Goal: Task Accomplishment & Management: Complete application form

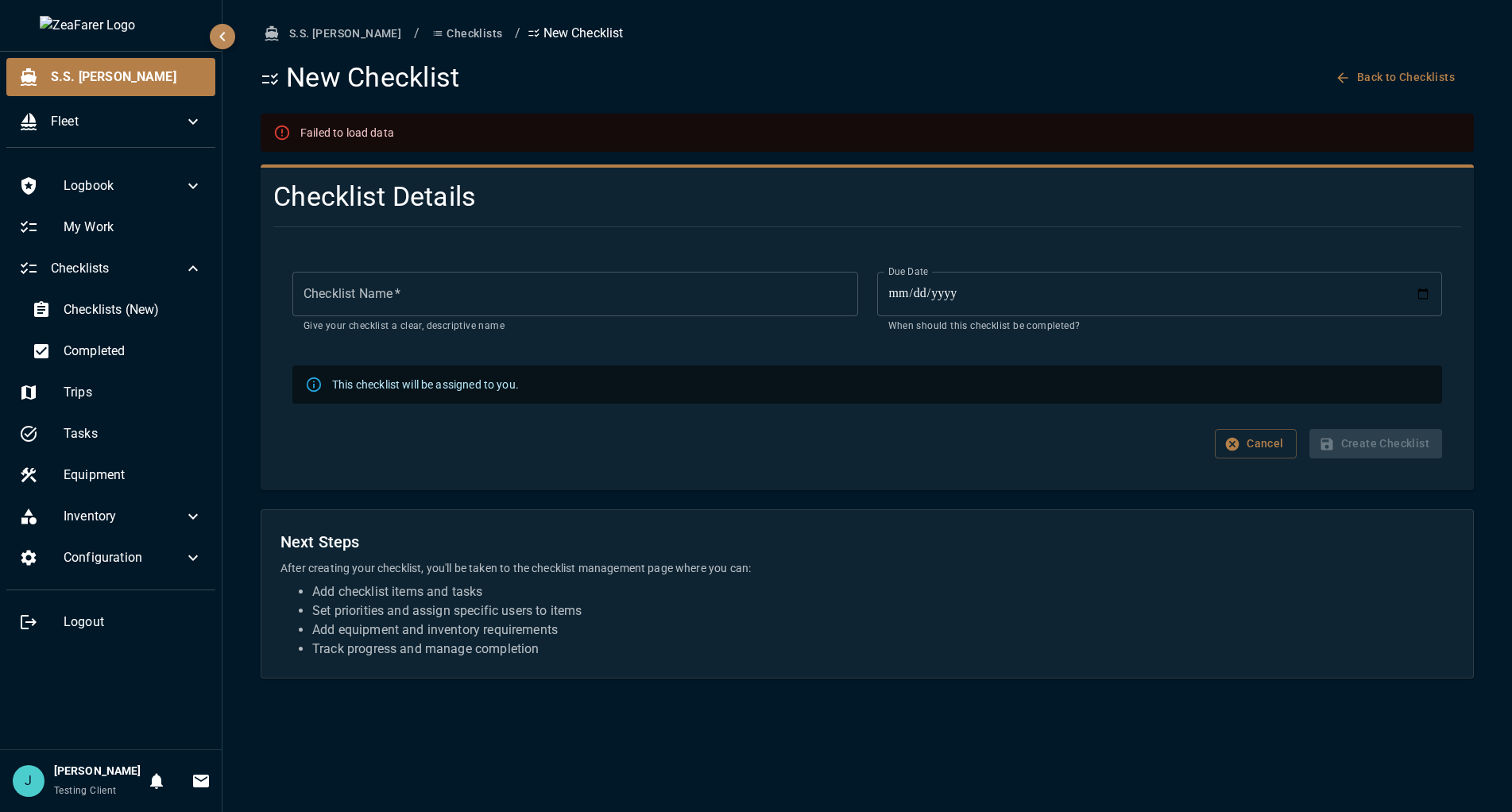
click at [1434, 33] on ol "S.S. [PERSON_NAME] / Checklists / New Checklist" at bounding box center [867, 34] width 1214 height 30
click at [181, 555] on span "Configuration" at bounding box center [124, 557] width 120 height 19
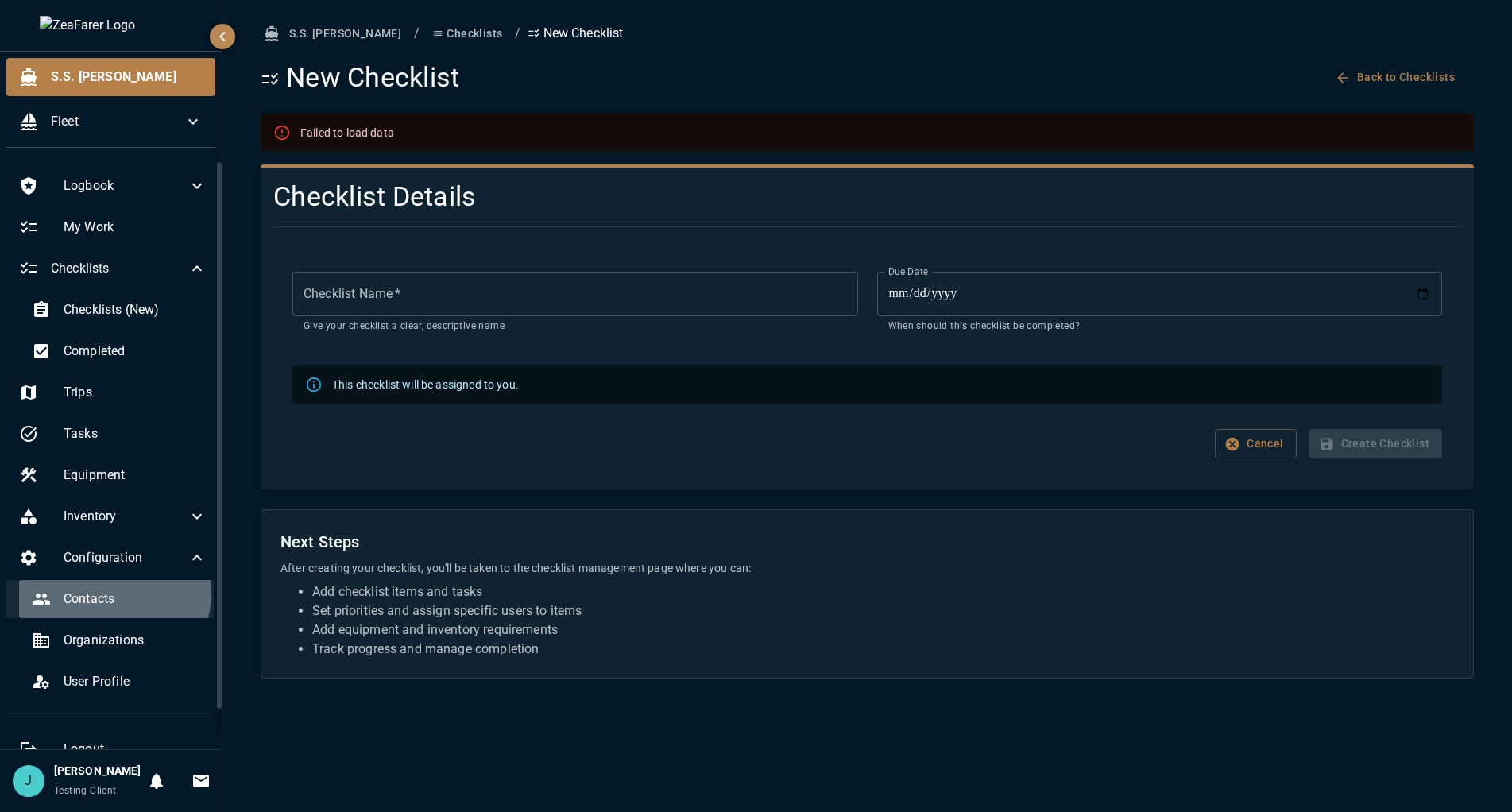
click at [109, 594] on span "Contacts" at bounding box center [135, 599] width 143 height 19
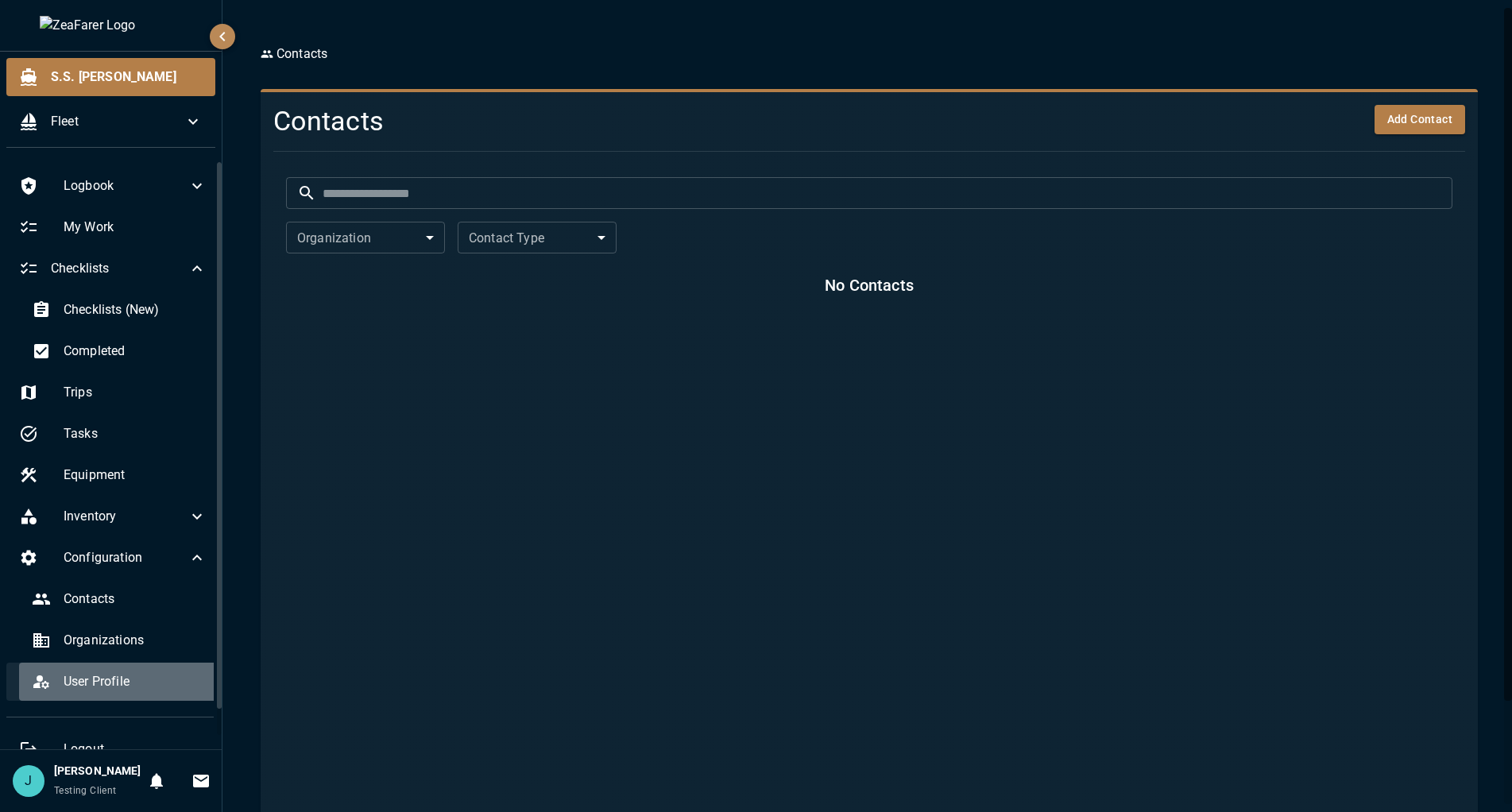
click at [148, 681] on span "User Profile" at bounding box center [135, 682] width 143 height 19
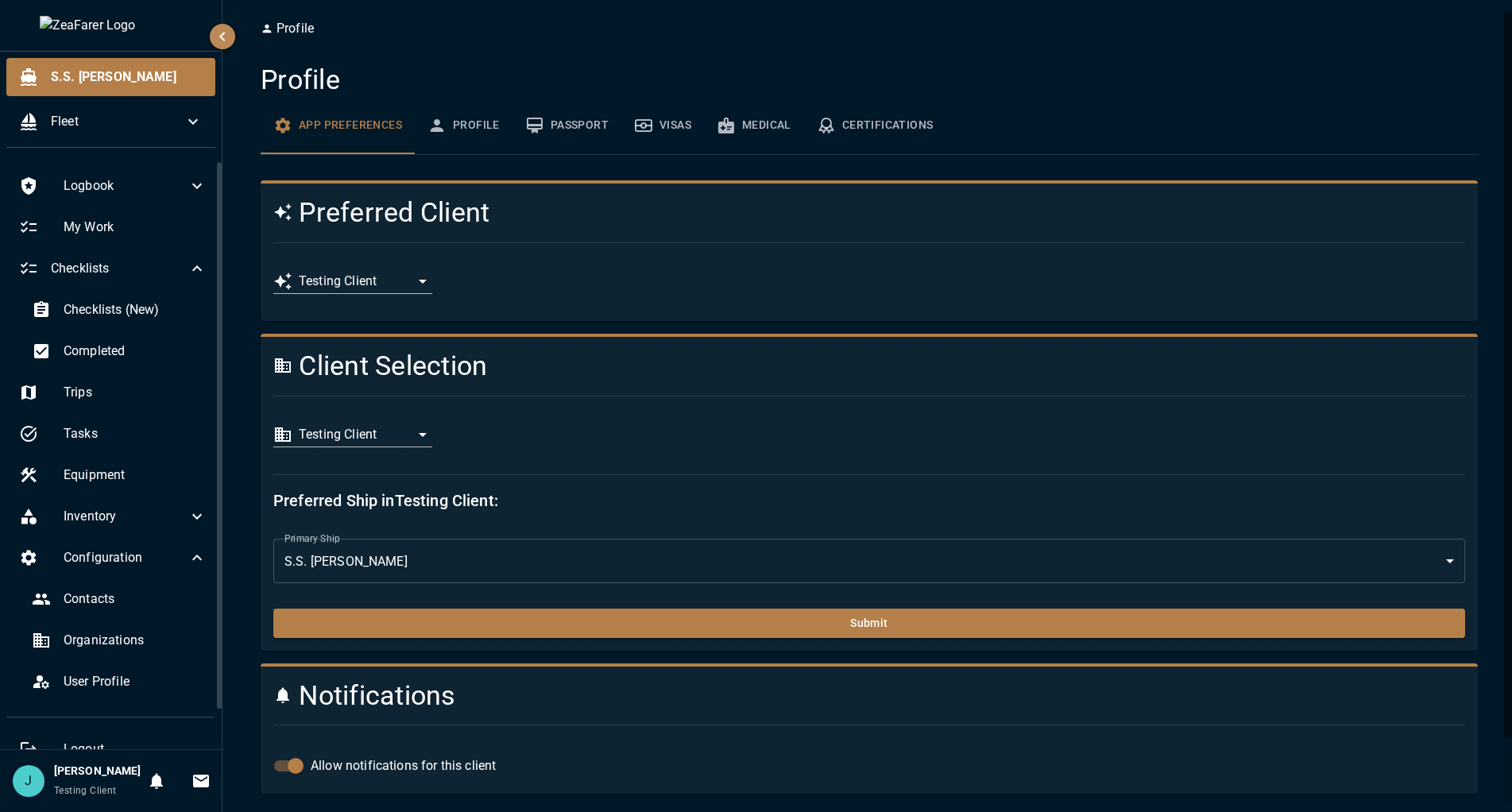
scroll to position [78, 0]
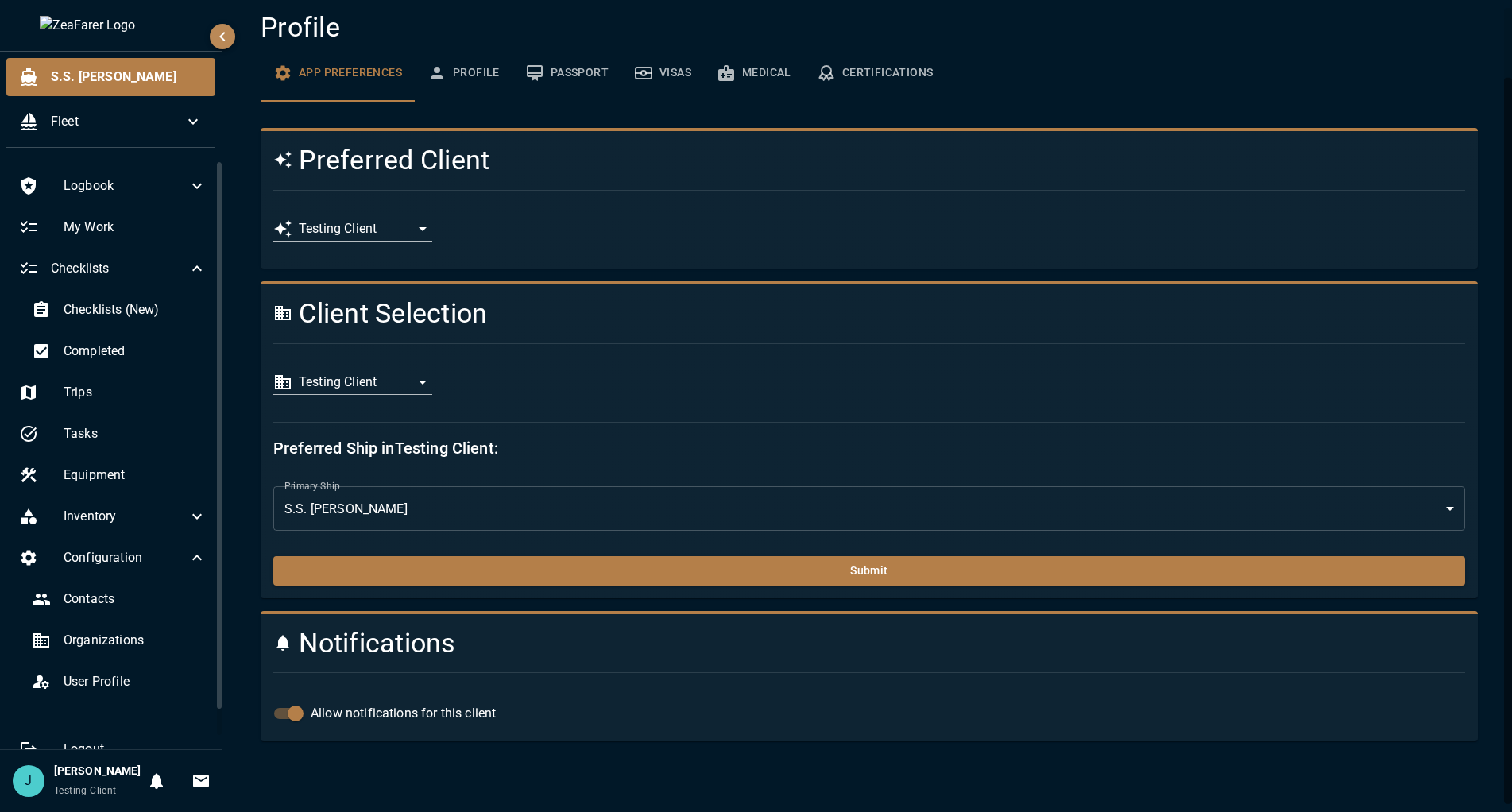
click at [363, 207] on div "**********" at bounding box center [863, 229] width 1205 height 52
click at [364, 224] on body "**********" at bounding box center [756, 406] width 1512 height 812
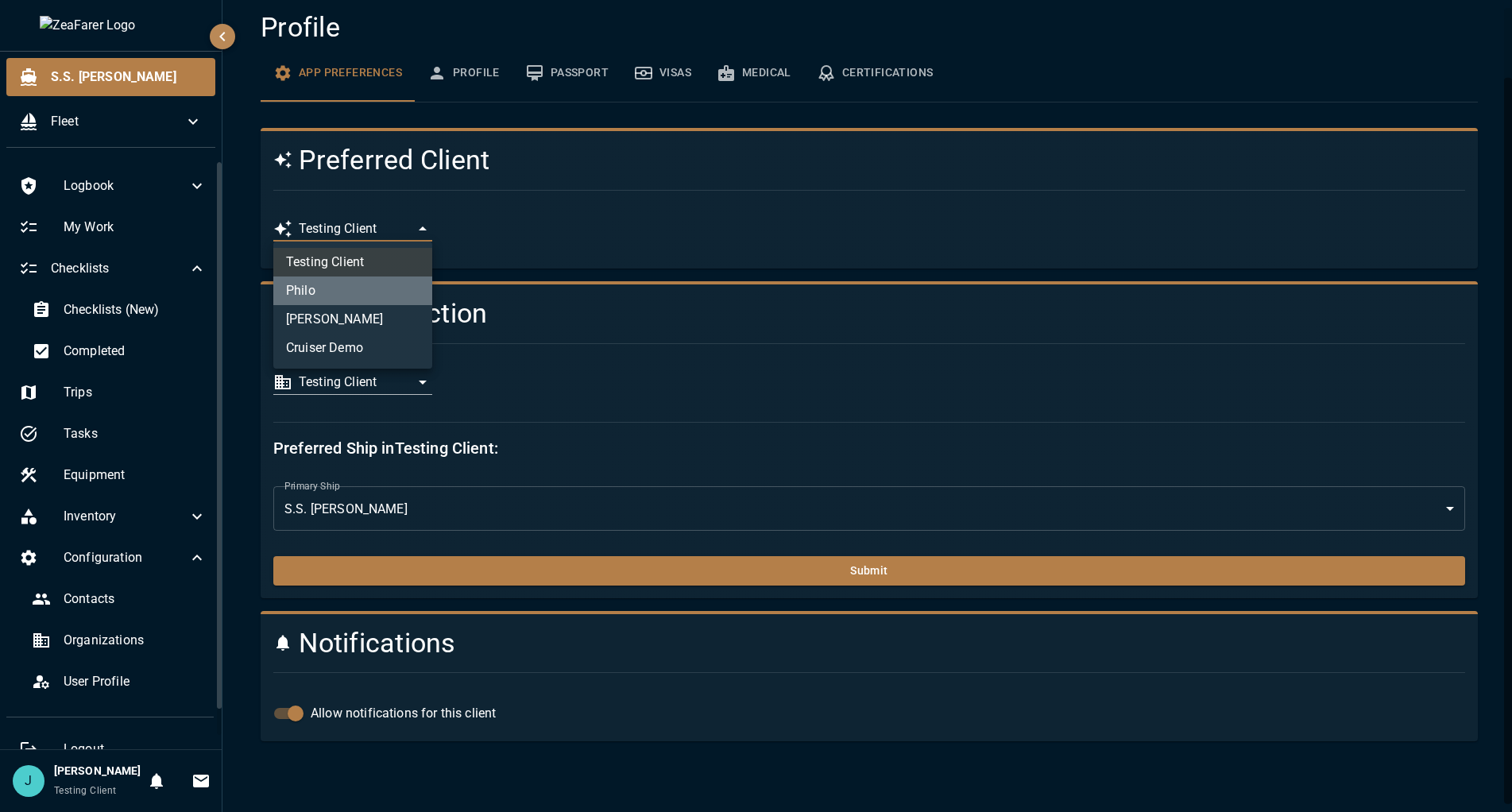
click at [353, 292] on li "Philo" at bounding box center [353, 291] width 159 height 29
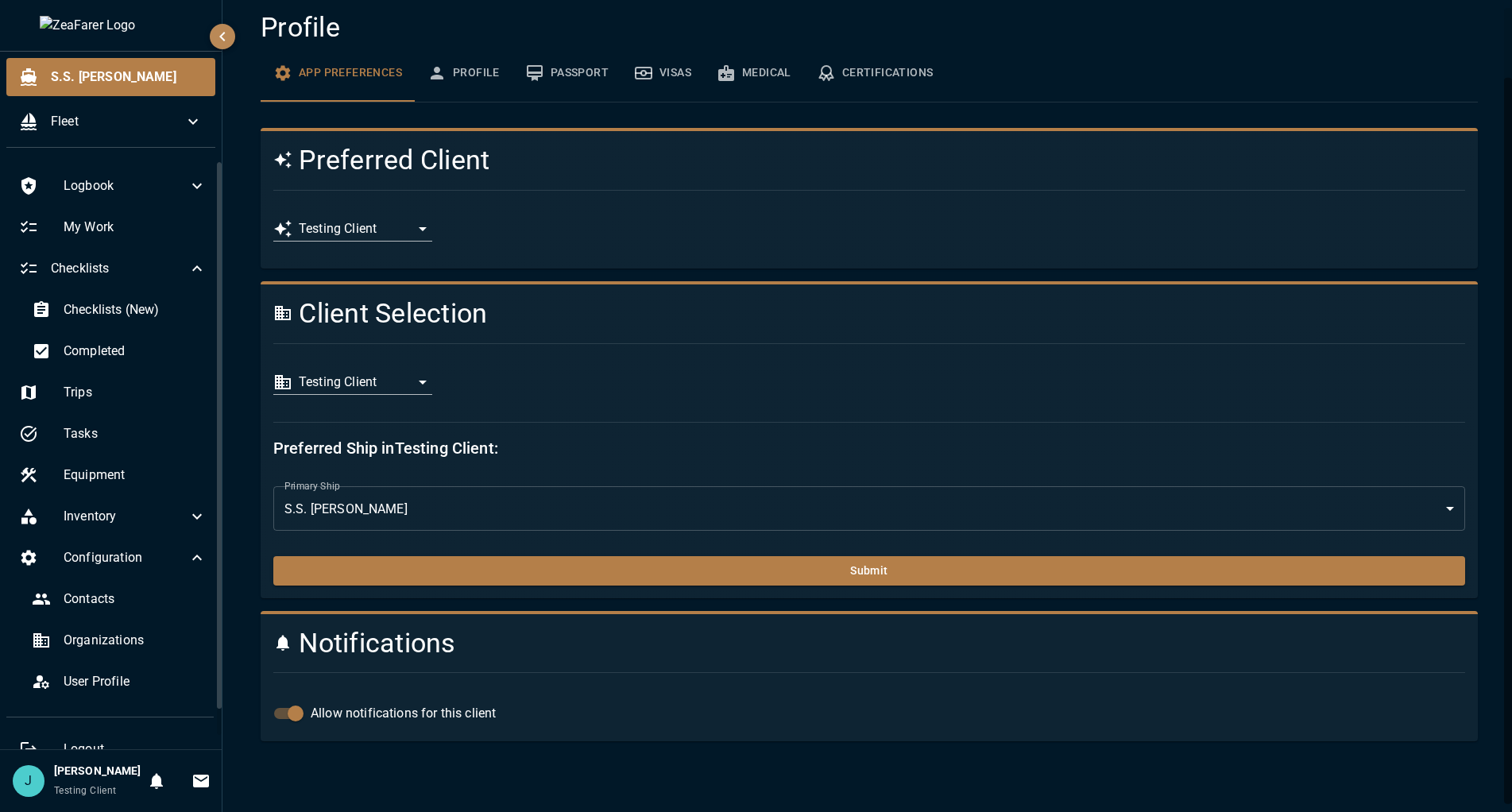
click at [222, 30] on icon "button" at bounding box center [222, 36] width 19 height 19
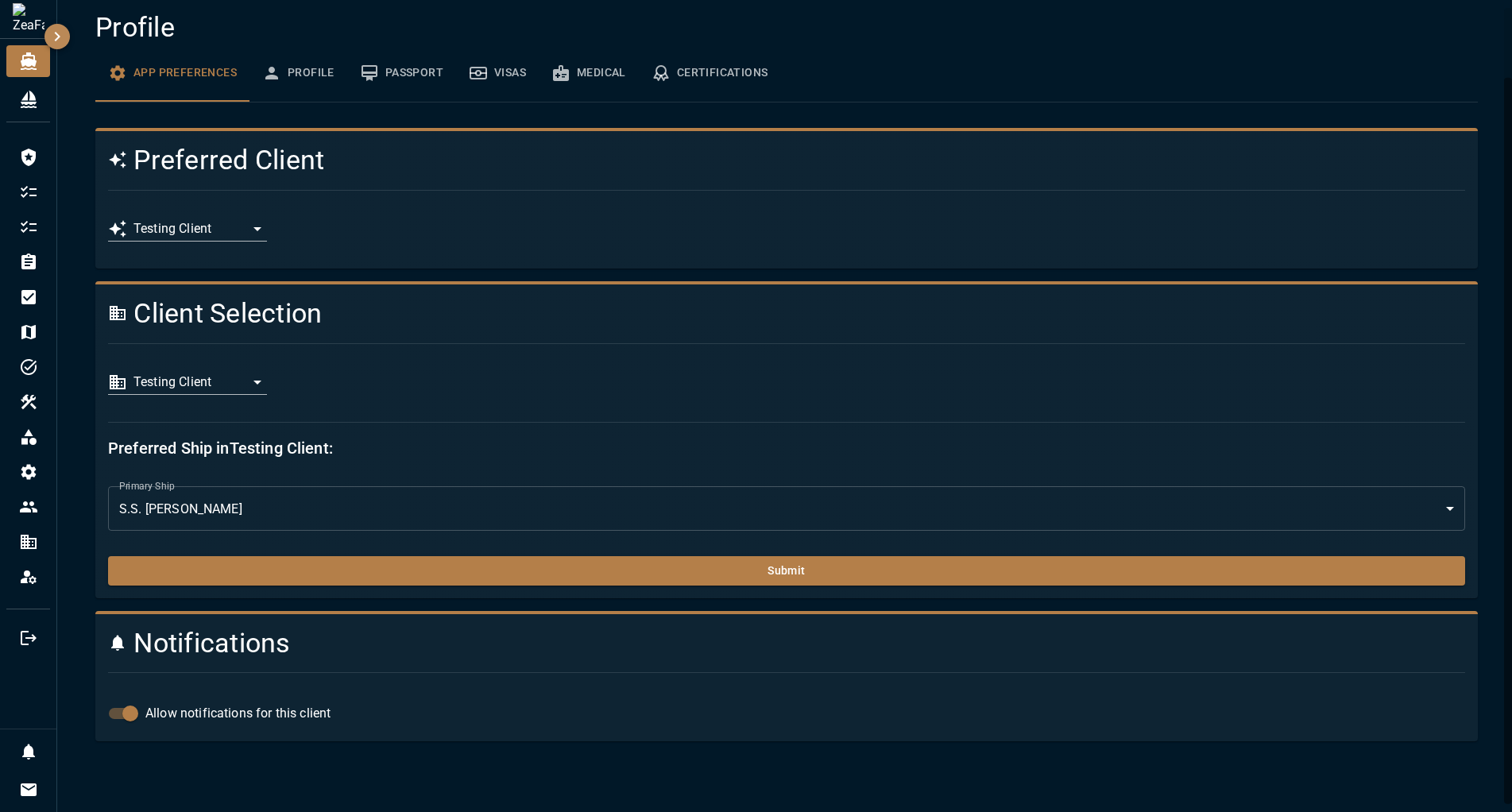
click at [63, 28] on icon "button" at bounding box center [57, 36] width 19 height 19
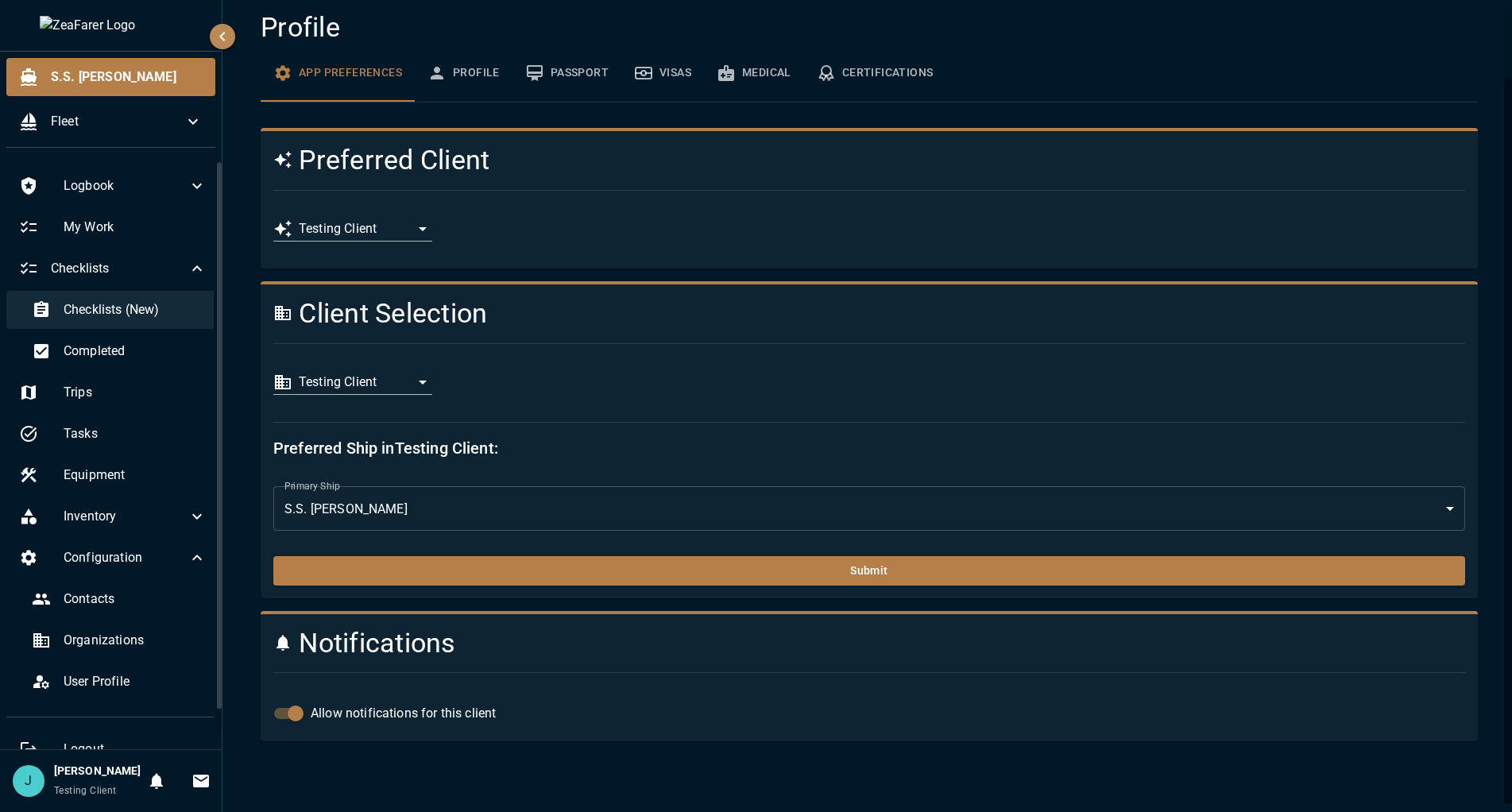
click at [142, 307] on span "Checklists (New)" at bounding box center [135, 310] width 143 height 19
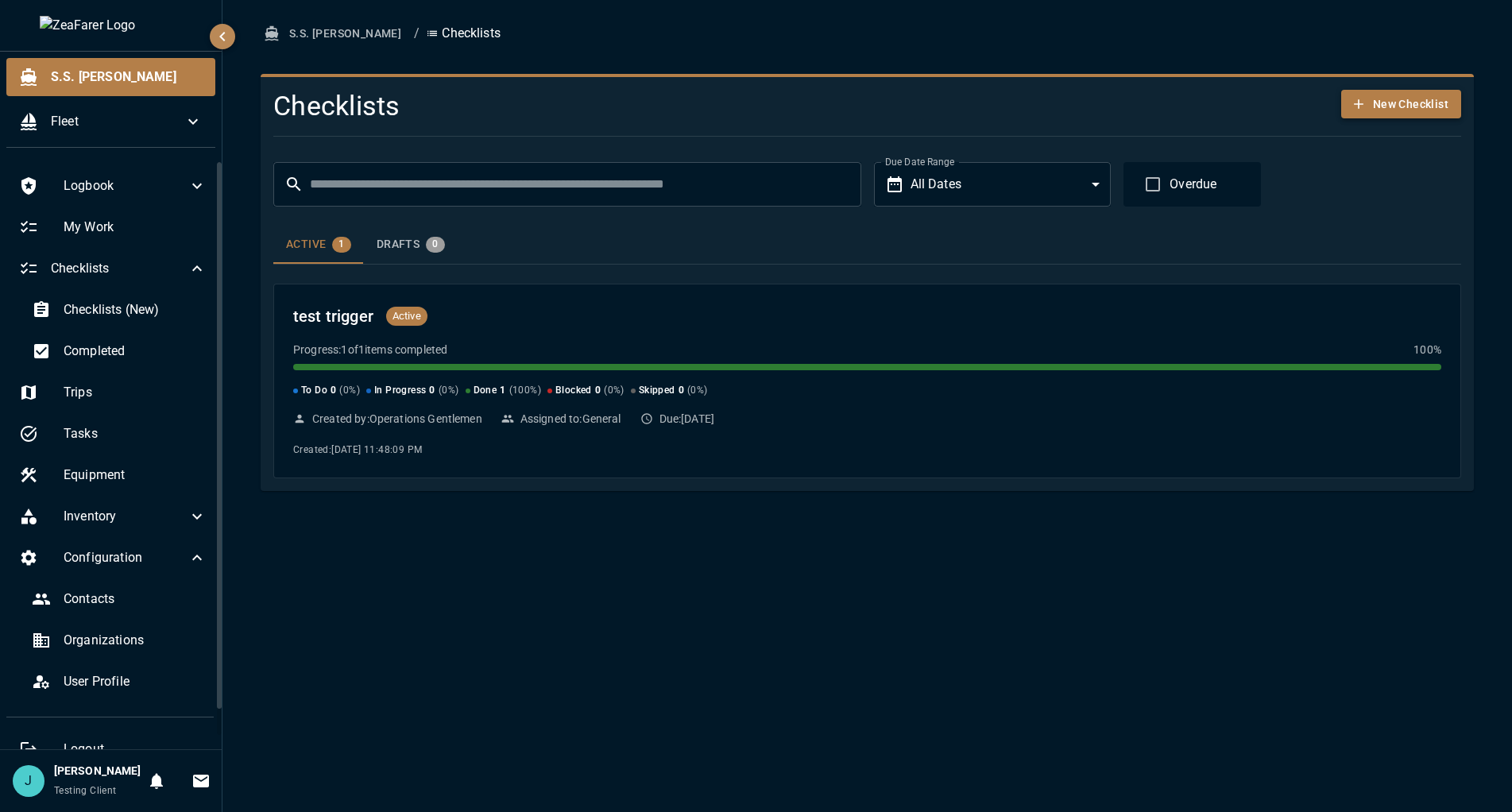
click at [1360, 107] on icon "button" at bounding box center [1359, 104] width 16 height 16
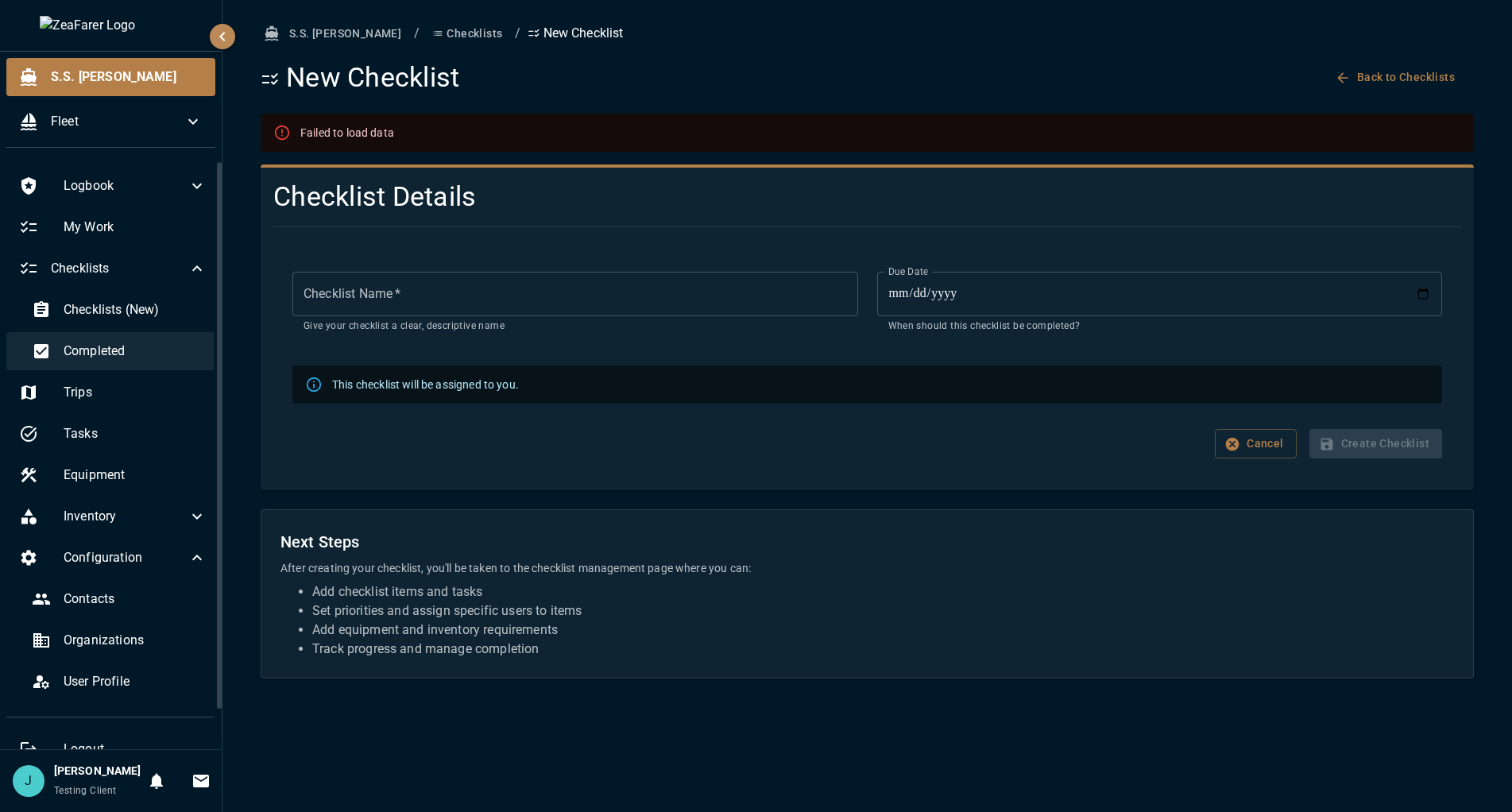
click at [108, 356] on span "Completed" at bounding box center [135, 351] width 143 height 19
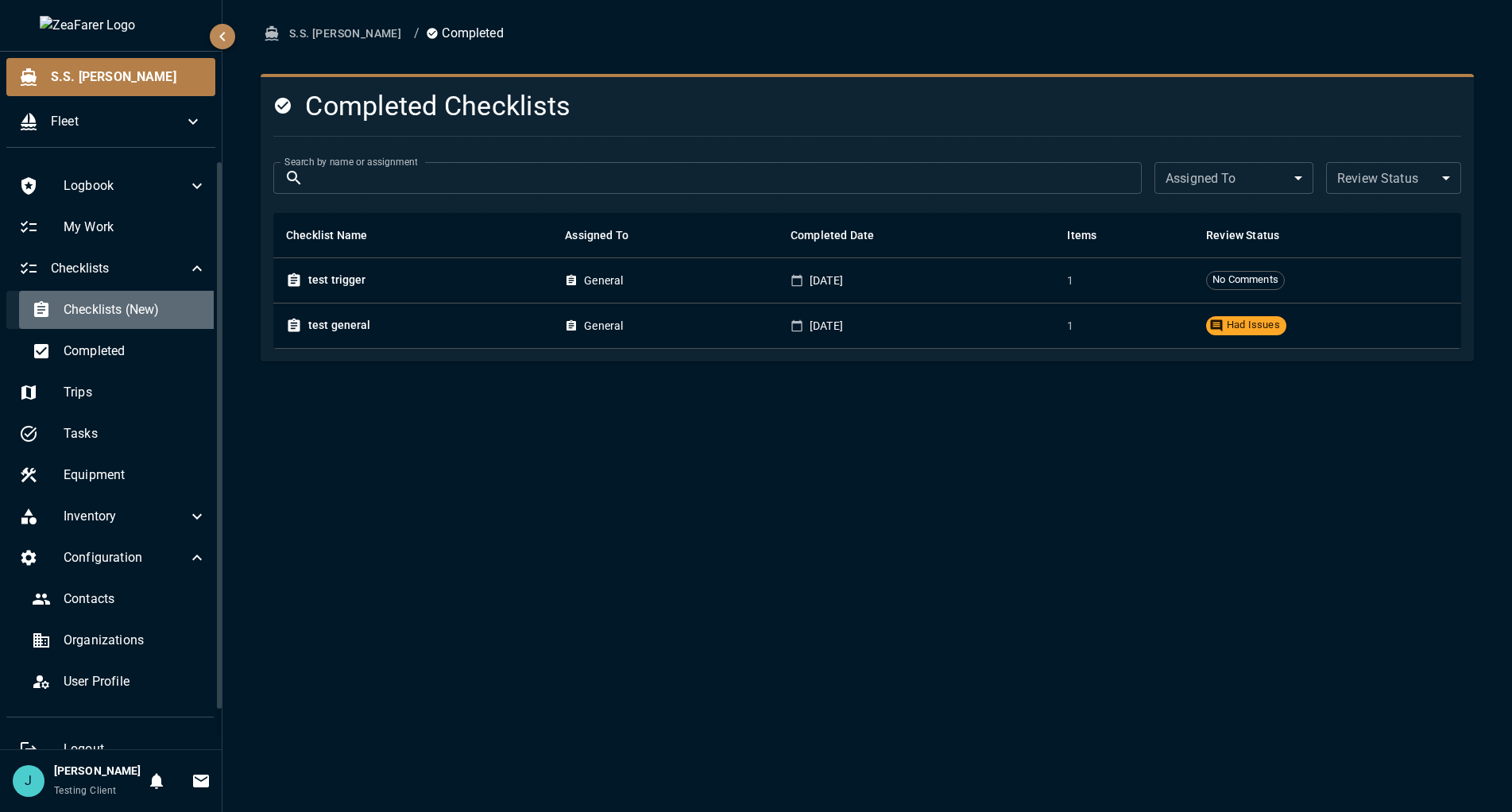
click at [136, 312] on span "Checklists (New)" at bounding box center [135, 310] width 143 height 19
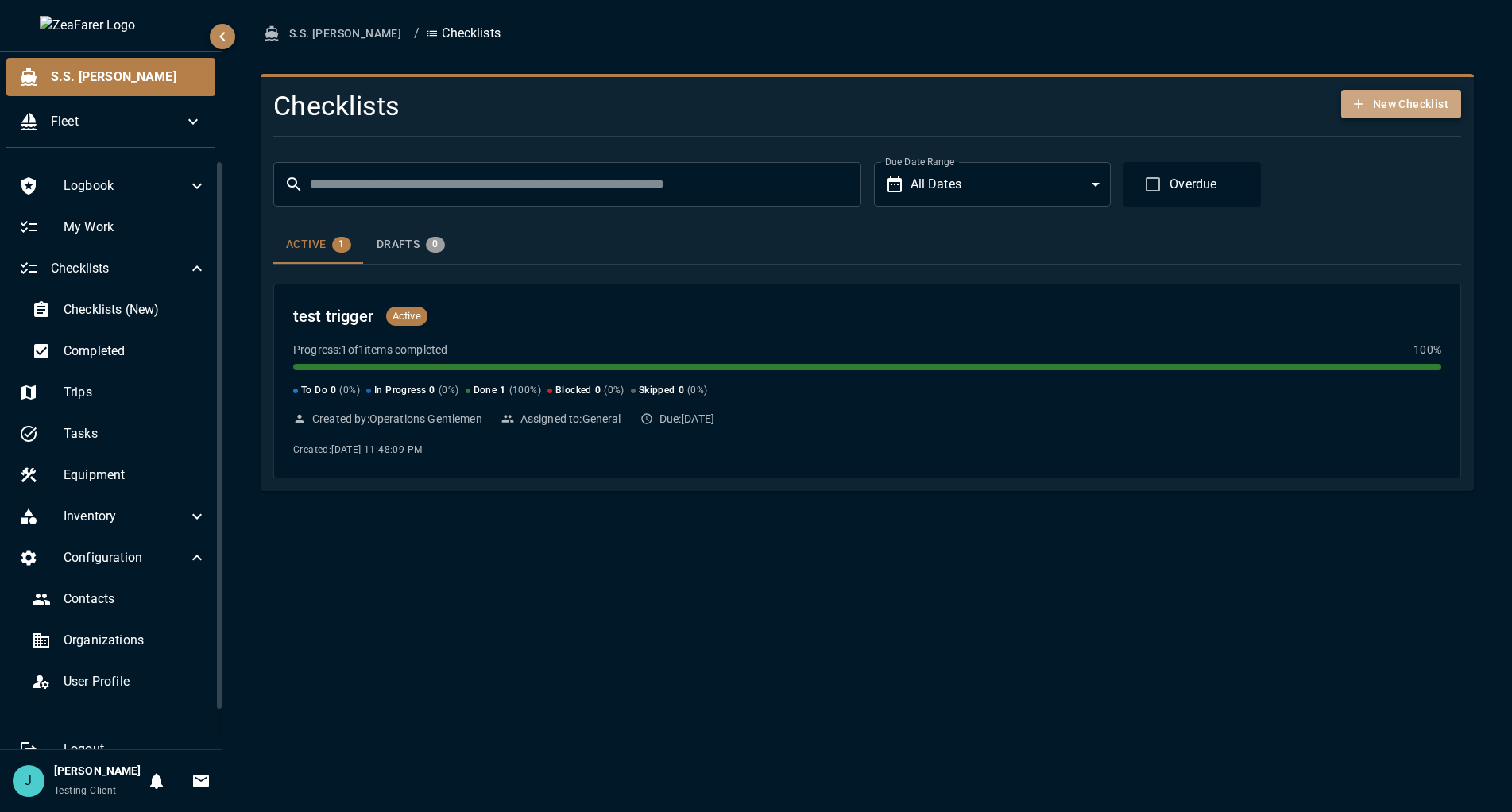
click at [1413, 115] on button "New Checklist" at bounding box center [1402, 104] width 120 height 30
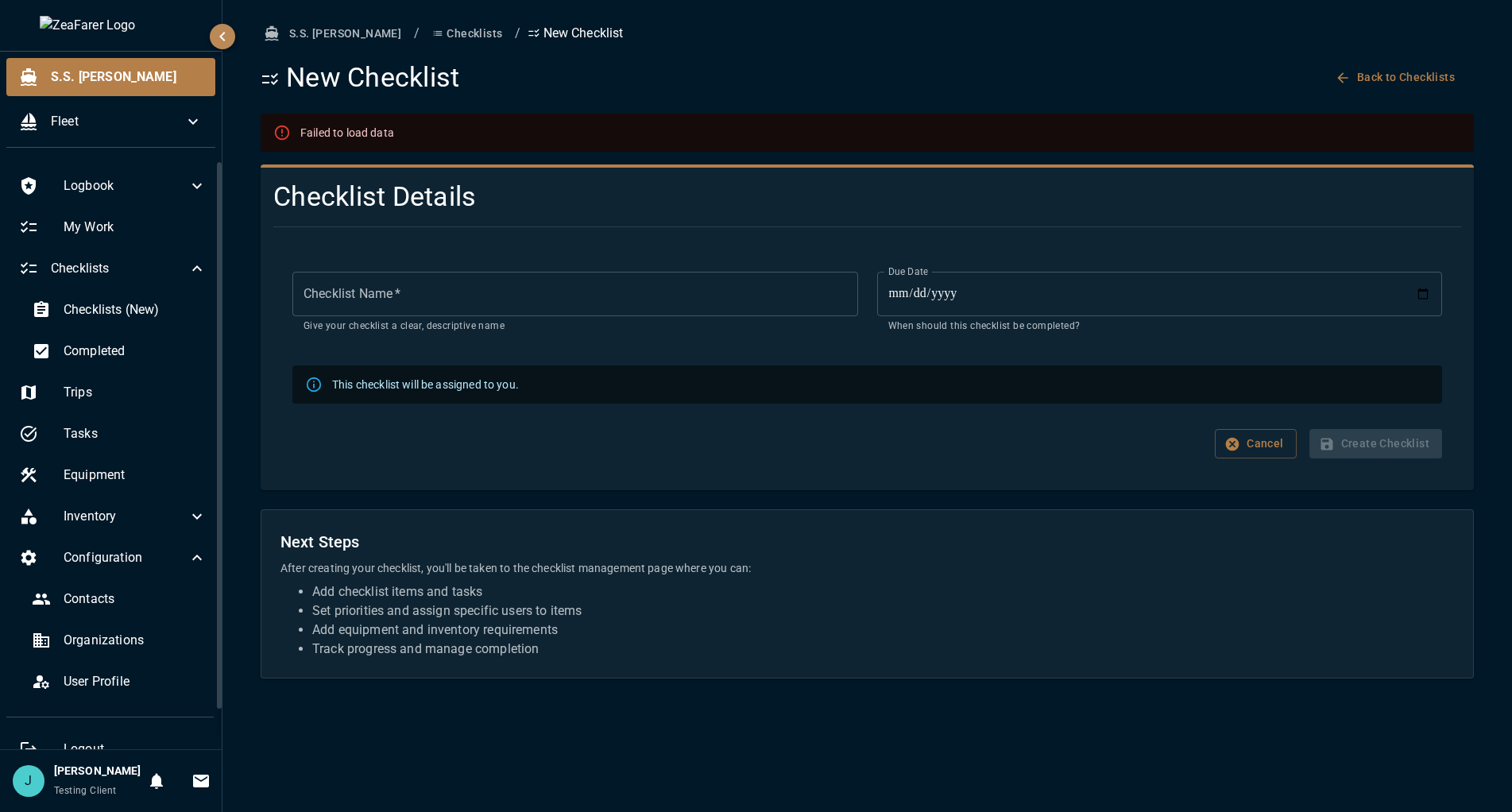
drag, startPoint x: 390, startPoint y: 7, endPoint x: 400, endPoint y: 24, distance: 19.7
click at [392, 10] on div "**********" at bounding box center [867, 406] width 1290 height 812
click at [426, 26] on button "Checklists" at bounding box center [468, 34] width 83 height 30
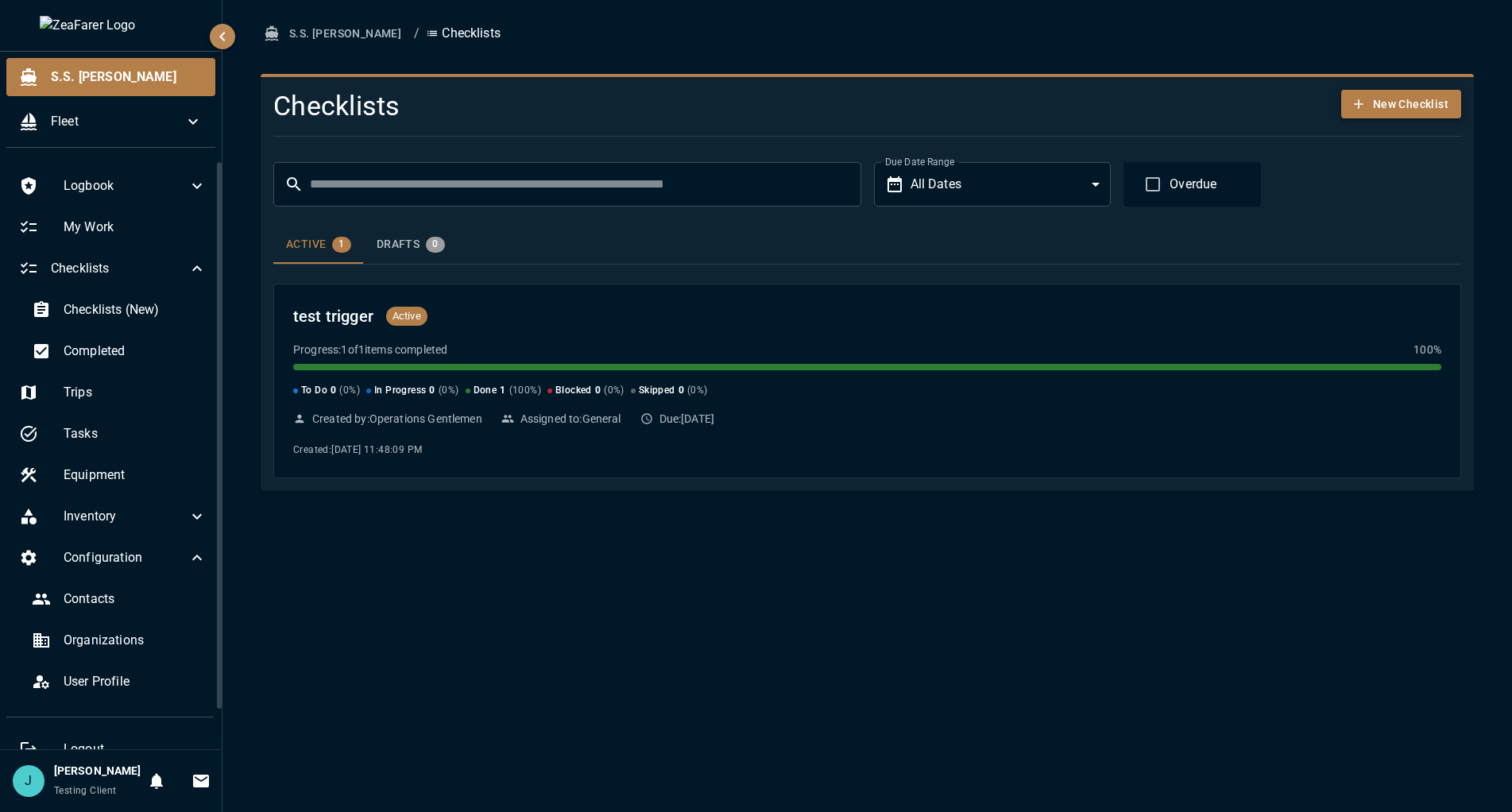
click at [1367, 112] on button "New Checklist" at bounding box center [1402, 104] width 120 height 30
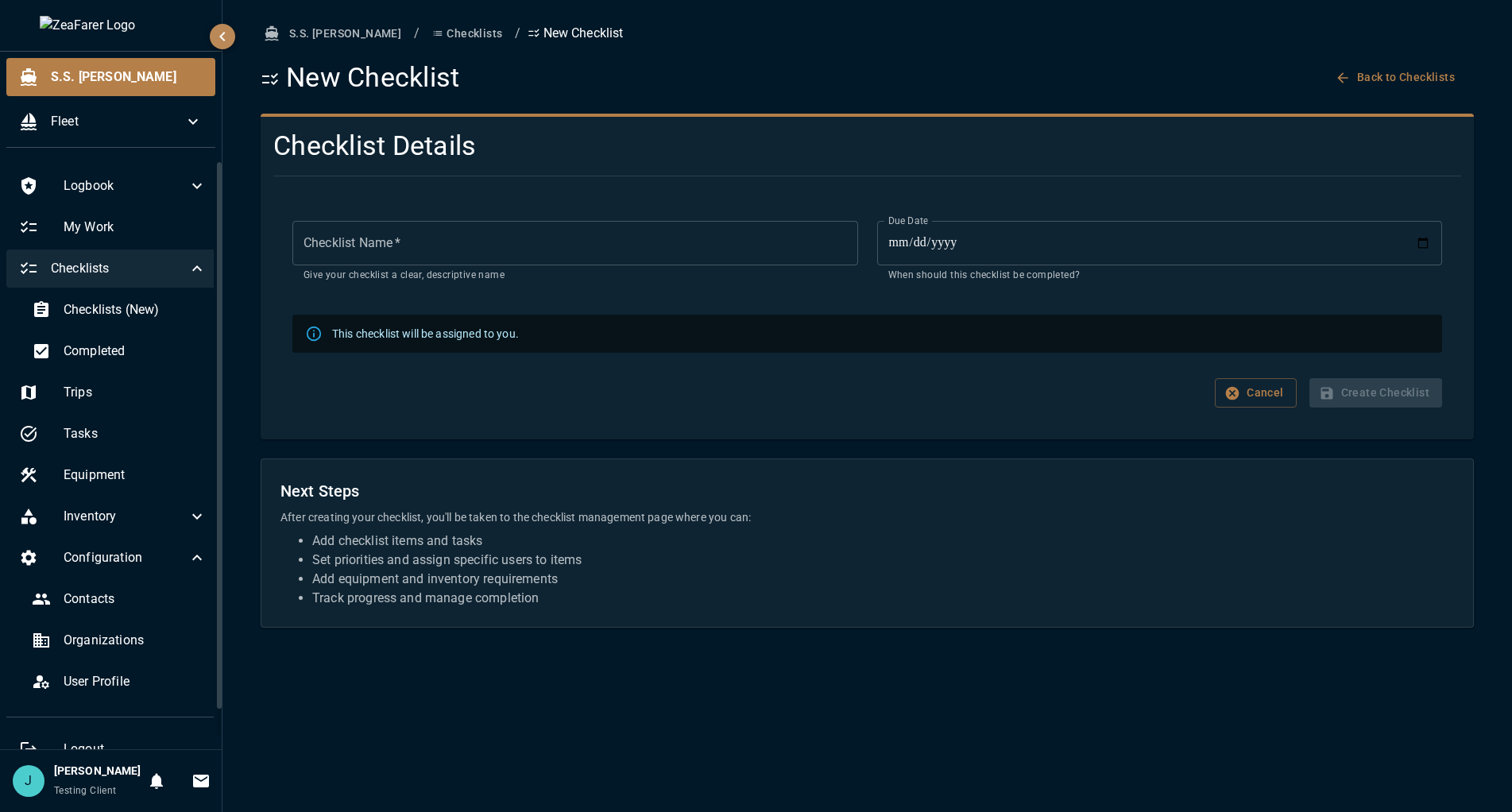
click at [194, 279] on div "Checklists" at bounding box center [113, 268] width 213 height 38
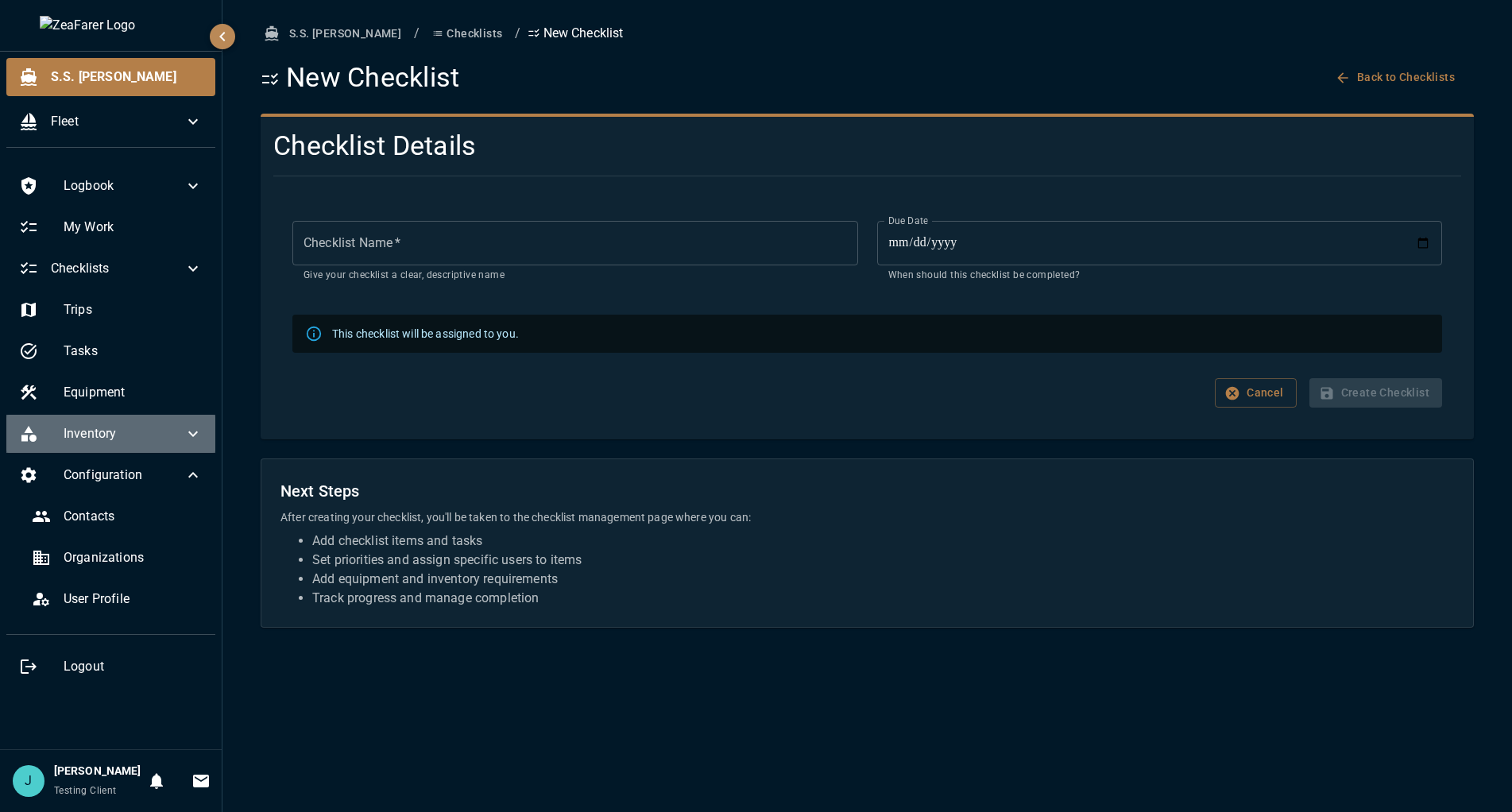
click at [205, 443] on div "Inventory" at bounding box center [111, 434] width 209 height 38
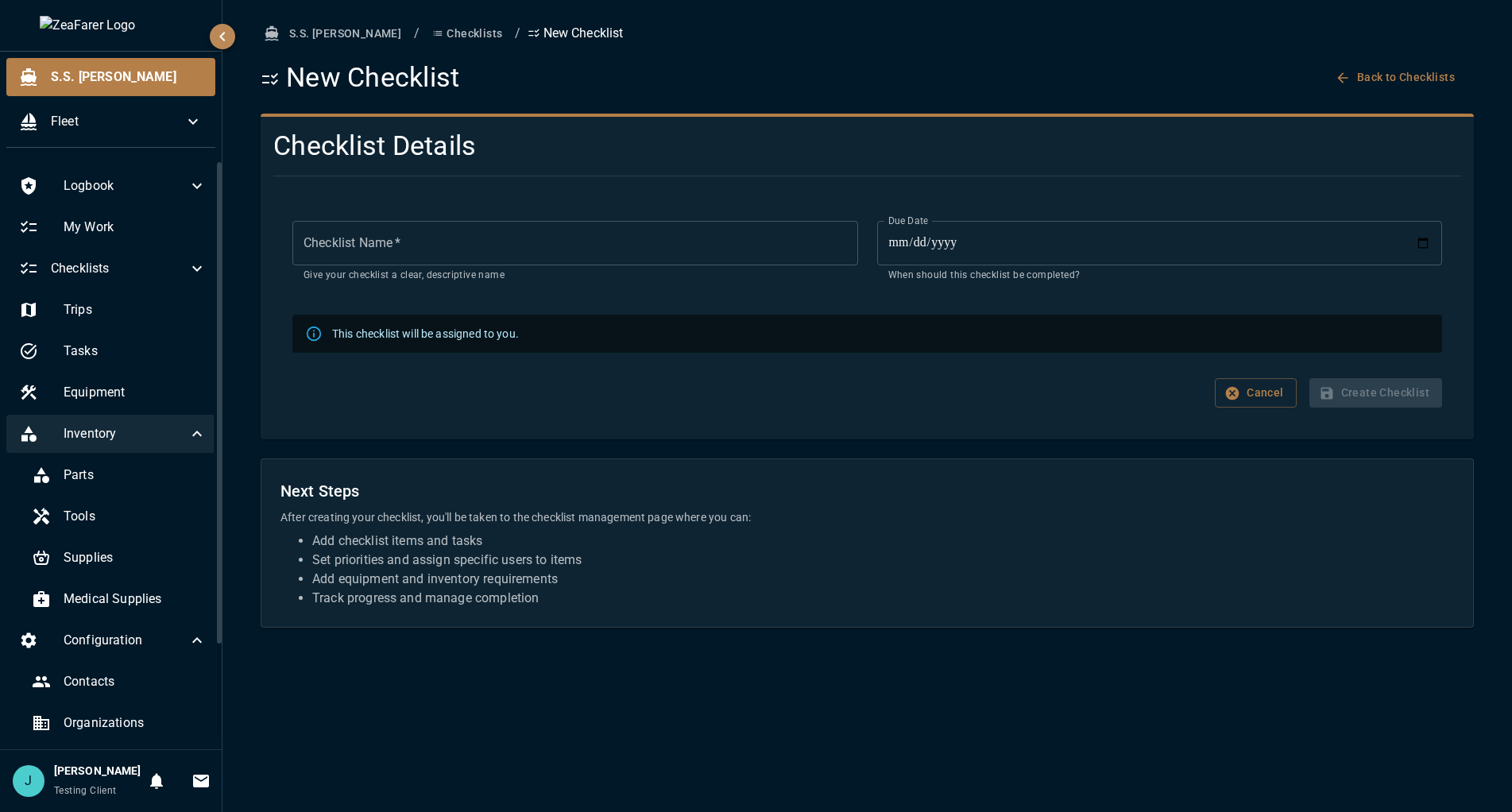
click at [188, 439] on icon at bounding box center [197, 434] width 19 height 19
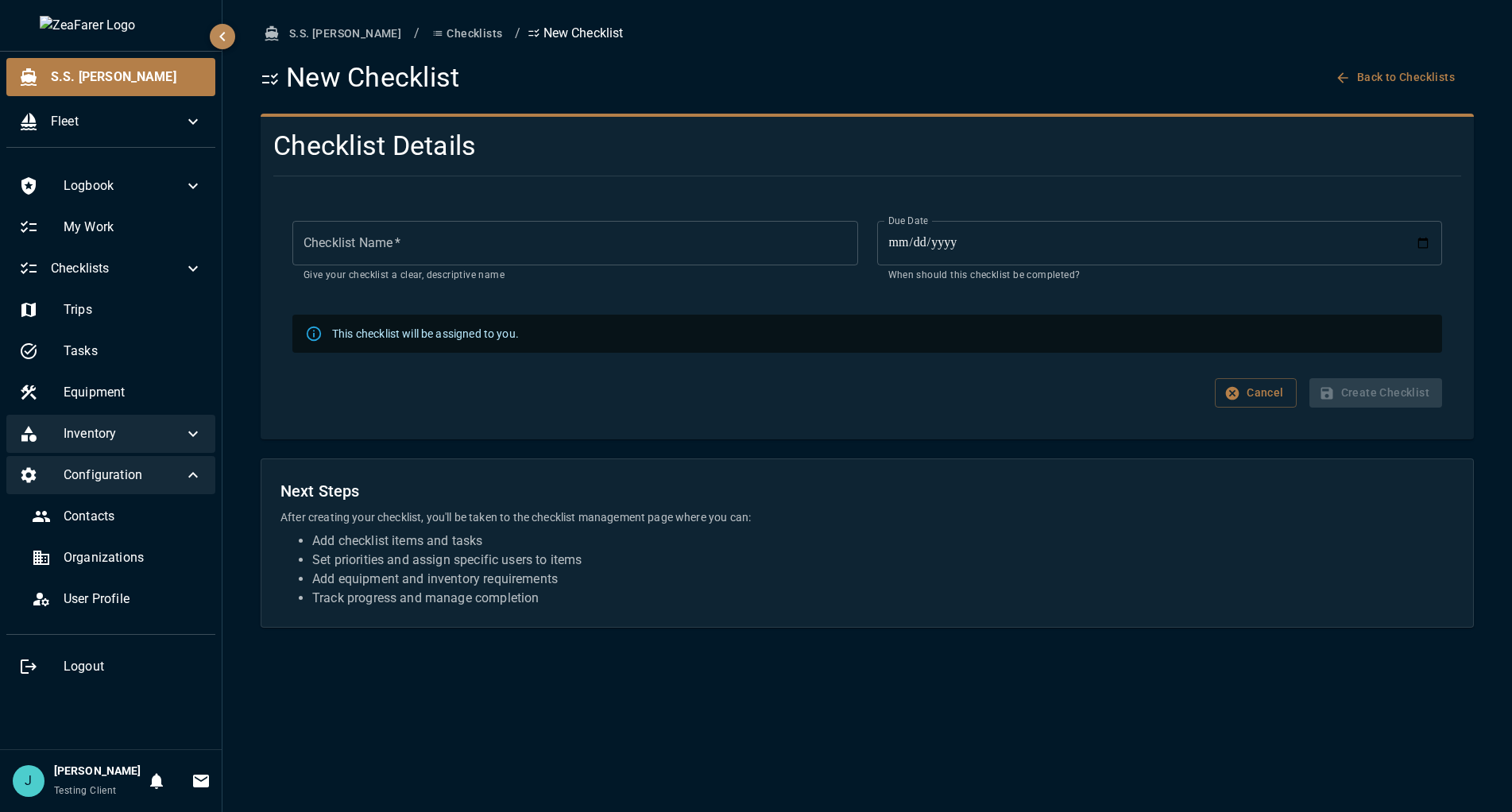
click at [199, 478] on icon at bounding box center [193, 475] width 19 height 19
click at [461, 445] on div "**********" at bounding box center [867, 323] width 1252 height 609
click at [572, 237] on input "Checklist Name   *" at bounding box center [574, 243] width 565 height 45
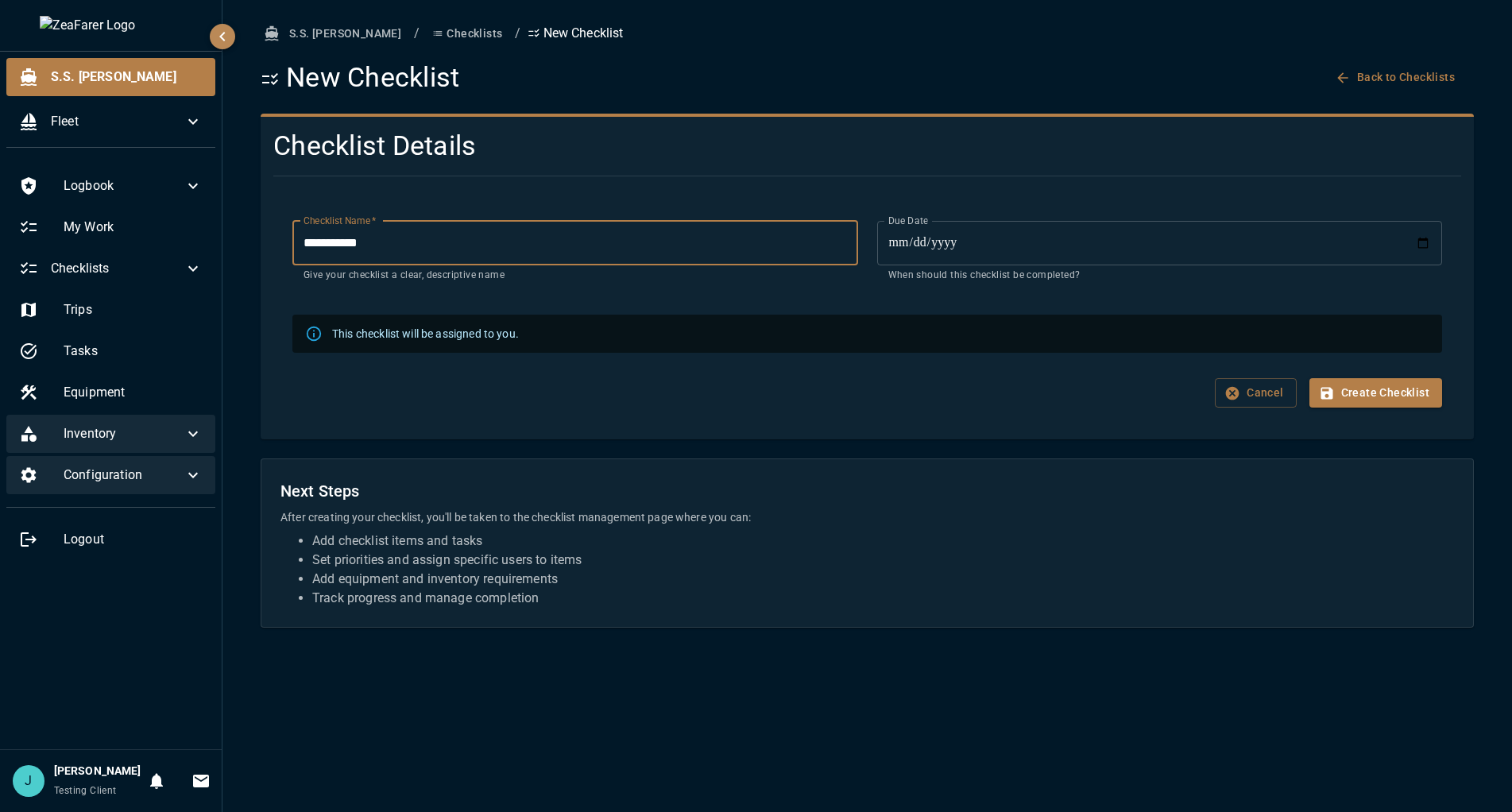
type input "**********"
click at [1431, 233] on input "**********" at bounding box center [1160, 243] width 565 height 45
click at [1419, 242] on input "**********" at bounding box center [1160, 243] width 565 height 45
type input "**********"
click at [1364, 392] on button "Create Checklist" at bounding box center [1376, 393] width 133 height 30
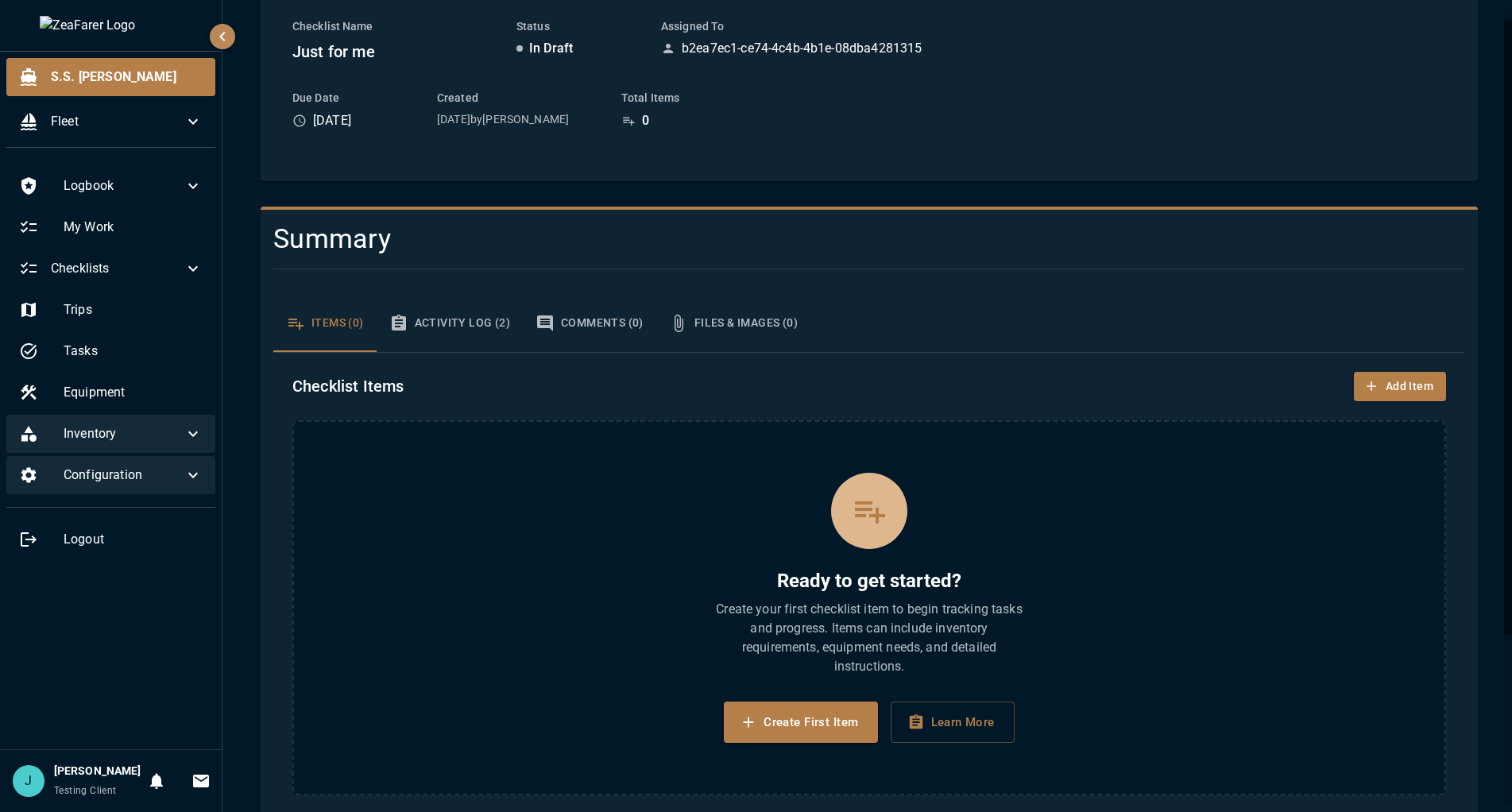
scroll to position [237, 0]
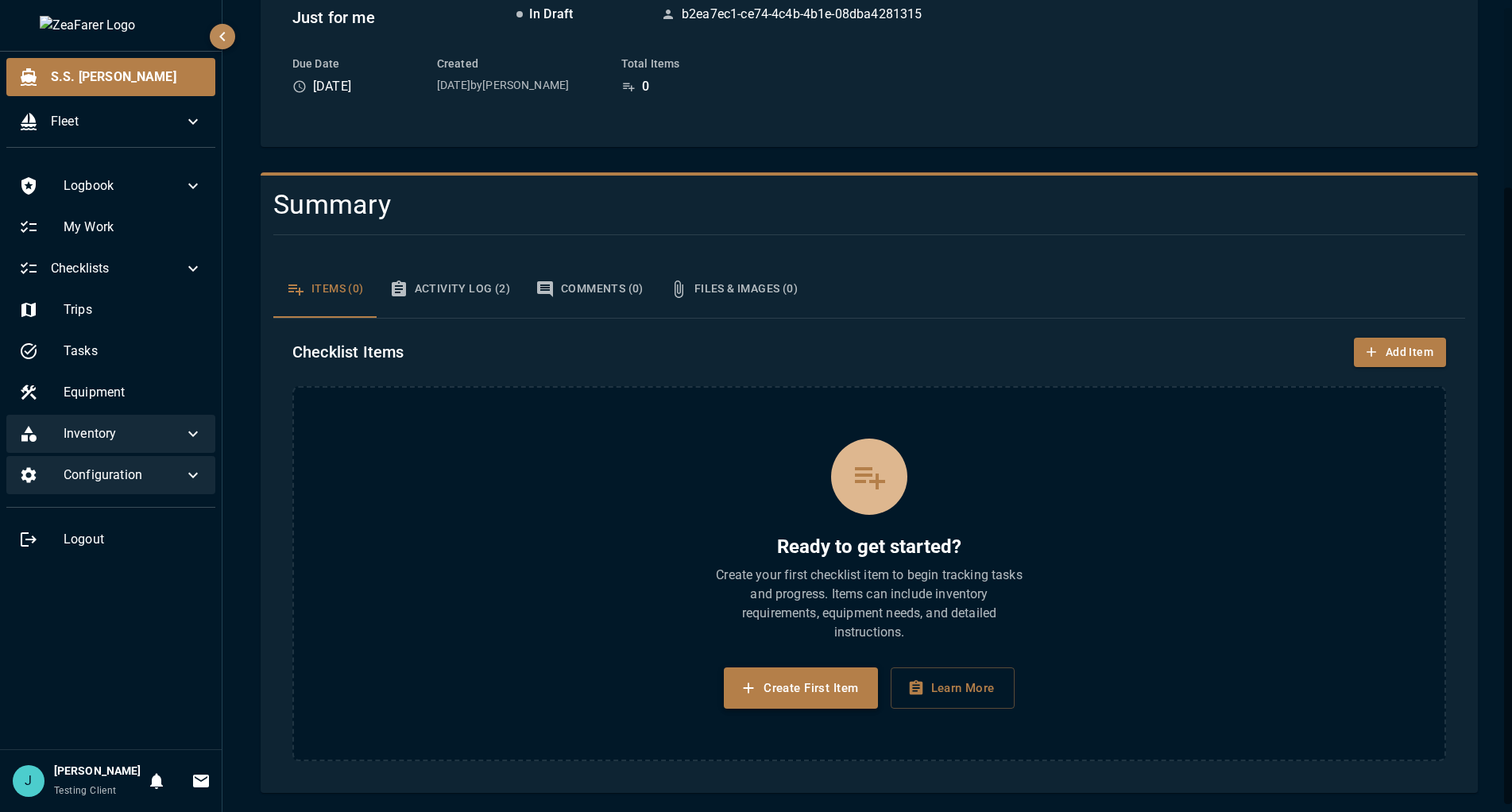
click at [793, 705] on button "Create First Item" at bounding box center [800, 688] width 153 height 41
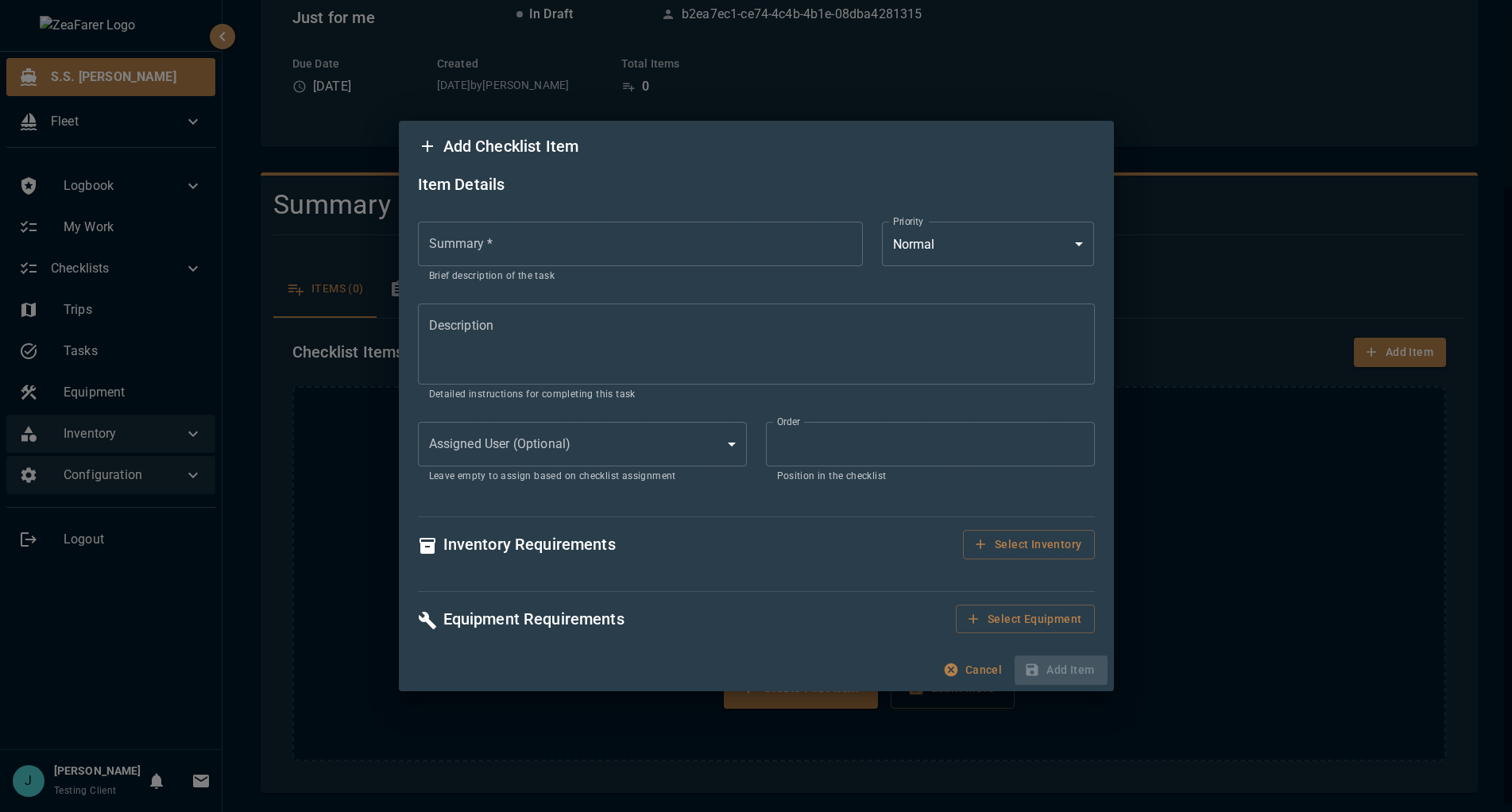
click at [552, 235] on input "Summary   *" at bounding box center [640, 244] width 445 height 45
type input "**********"
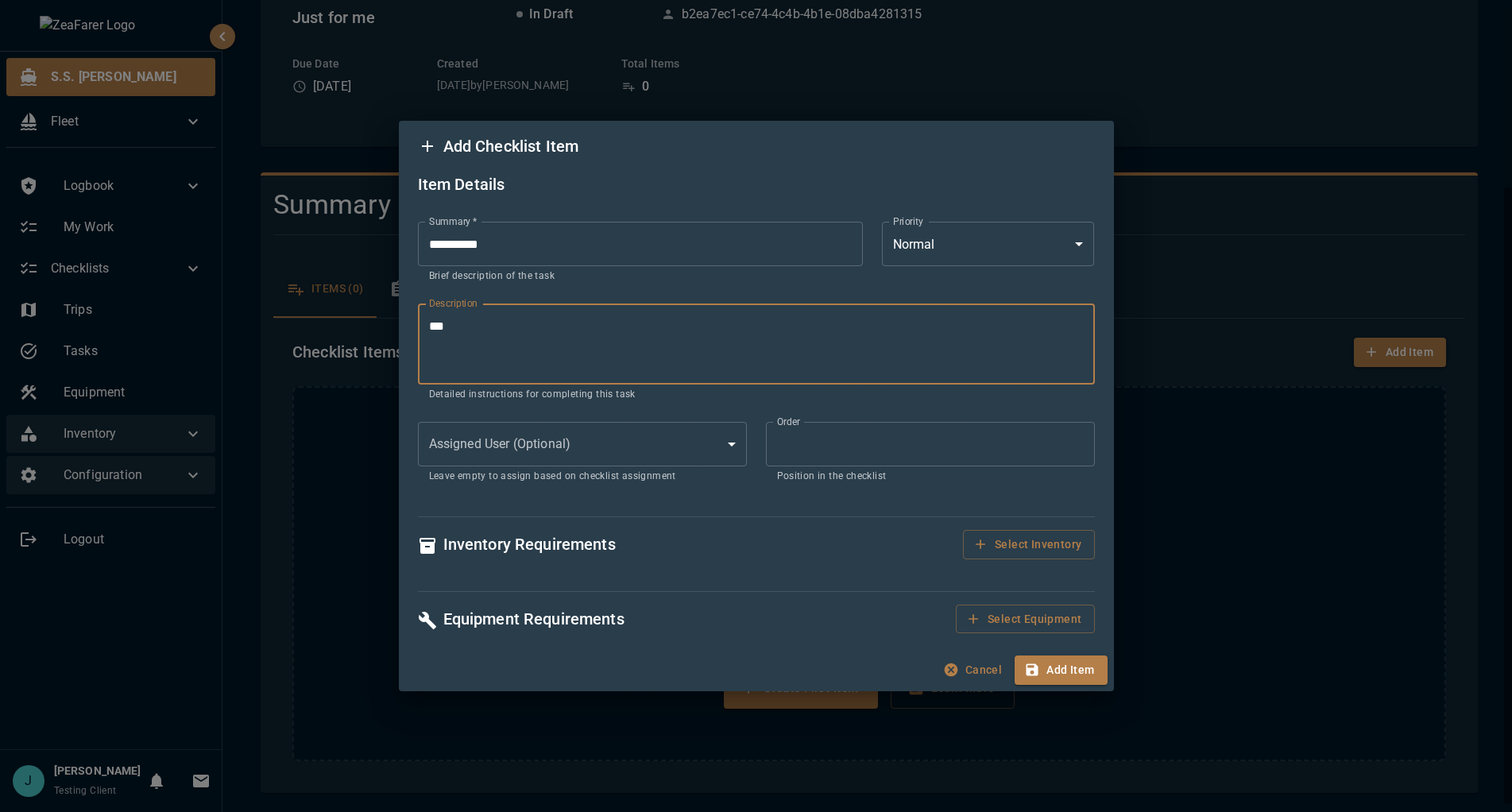
type textarea "***"
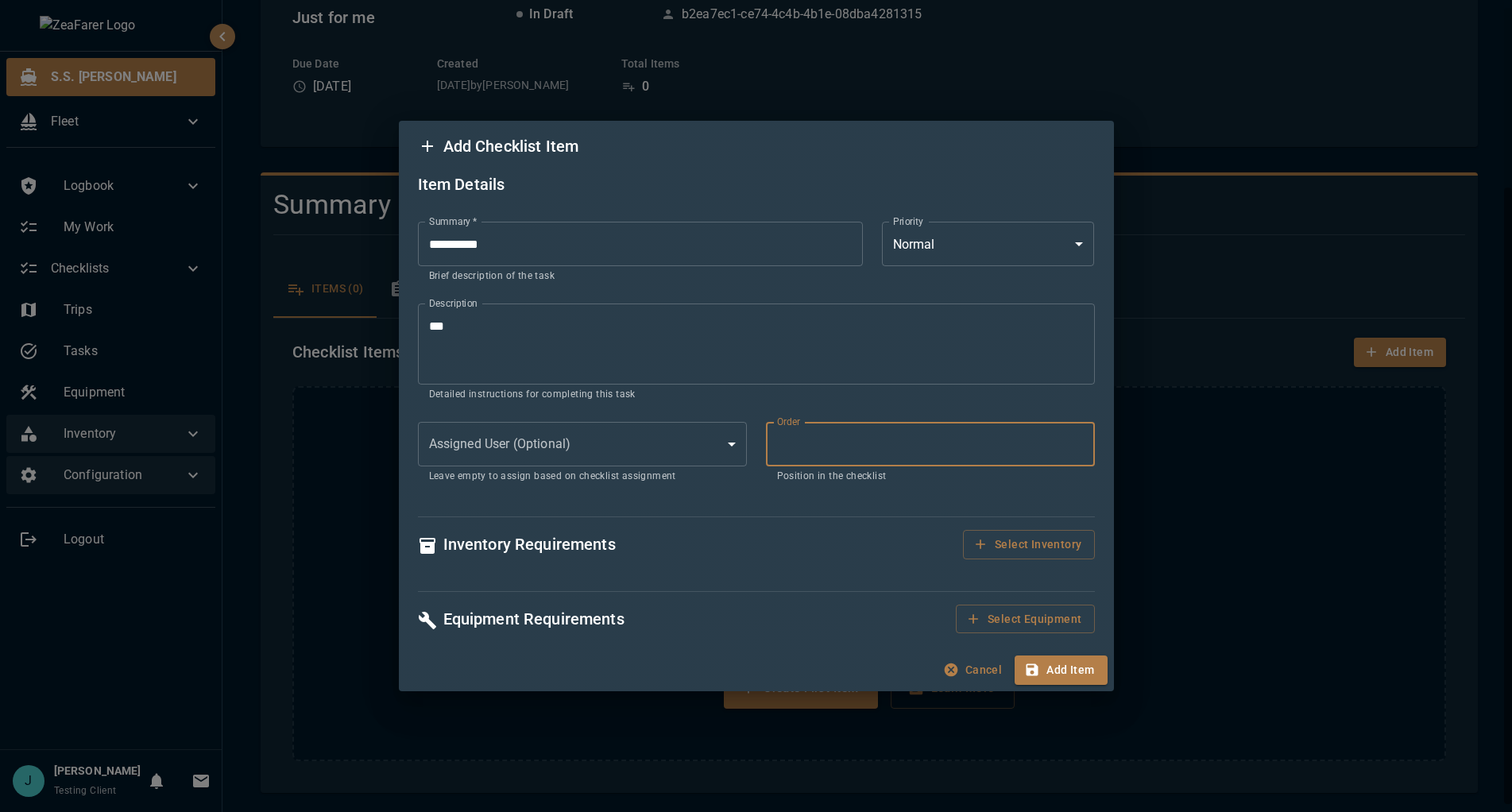
click at [689, 446] on body "S.S. [PERSON_NAME] Fleet Logbook My Work Checklists Trips Tasks Equipment Inven…" at bounding box center [756, 406] width 1512 height 812
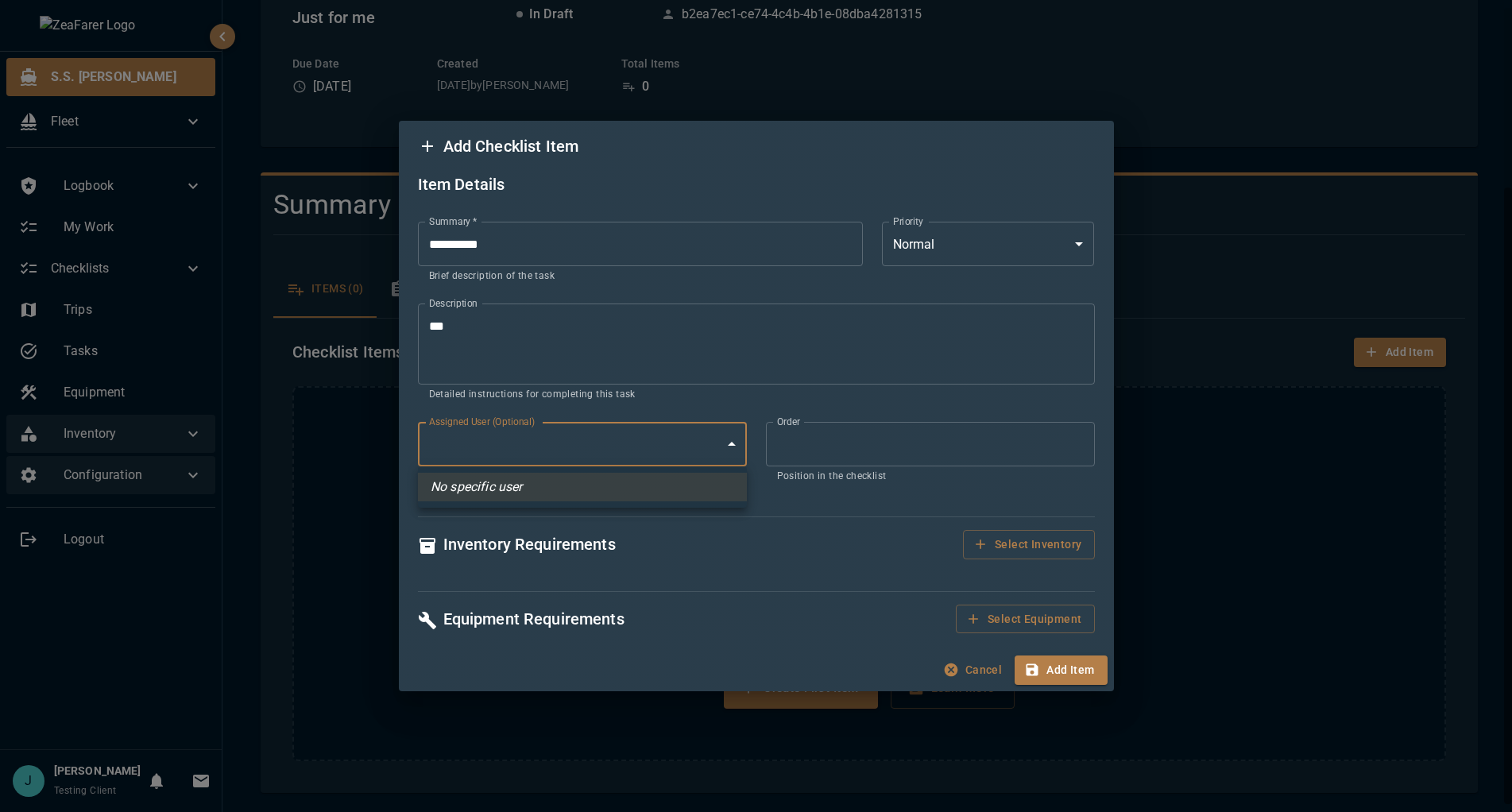
click at [649, 455] on div at bounding box center [756, 406] width 1512 height 812
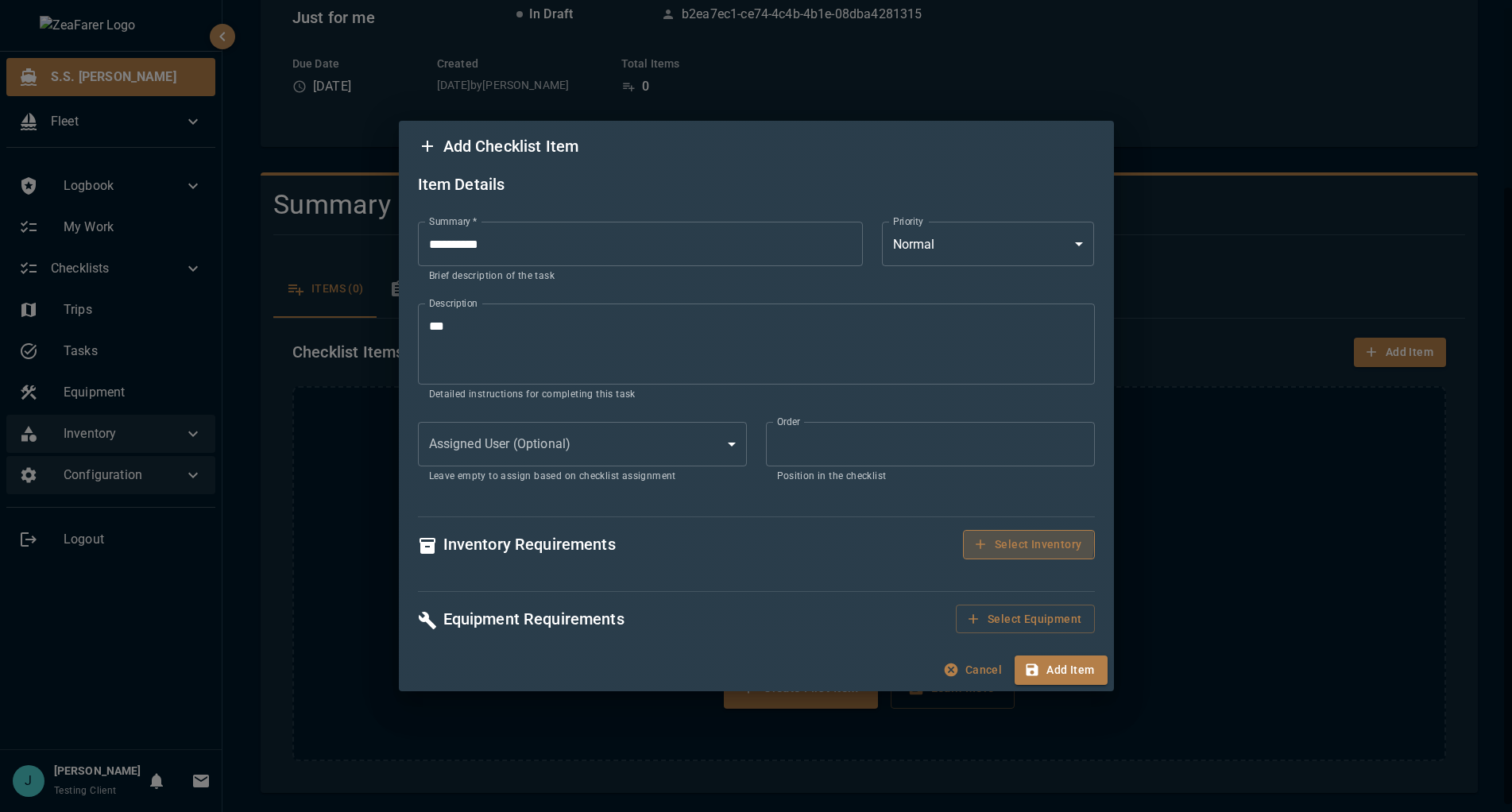
click at [1011, 543] on button "Select Inventory" at bounding box center [1028, 544] width 131 height 30
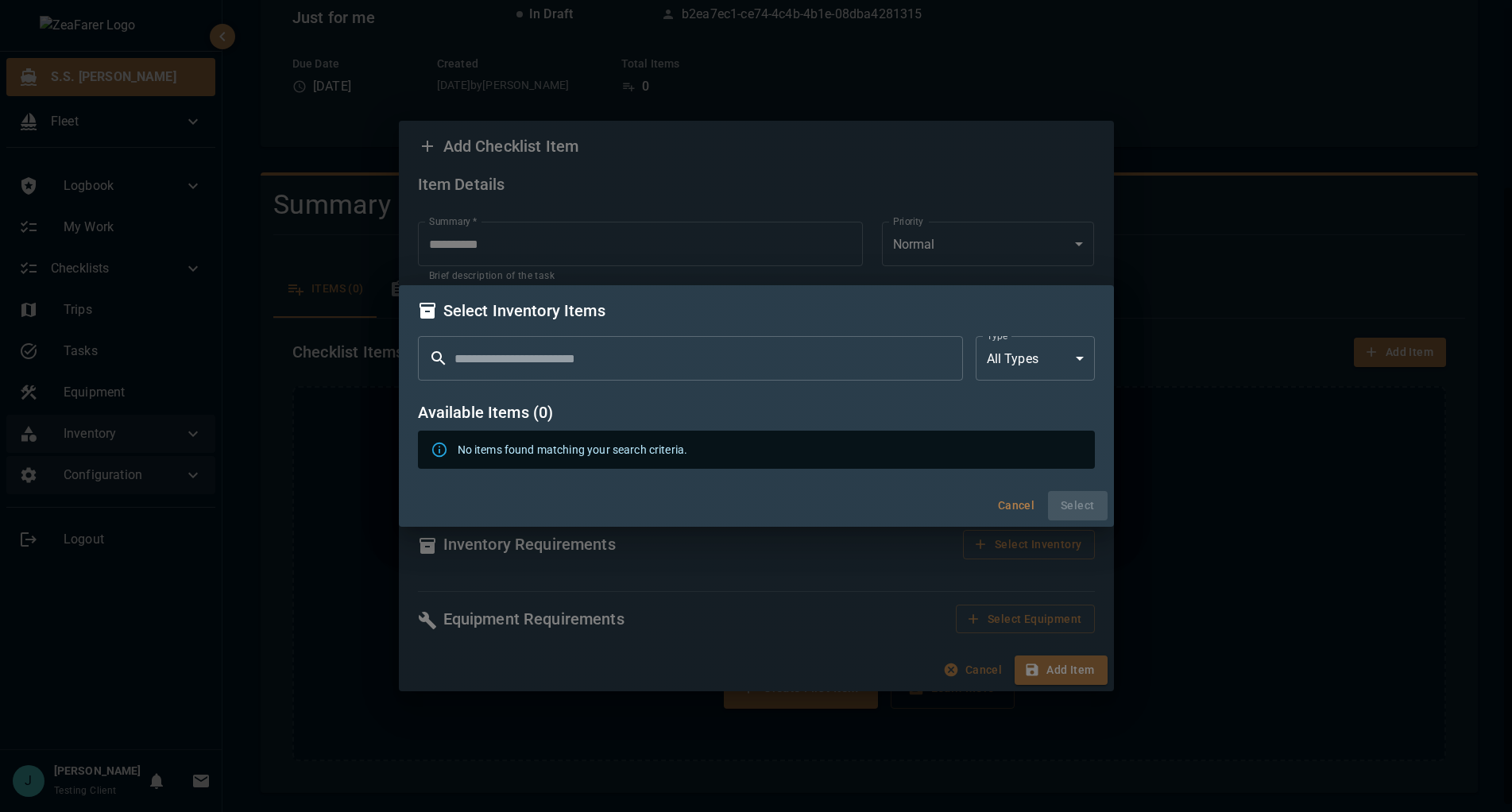
click at [778, 378] on input "text" at bounding box center [709, 358] width 508 height 45
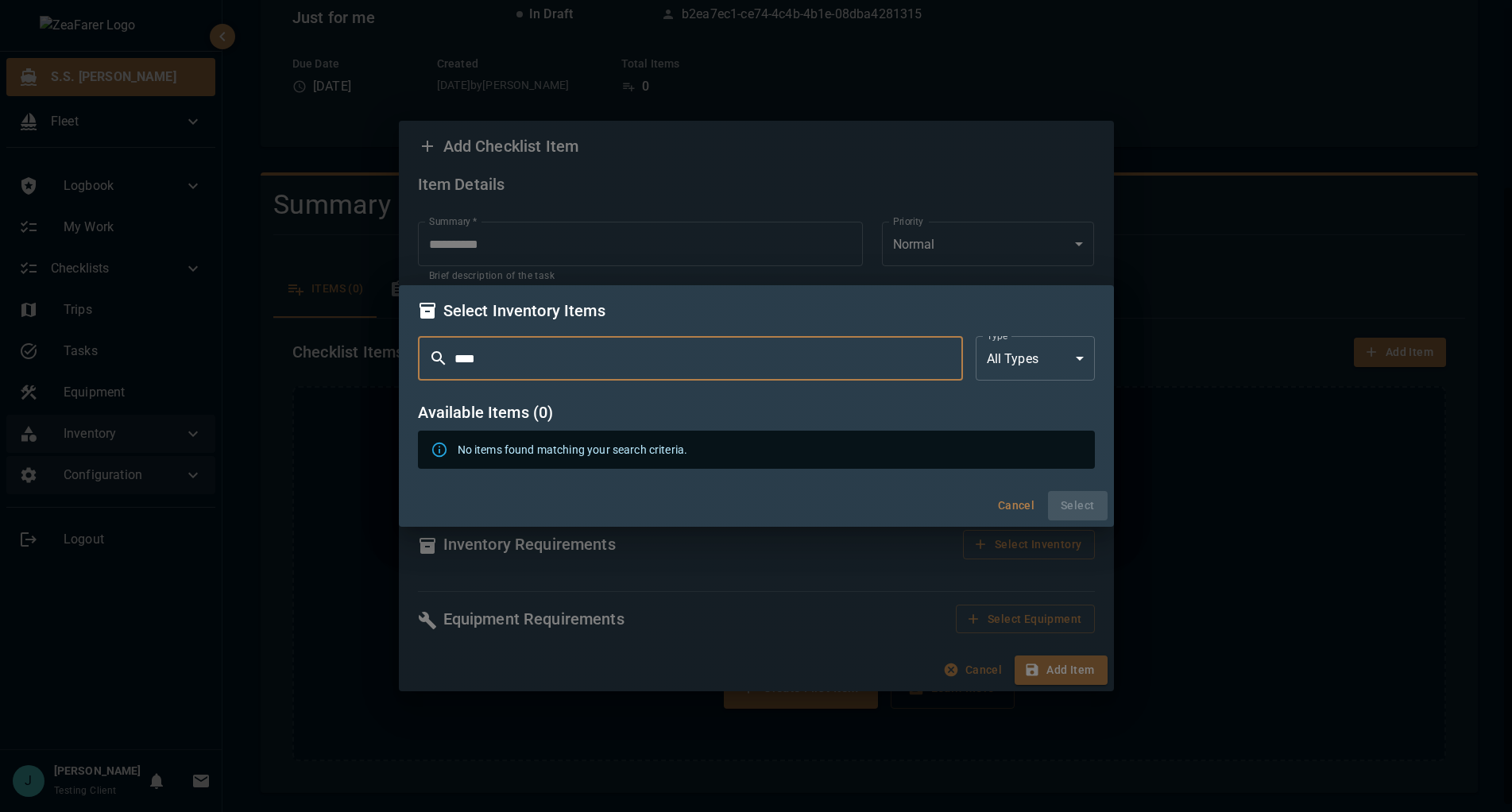
type input "*****"
click at [727, 378] on input "*****" at bounding box center [709, 358] width 508 height 45
type input "*"
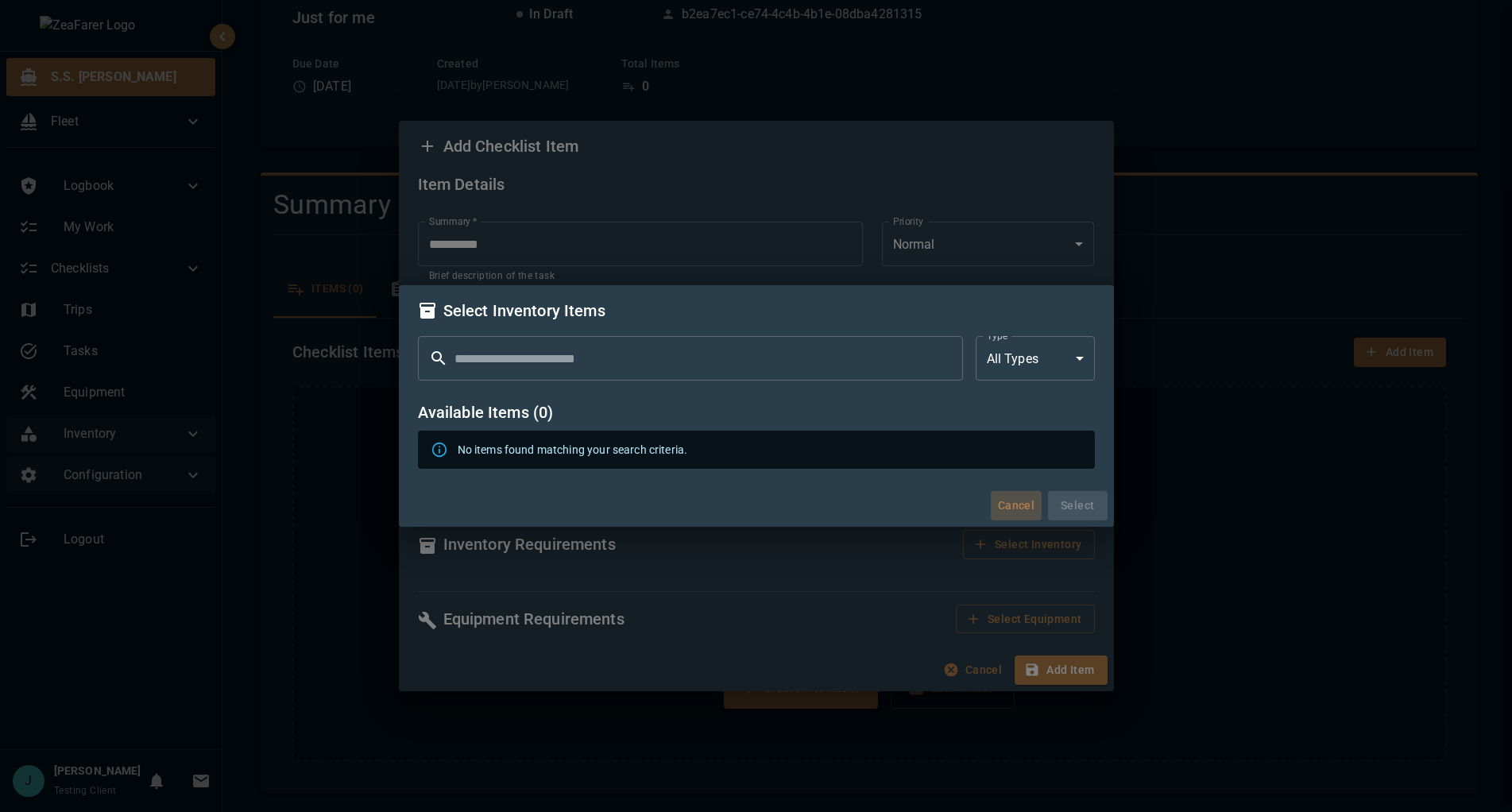
click at [1022, 505] on button "Cancel" at bounding box center [1016, 505] width 51 height 30
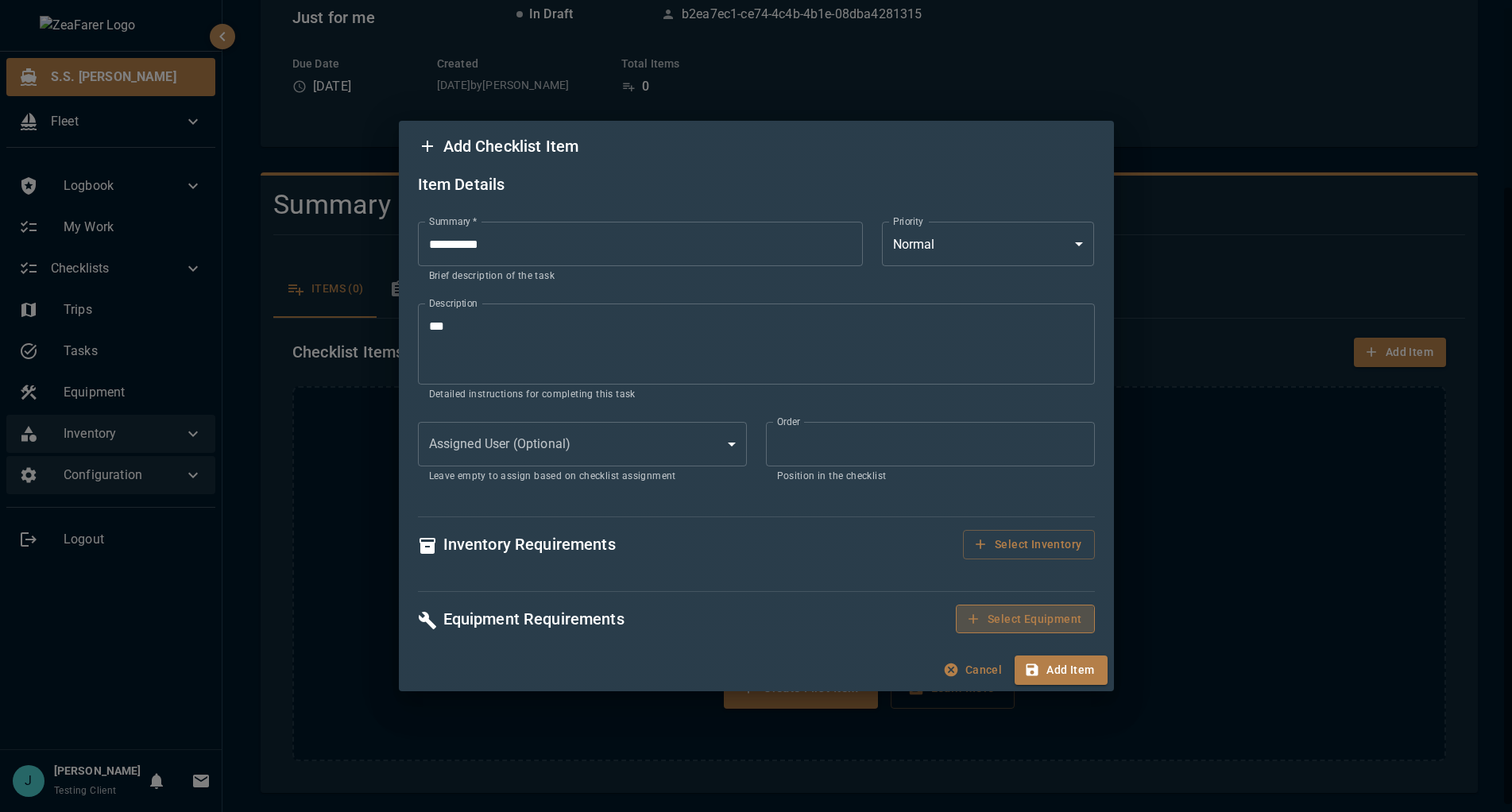
click at [1007, 624] on button "Select Equipment" at bounding box center [1025, 619] width 138 height 30
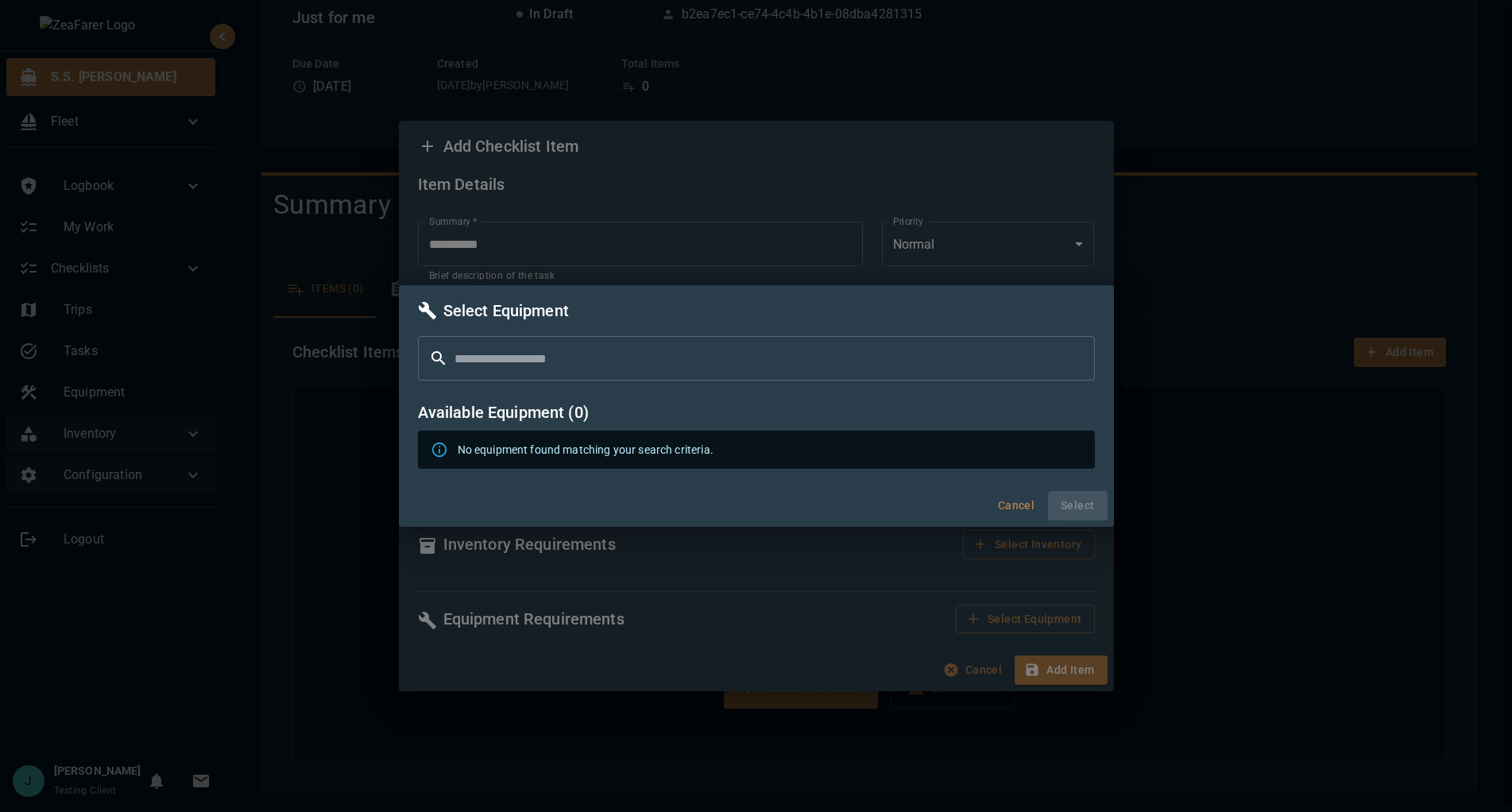
click at [1004, 497] on button "Cancel" at bounding box center [1016, 505] width 51 height 30
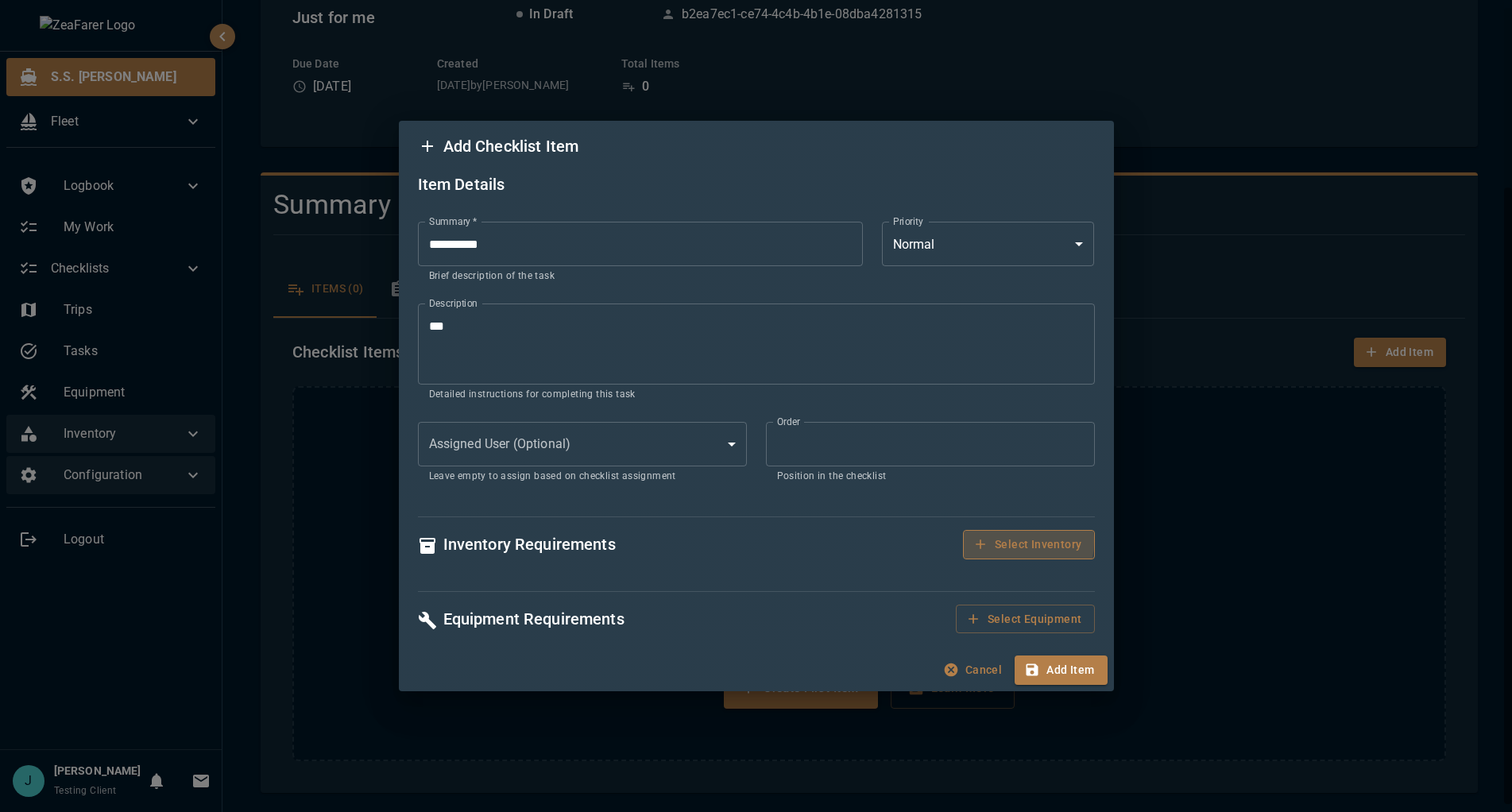
click at [991, 541] on button "Select Inventory" at bounding box center [1028, 544] width 131 height 30
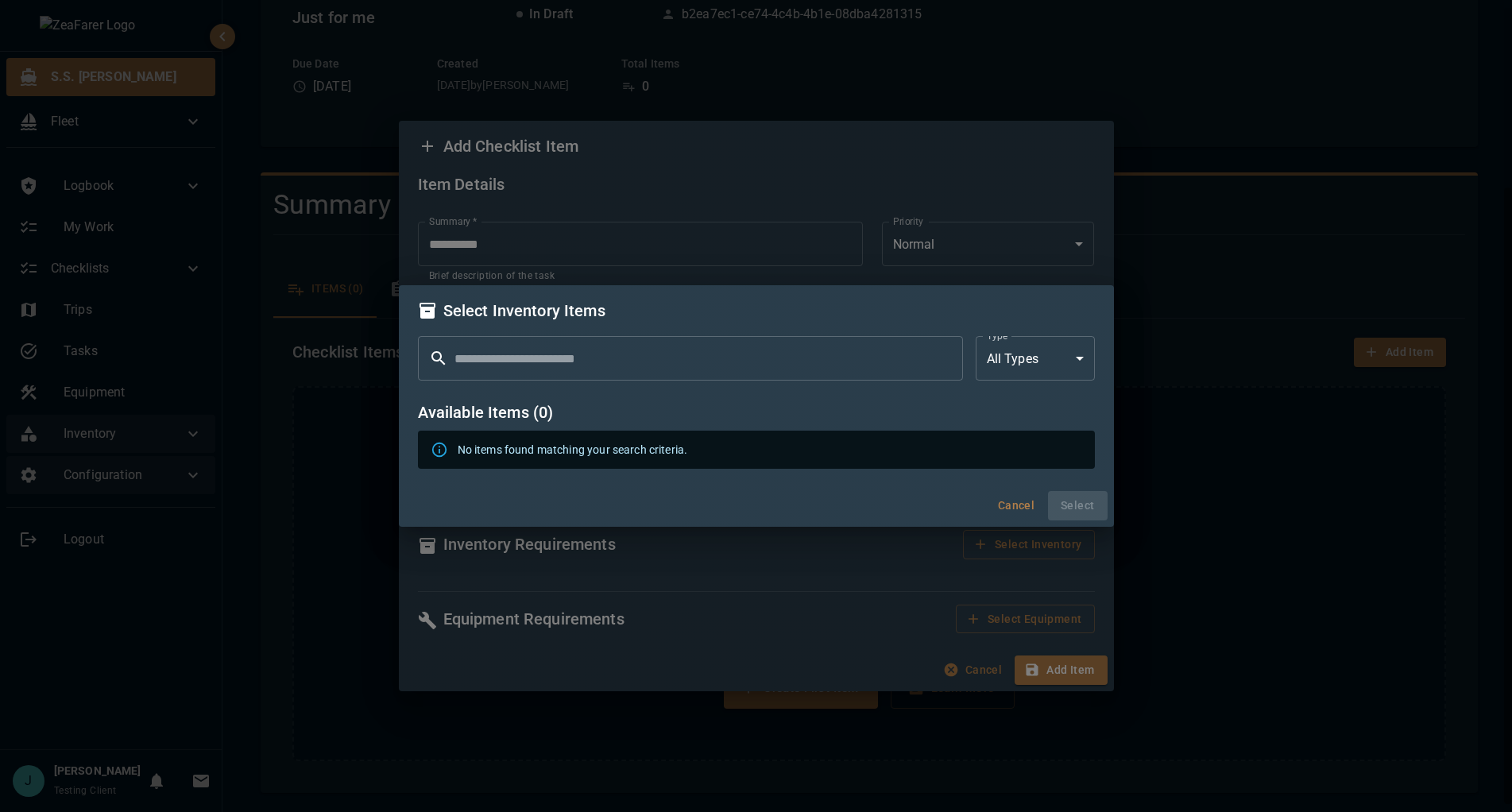
click at [1011, 498] on button "Cancel" at bounding box center [1016, 505] width 51 height 30
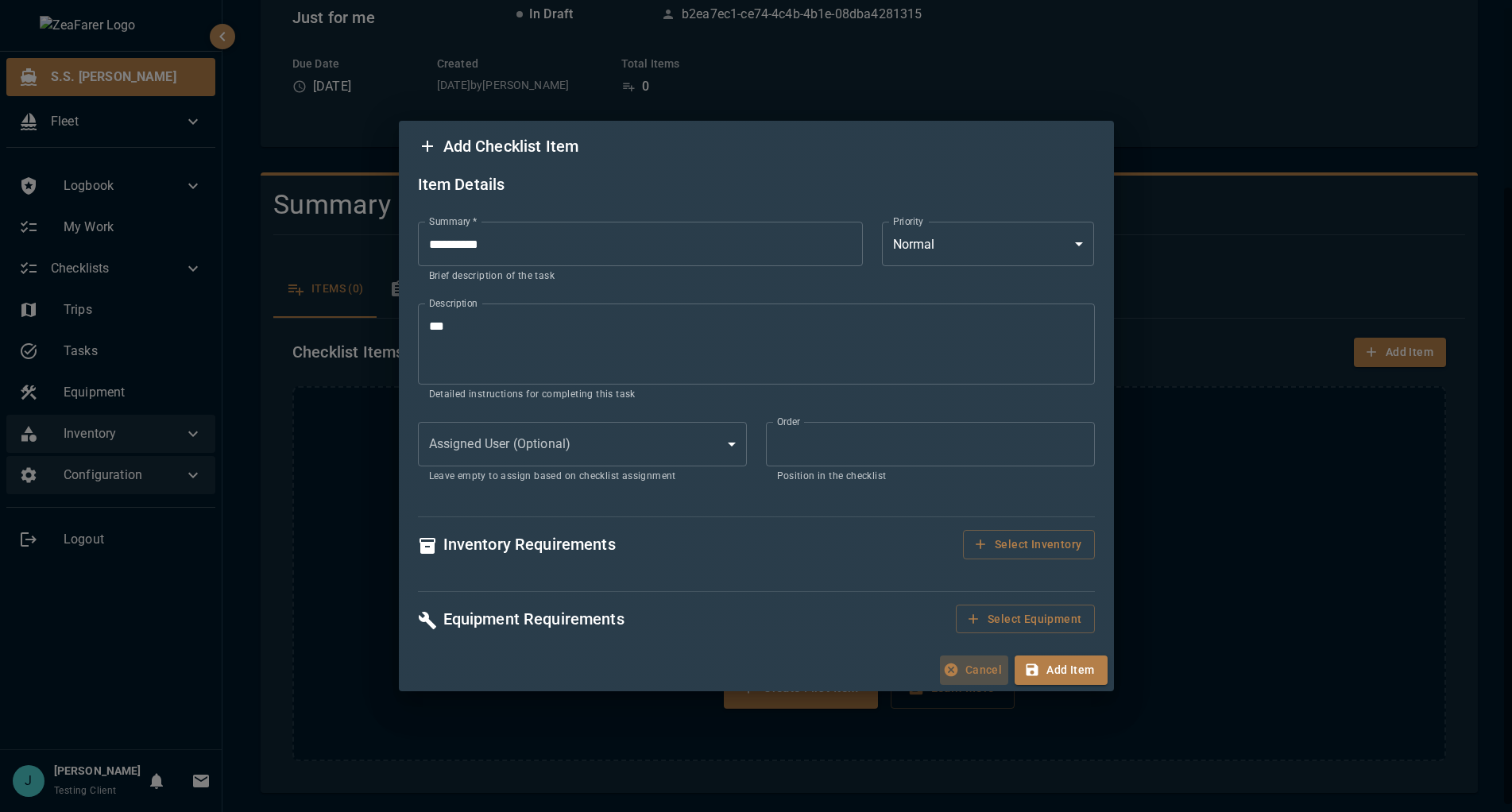
click at [982, 658] on button "Cancel" at bounding box center [974, 670] width 69 height 30
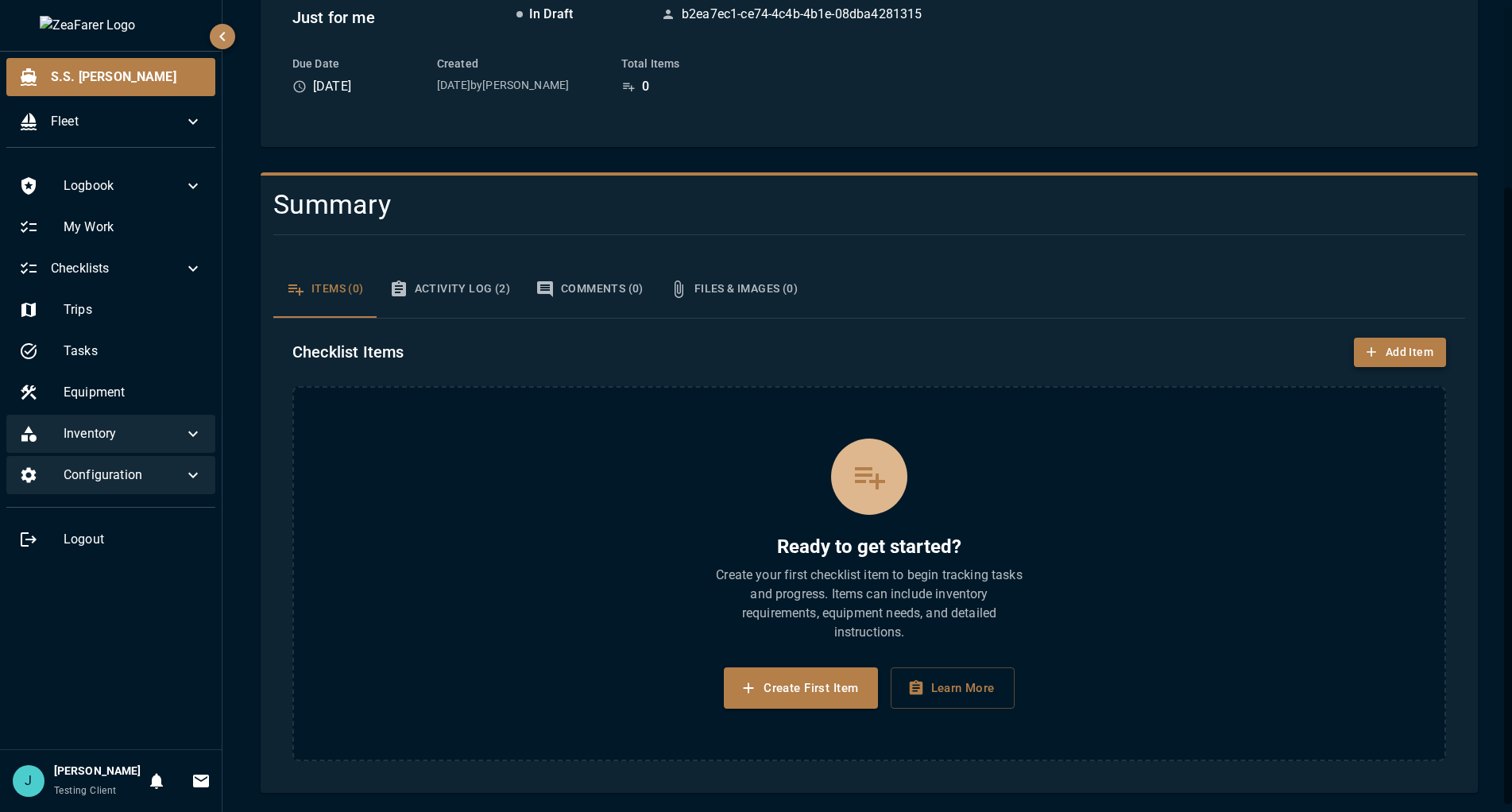
click at [1406, 349] on button "Add Item" at bounding box center [1400, 352] width 92 height 30
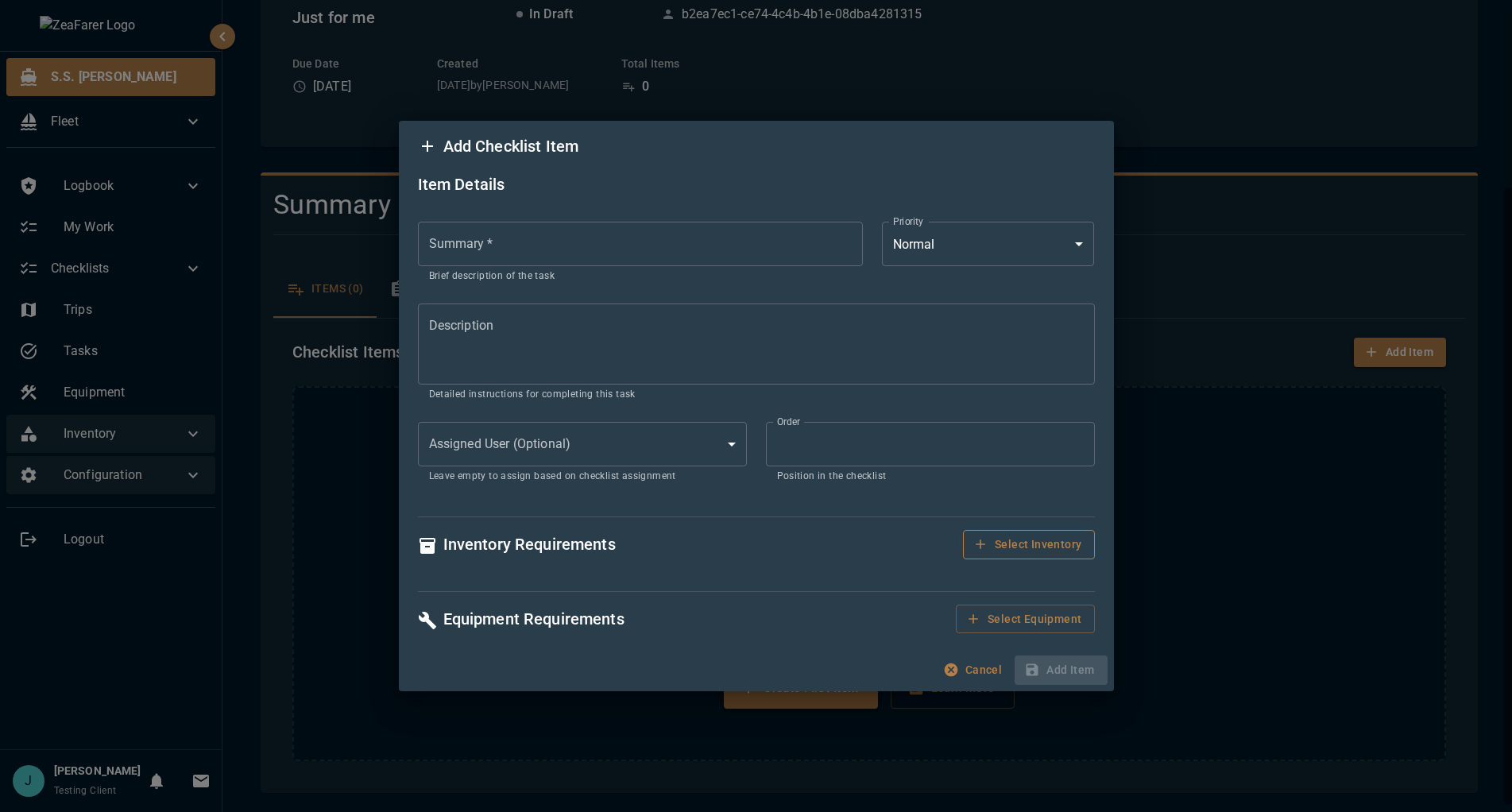
click at [1031, 544] on button "Select Inventory" at bounding box center [1028, 544] width 131 height 30
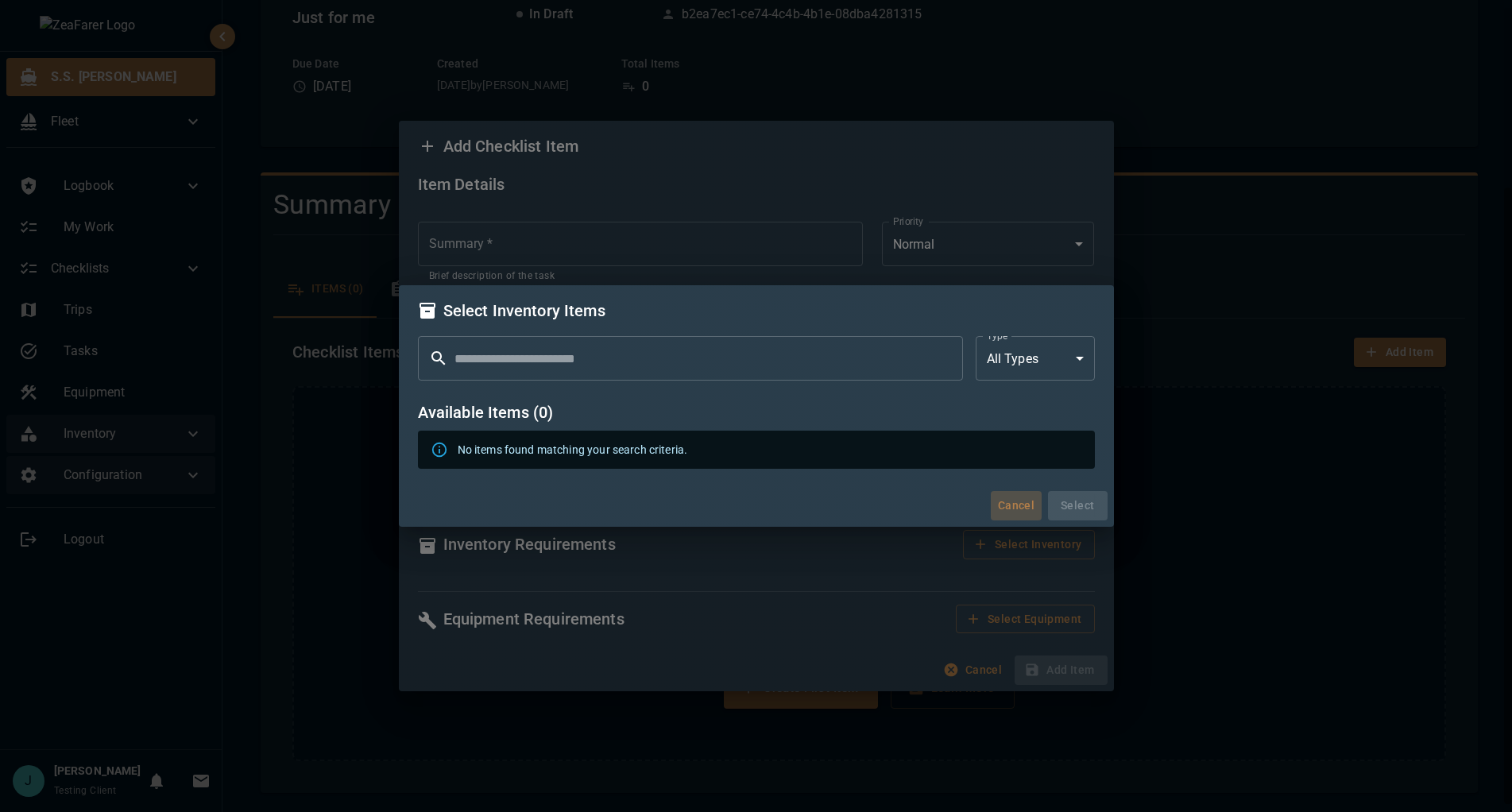
click at [998, 503] on button "Cancel" at bounding box center [1016, 505] width 51 height 30
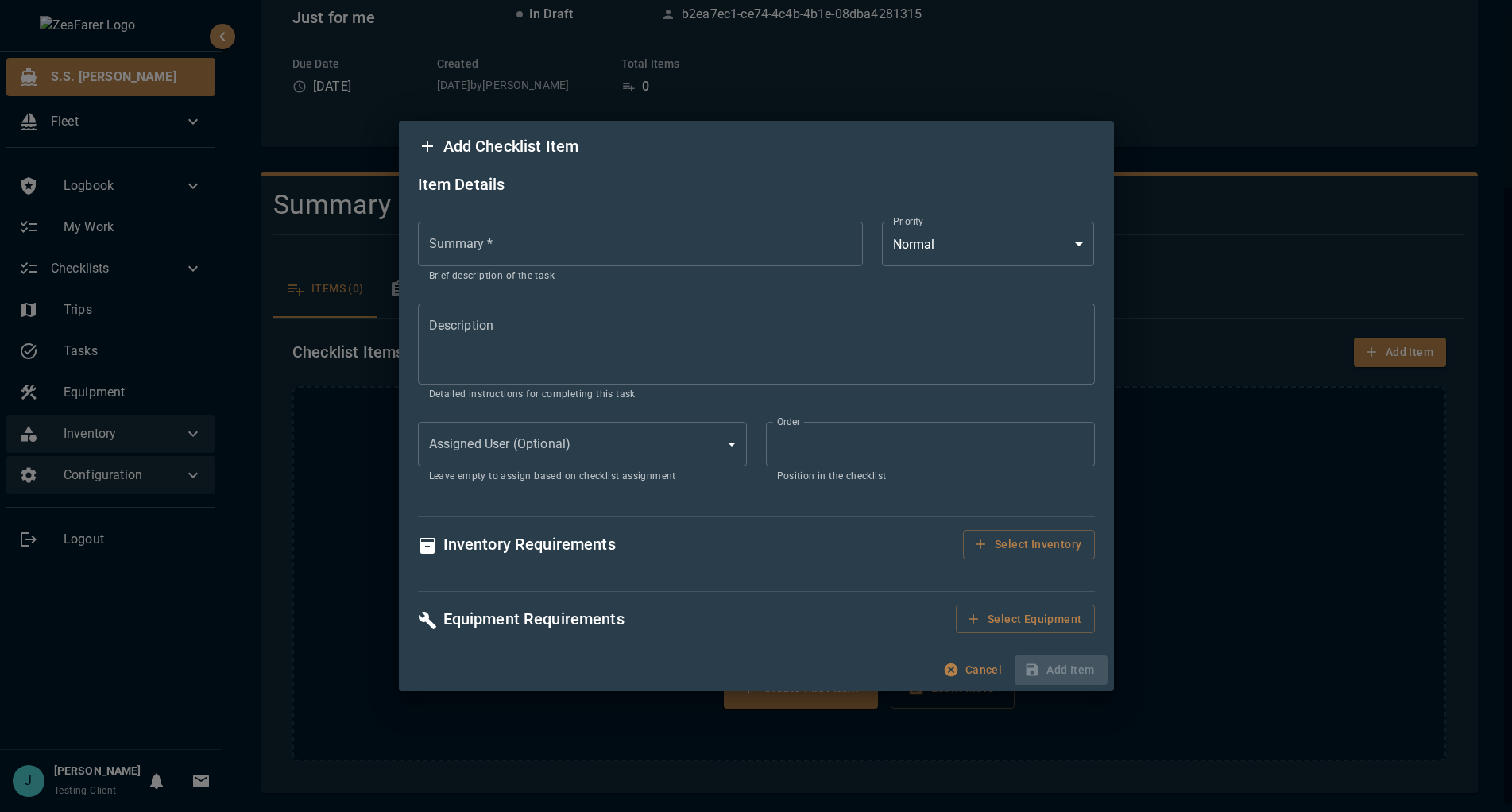
click at [966, 656] on div "Cancel Add Item" at bounding box center [756, 671] width 715 height 42
click at [932, 675] on div "Cancel Add Item" at bounding box center [756, 671] width 715 height 42
click at [961, 666] on button "Cancel" at bounding box center [974, 670] width 69 height 30
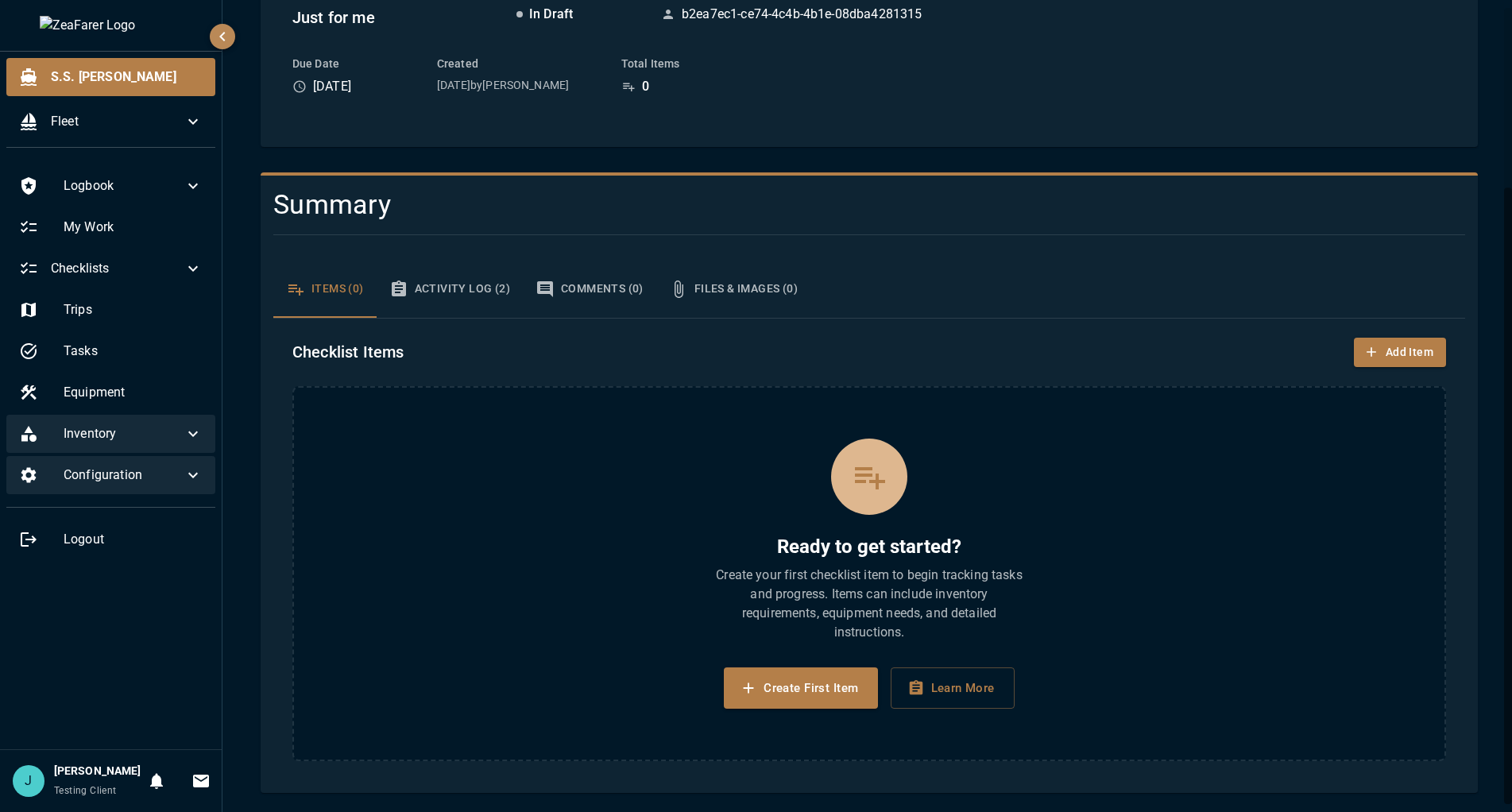
click at [1176, 639] on div "Ready to get started? Create your first checklist item to begin tracking tasks …" at bounding box center [869, 574] width 1154 height 376
click at [1381, 356] on button "Add Item" at bounding box center [1400, 352] width 92 height 30
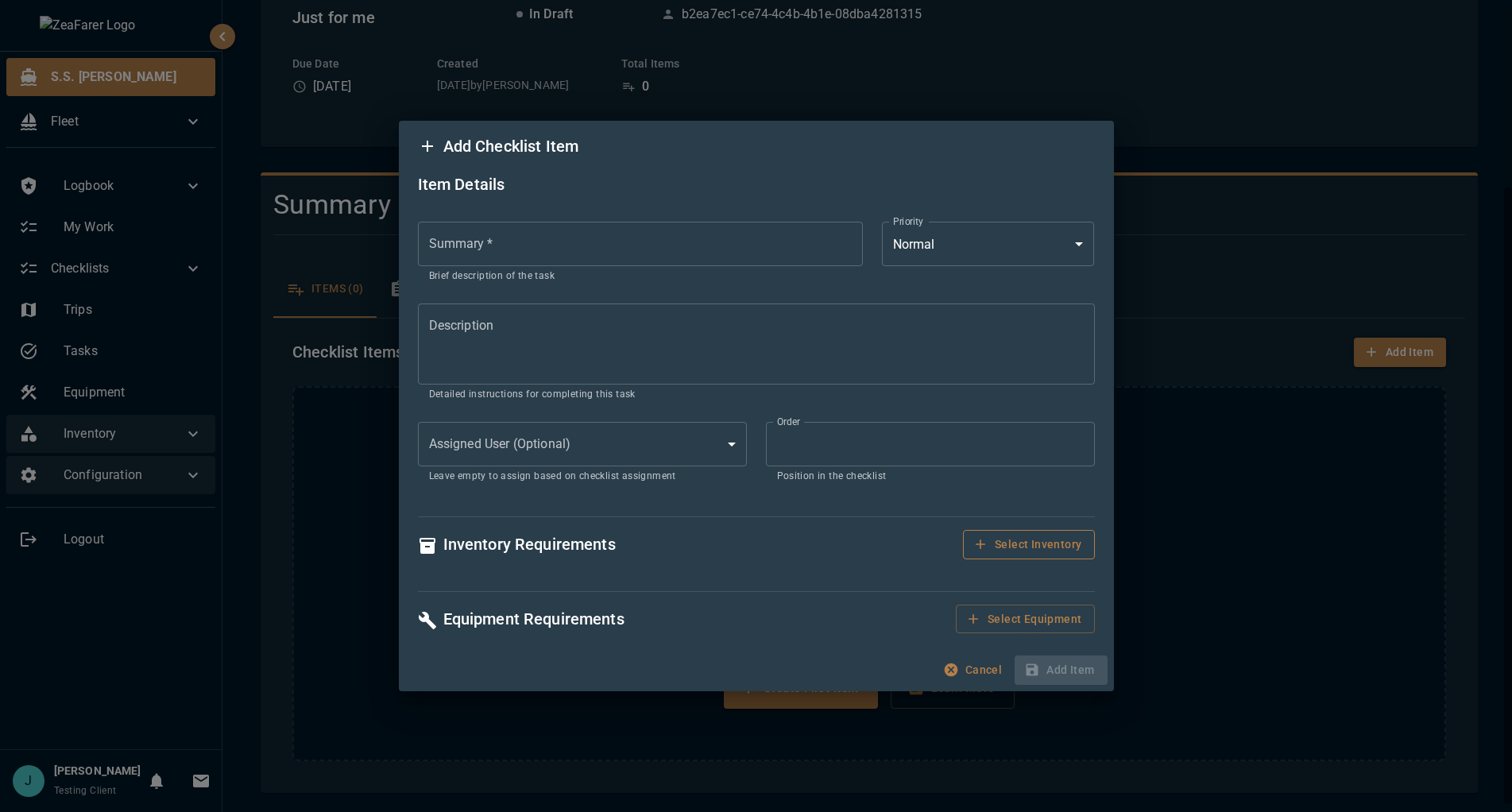
click at [1011, 533] on button "Select Inventory" at bounding box center [1028, 544] width 131 height 30
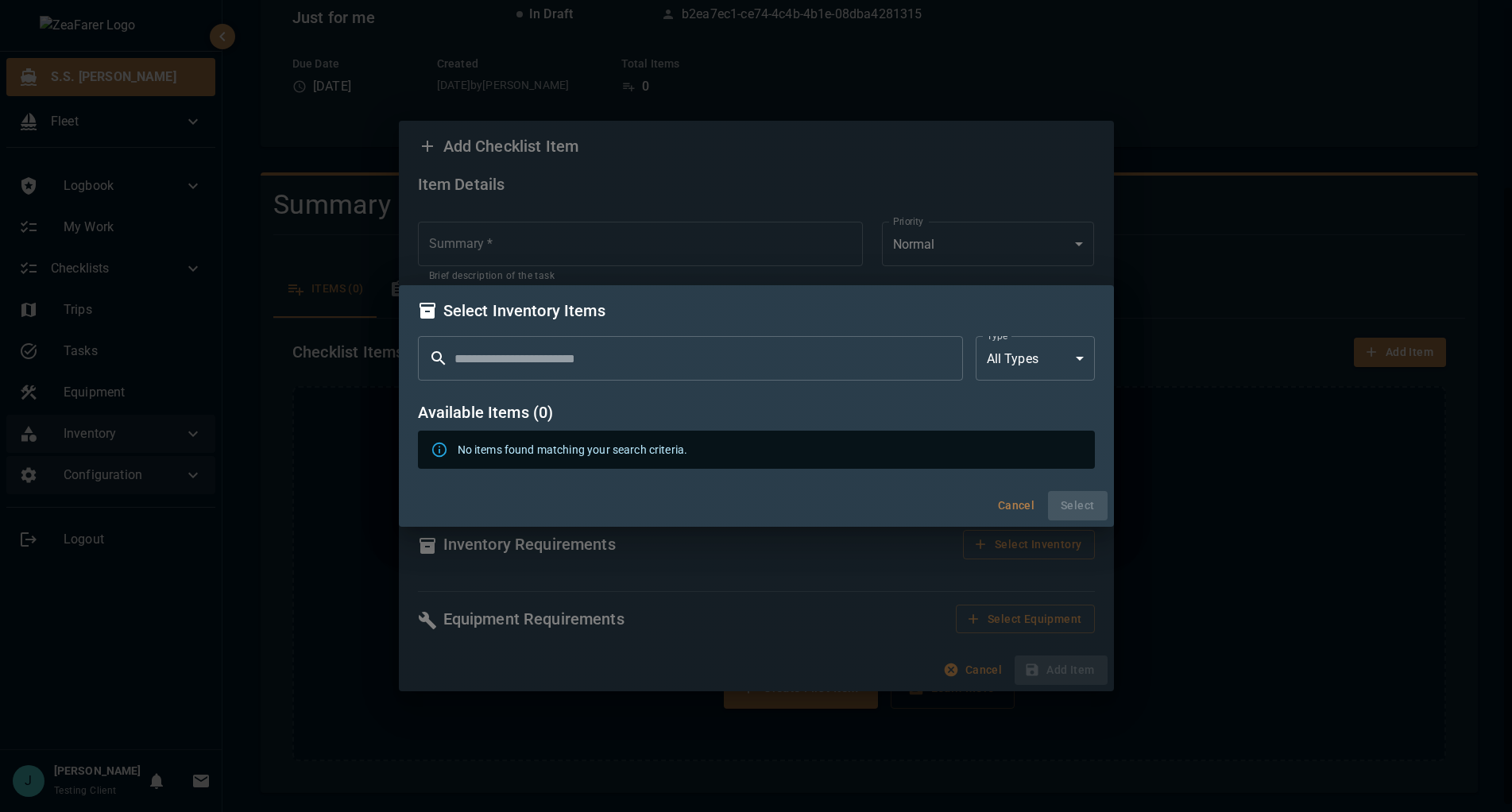
click at [339, 481] on div "Select Inventory Items ​ ​ Type All Types *** Type Available Items ( 0 ) No ite…" at bounding box center [756, 406] width 1512 height 812
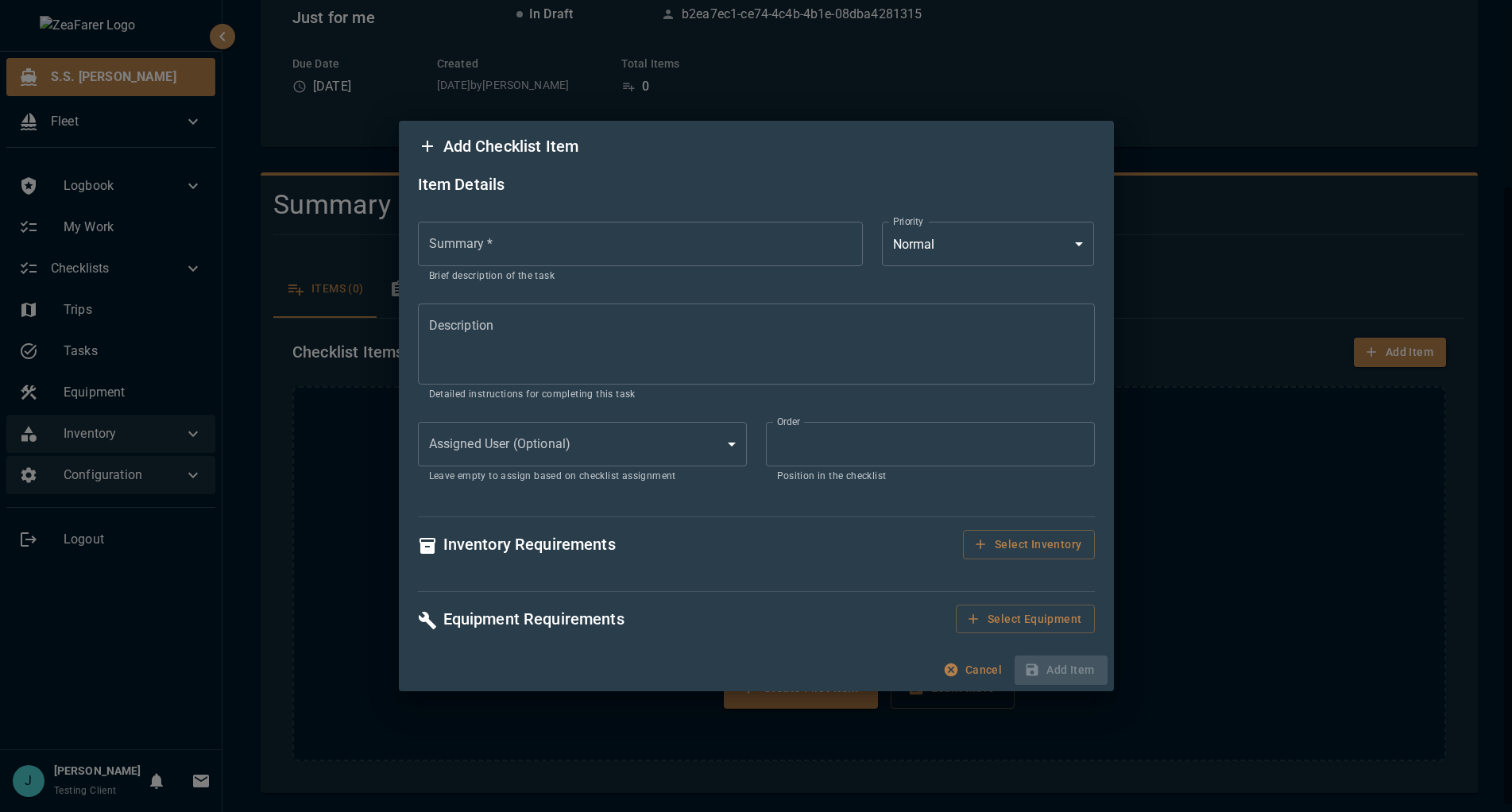
click at [966, 672] on button "Cancel" at bounding box center [974, 670] width 69 height 30
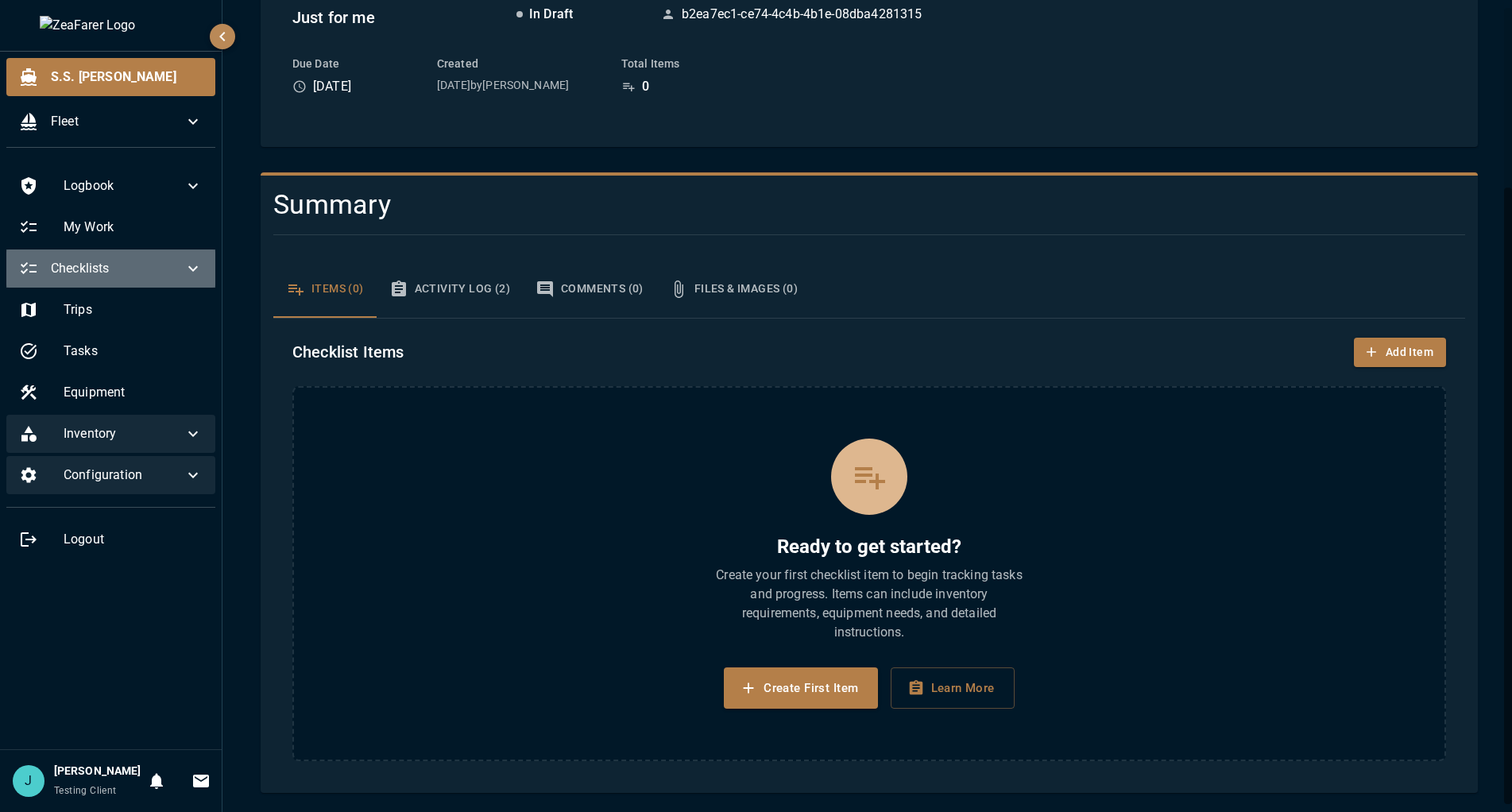
click at [163, 275] on span "Checklists" at bounding box center [117, 268] width 133 height 19
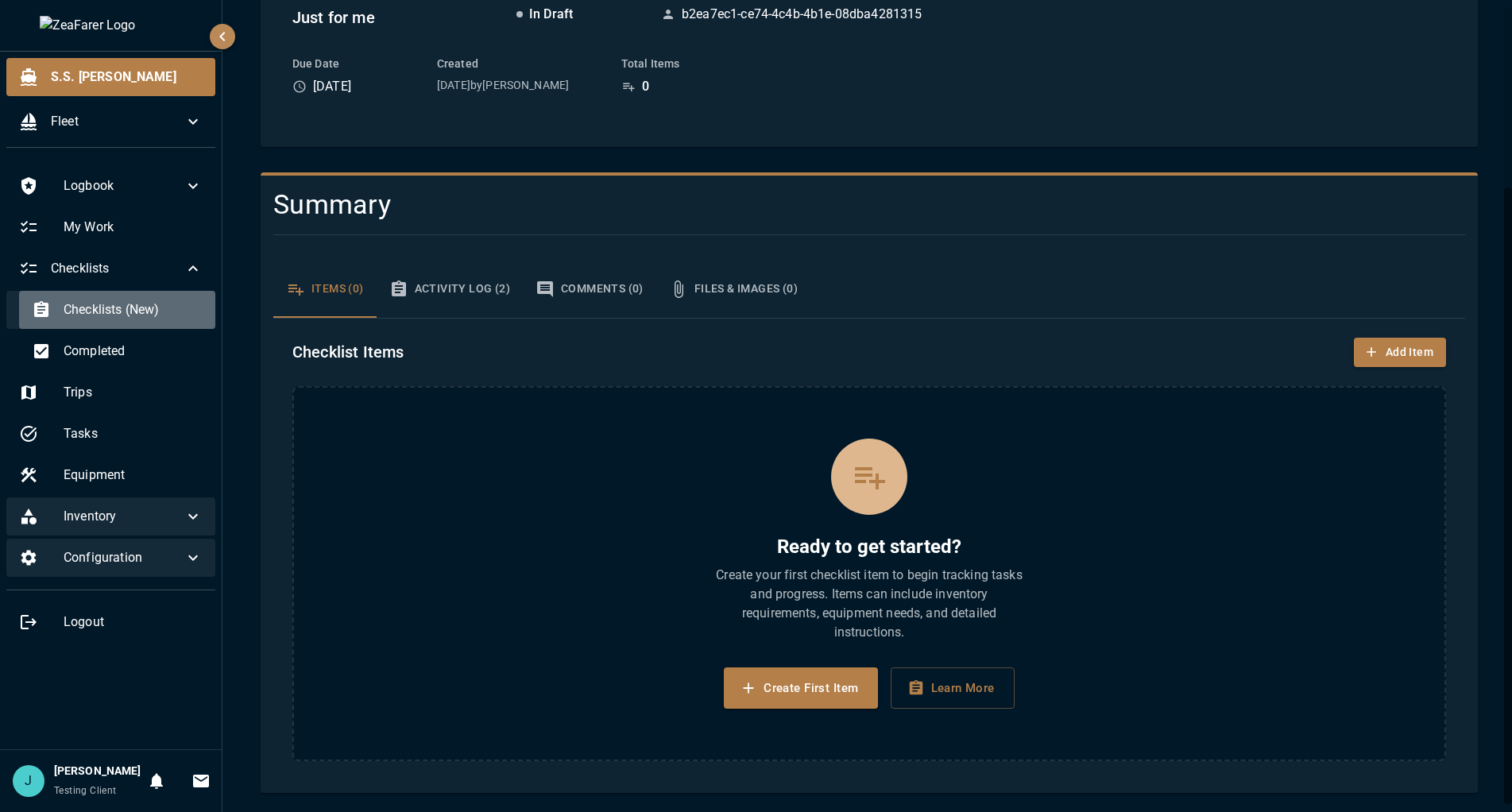
click at [151, 322] on div "Checklists (New)" at bounding box center [118, 309] width 197 height 38
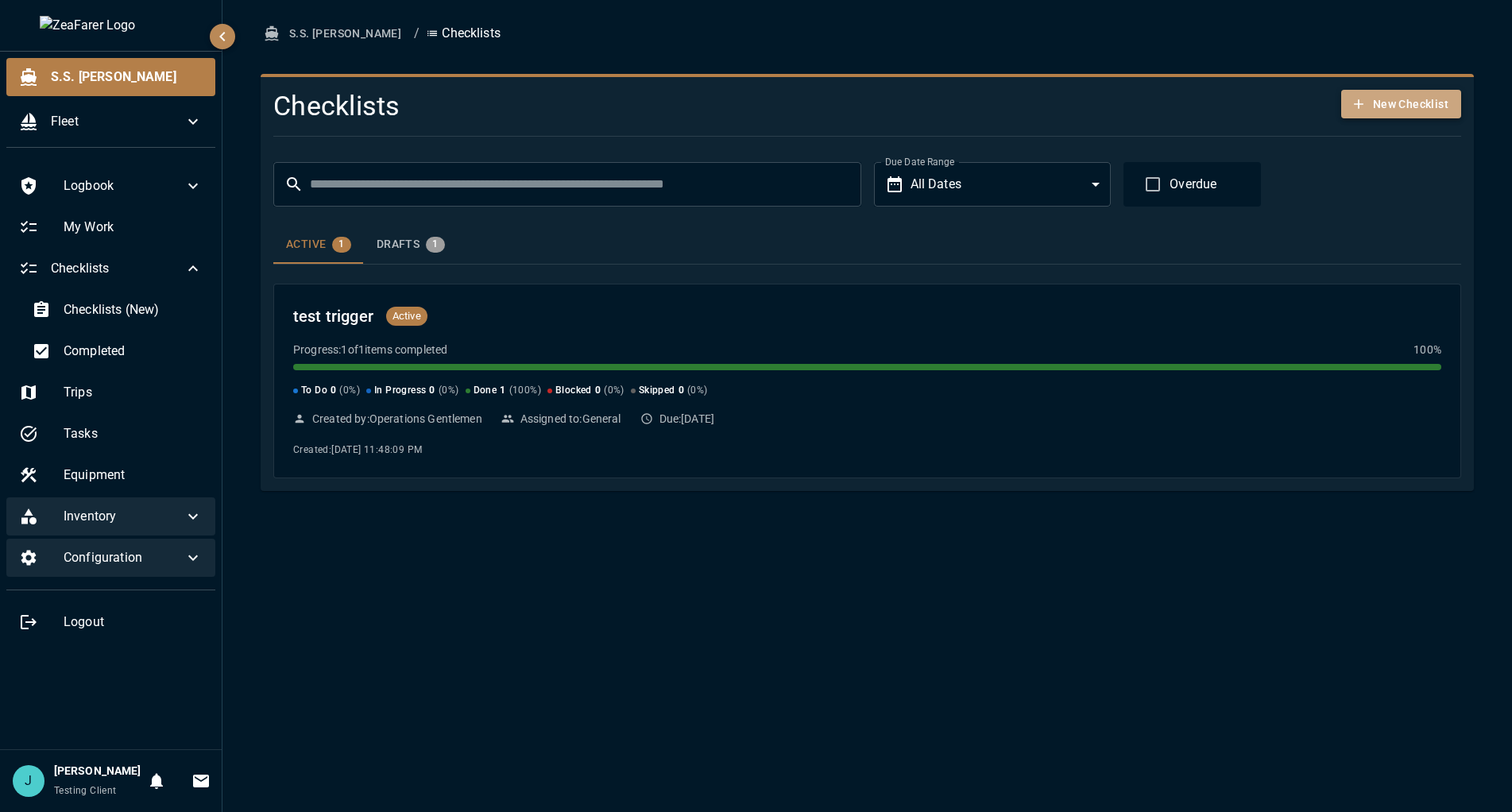
click at [1414, 108] on button "New Checklist" at bounding box center [1402, 104] width 120 height 30
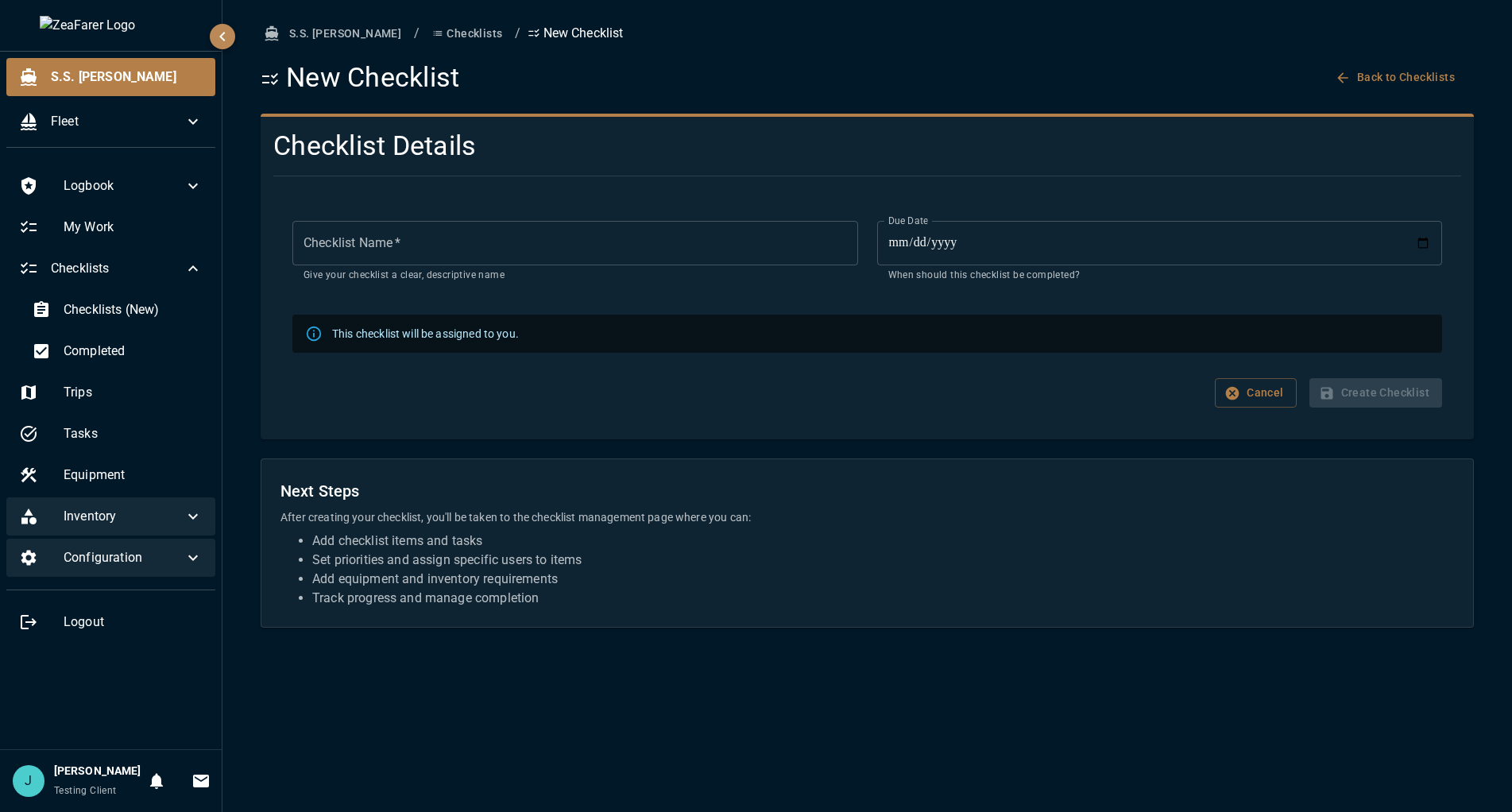
click at [1252, 385] on button "Cancel" at bounding box center [1256, 393] width 81 height 30
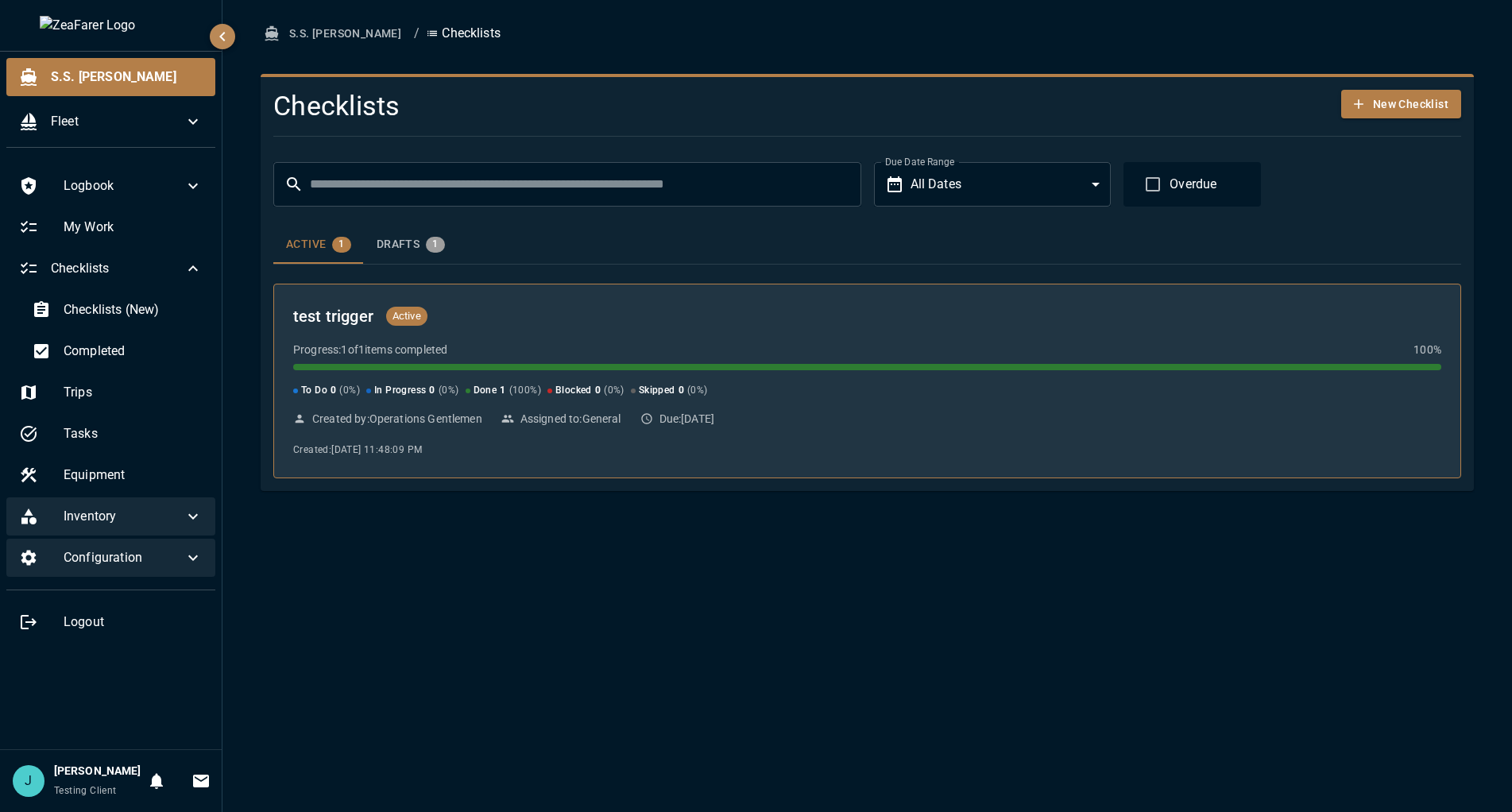
drag, startPoint x: 1383, startPoint y: 108, endPoint x: 1022, endPoint y: 316, distance: 416.6
click at [1149, 336] on div "Checklists New Checklist ​ ​ Due Date Range All Dates *** Due Date Range Overdu…" at bounding box center [861, 278] width 1201 height 402
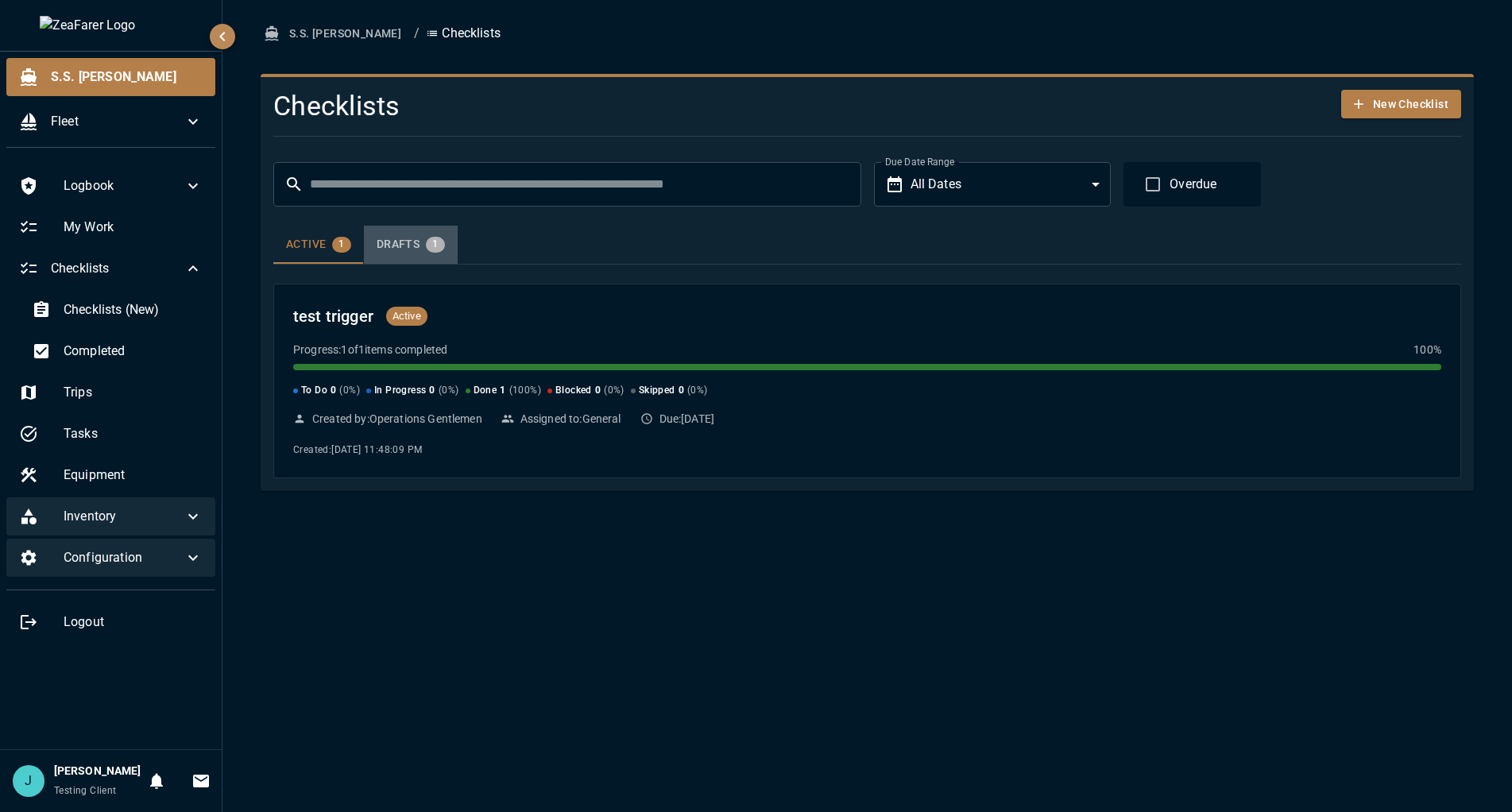
click at [412, 247] on div "Drafts 1" at bounding box center [411, 245] width 69 height 16
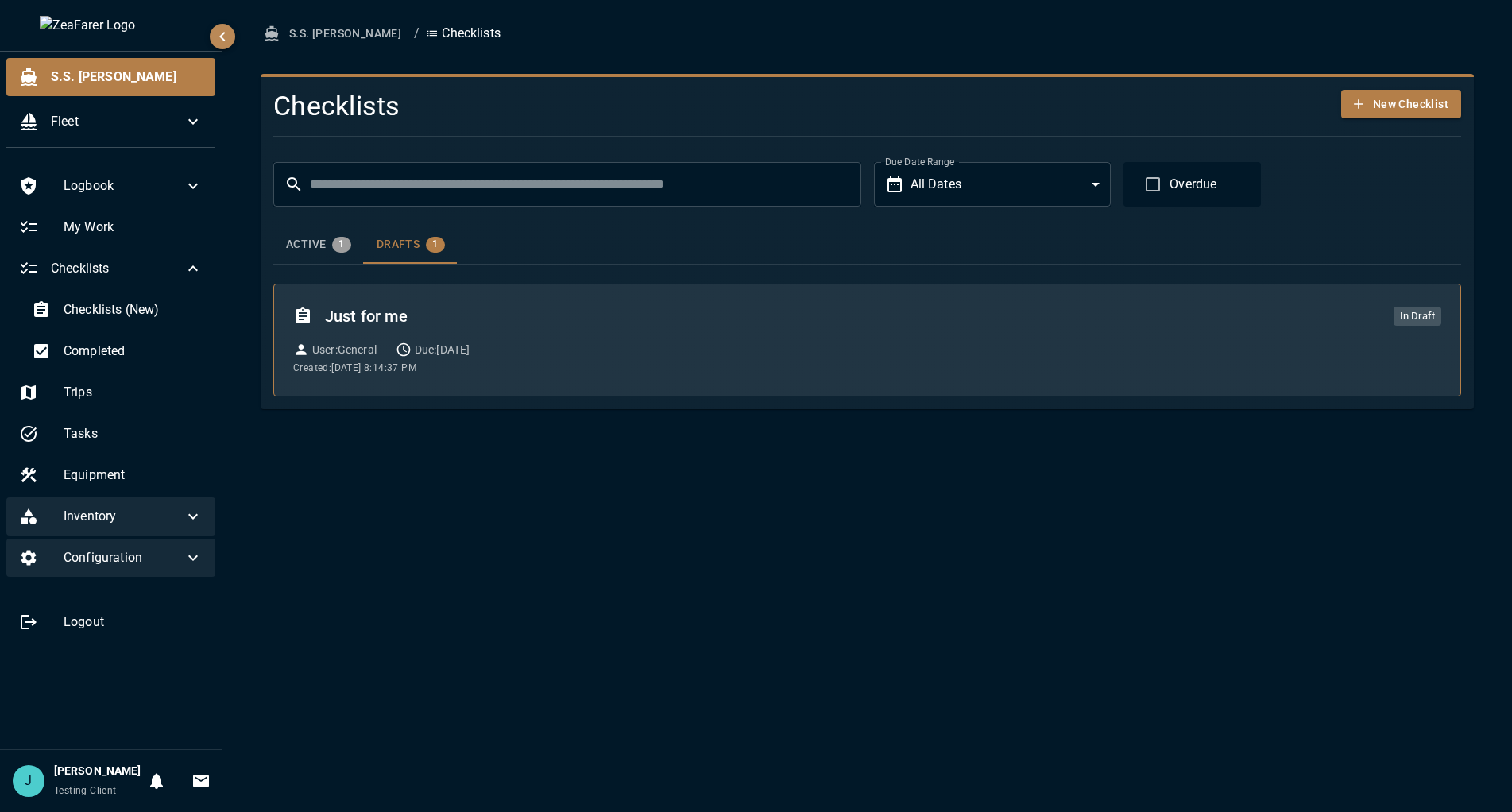
click at [672, 353] on div "User : General Due: [DATE]" at bounding box center [867, 349] width 1149 height 16
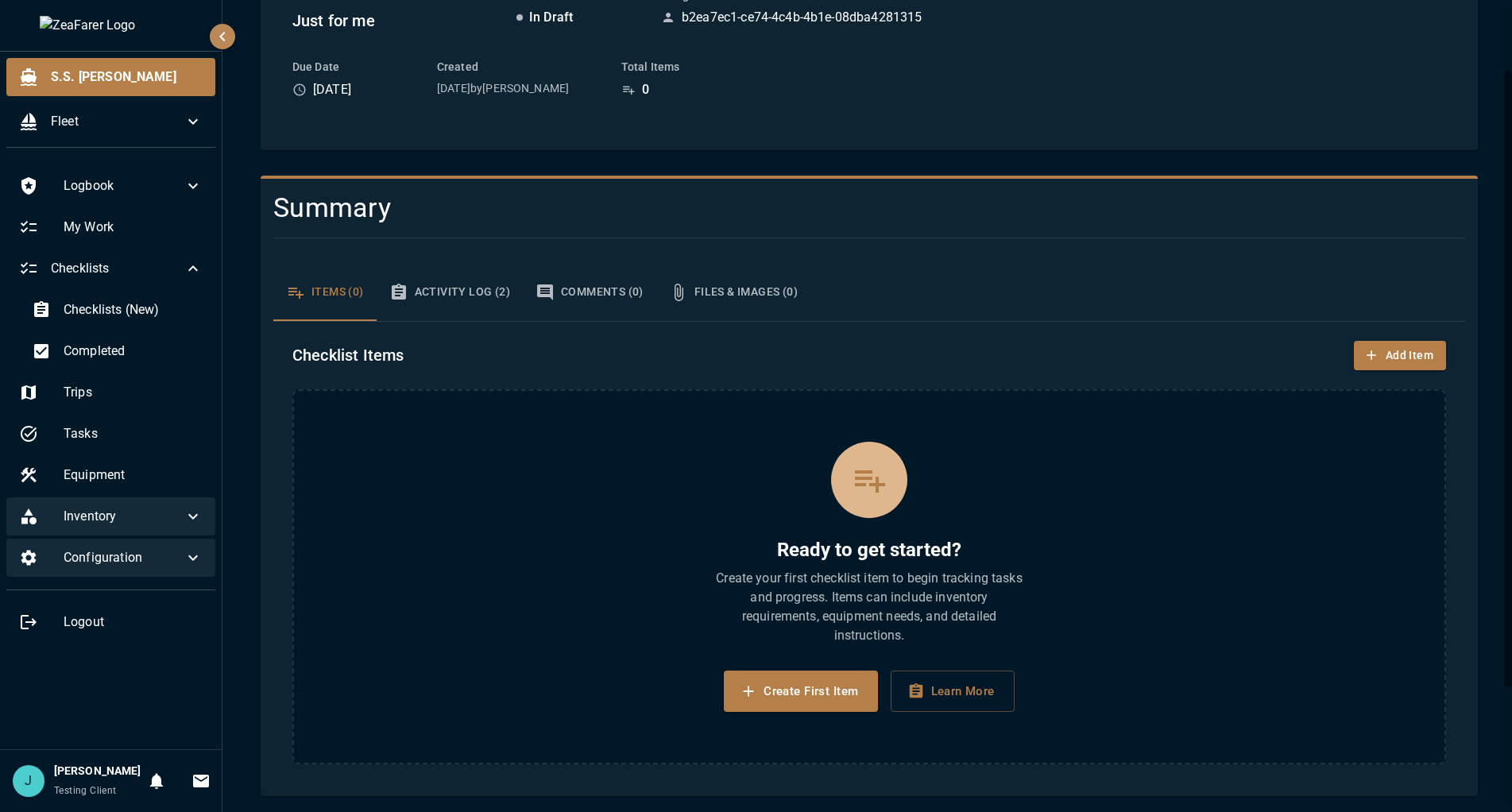
scroll to position [237, 0]
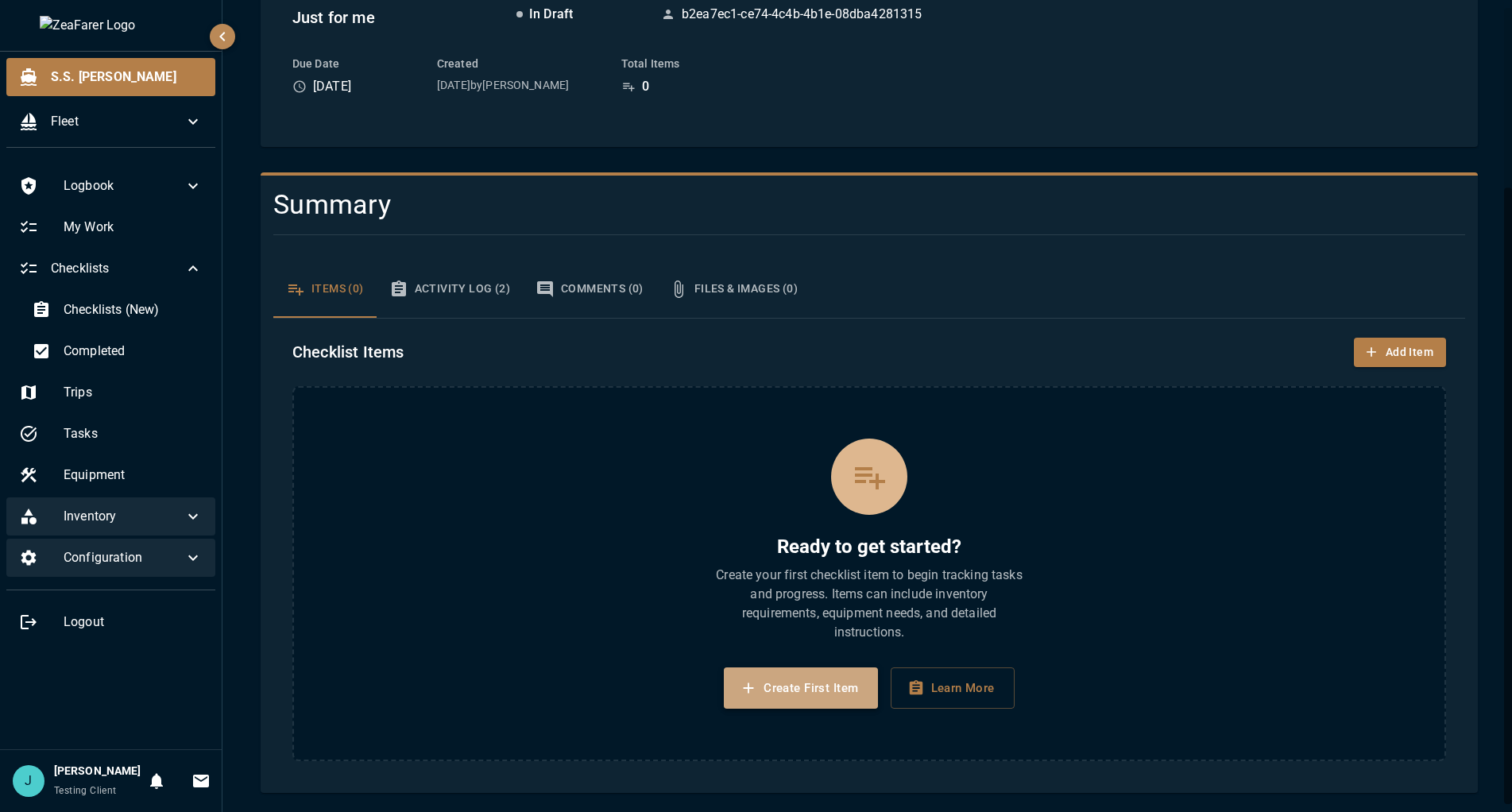
click at [774, 688] on button "Create First Item" at bounding box center [800, 688] width 153 height 41
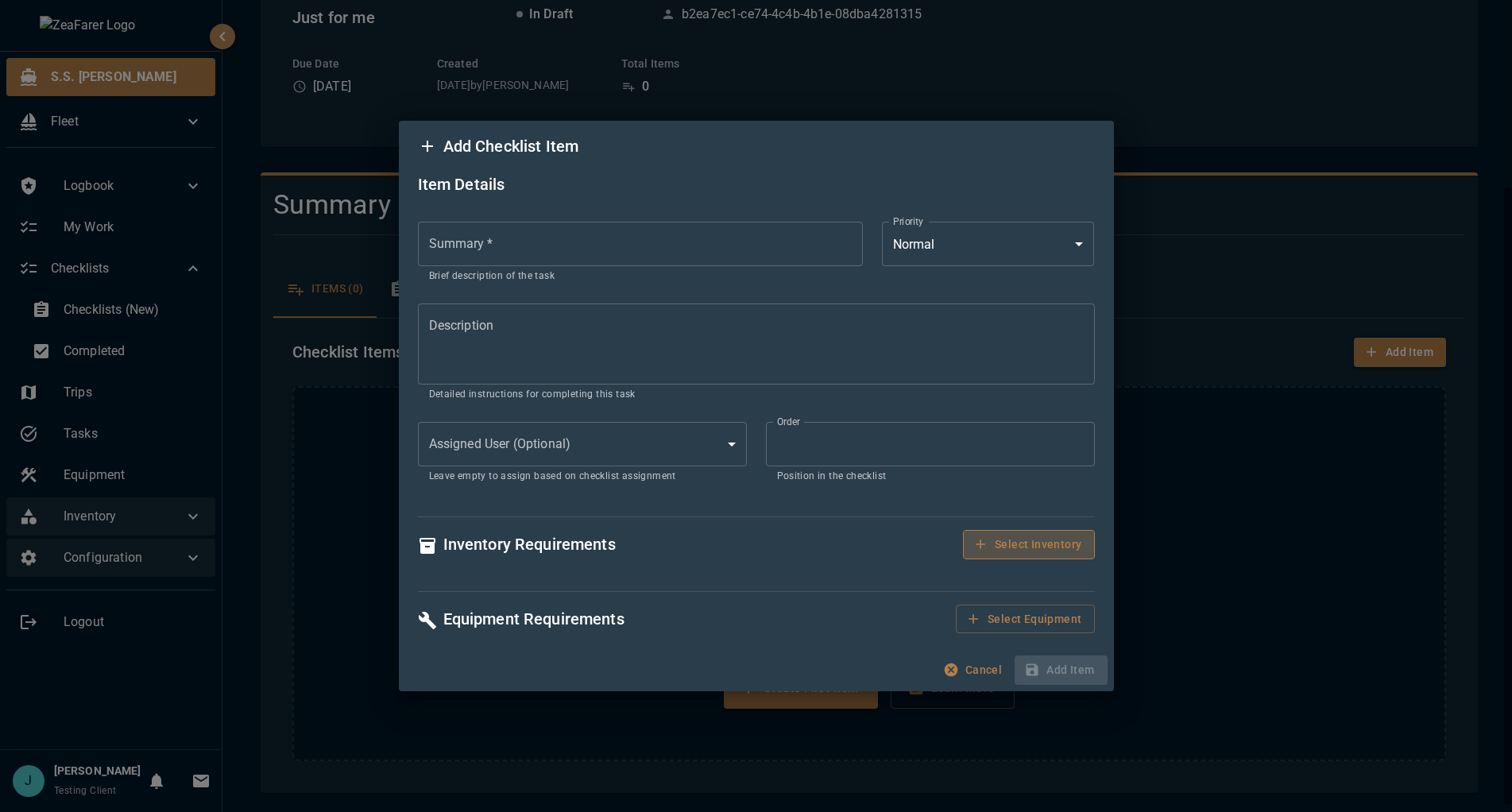
click at [1032, 555] on button "Select Inventory" at bounding box center [1028, 544] width 131 height 30
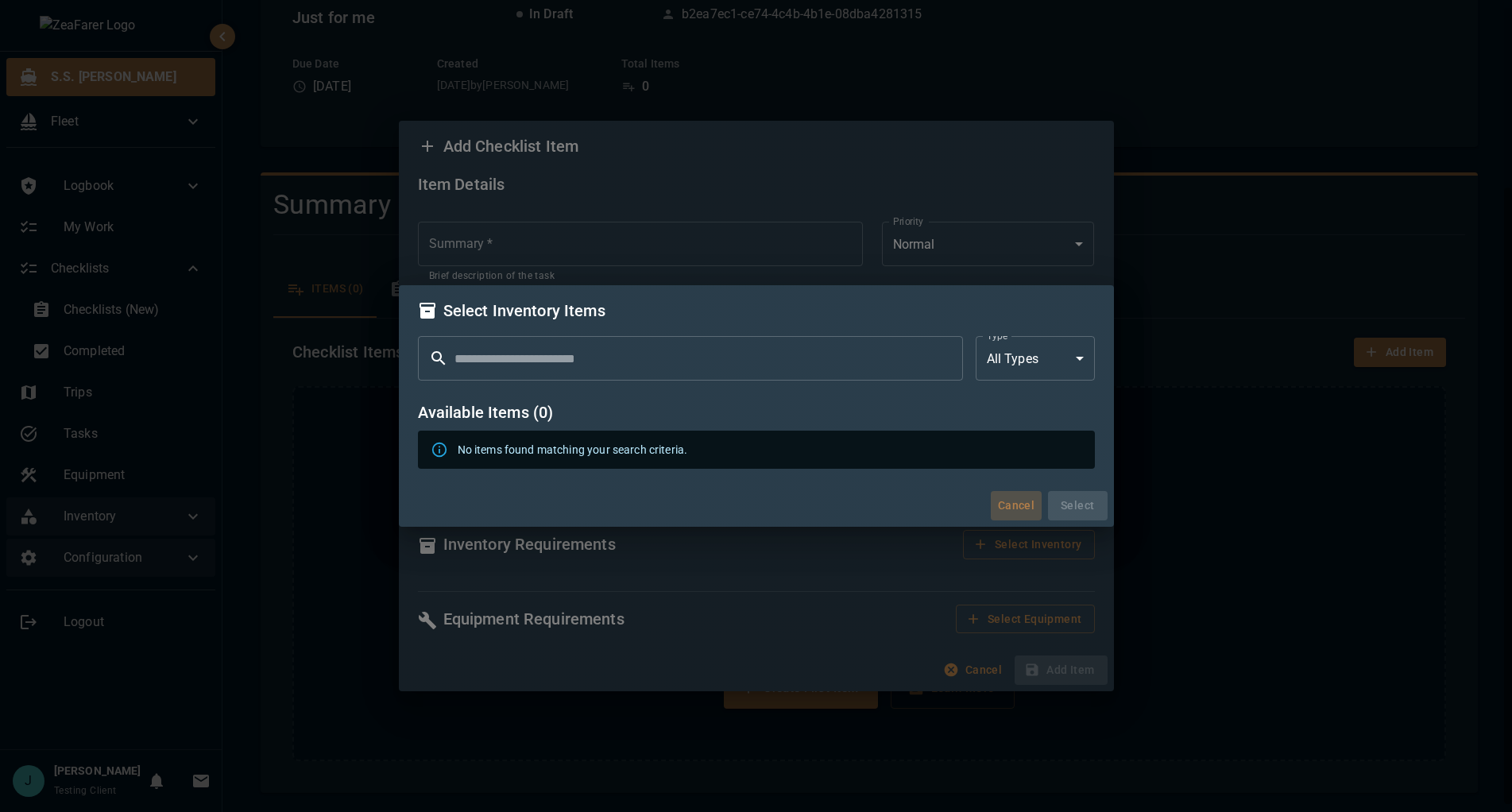
click at [1010, 504] on button "Cancel" at bounding box center [1016, 505] width 51 height 30
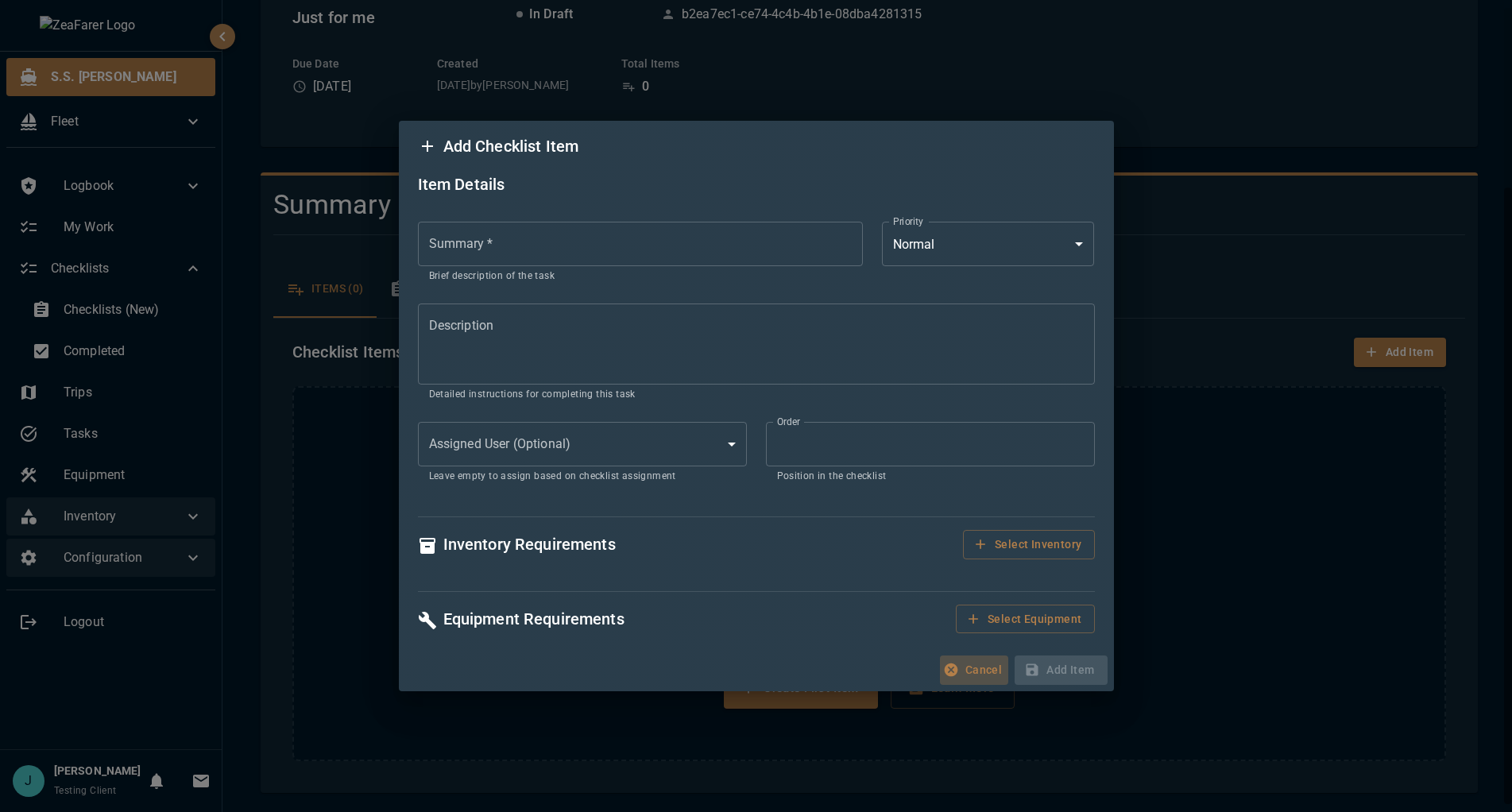
click at [983, 669] on button "Cancel" at bounding box center [974, 670] width 69 height 30
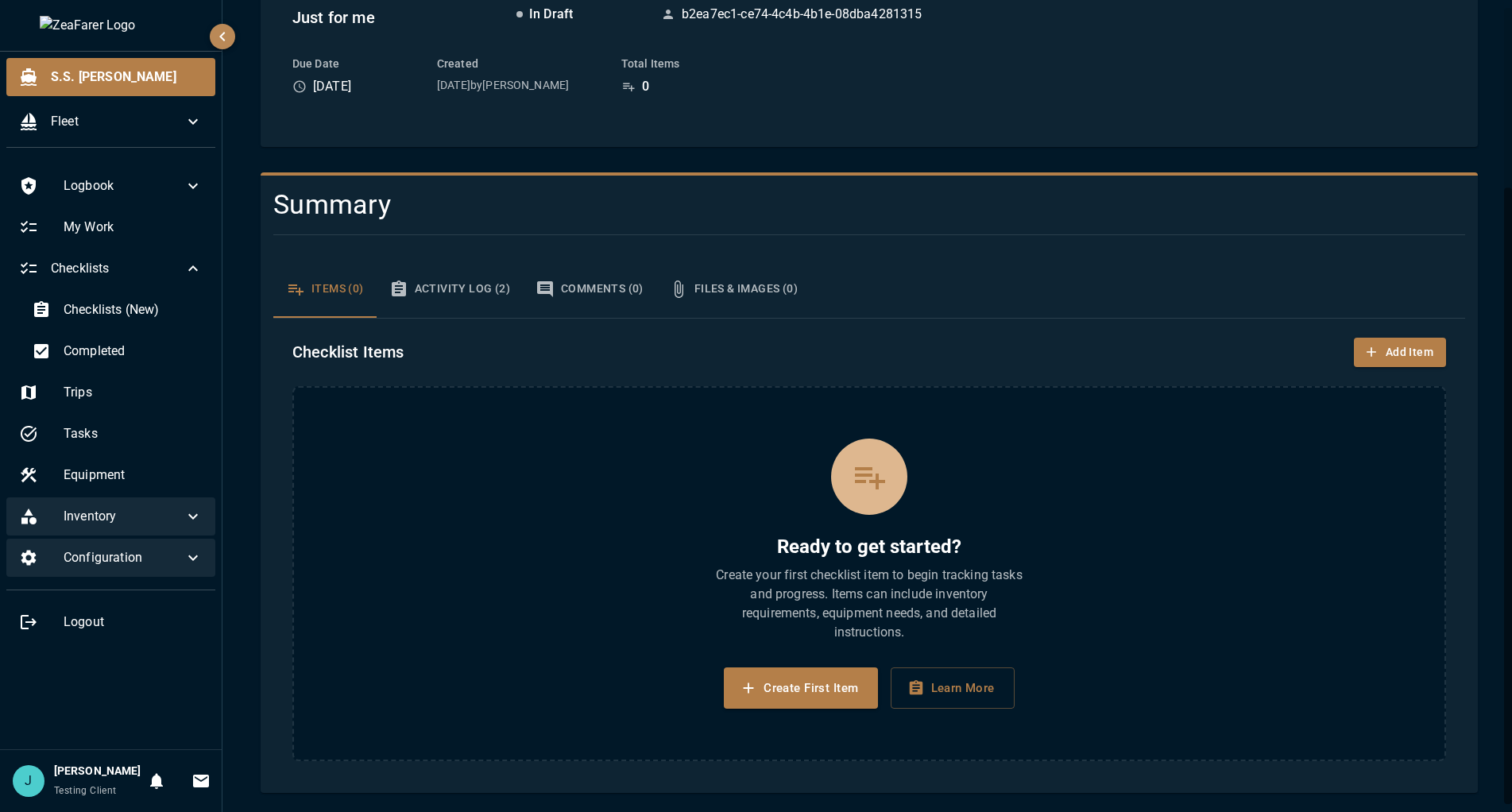
click at [876, 336] on div "Checklist Items Add Item Ready to get started? Create your first checklist item…" at bounding box center [869, 549] width 1192 height 461
click at [114, 509] on span "Inventory" at bounding box center [124, 516] width 120 height 19
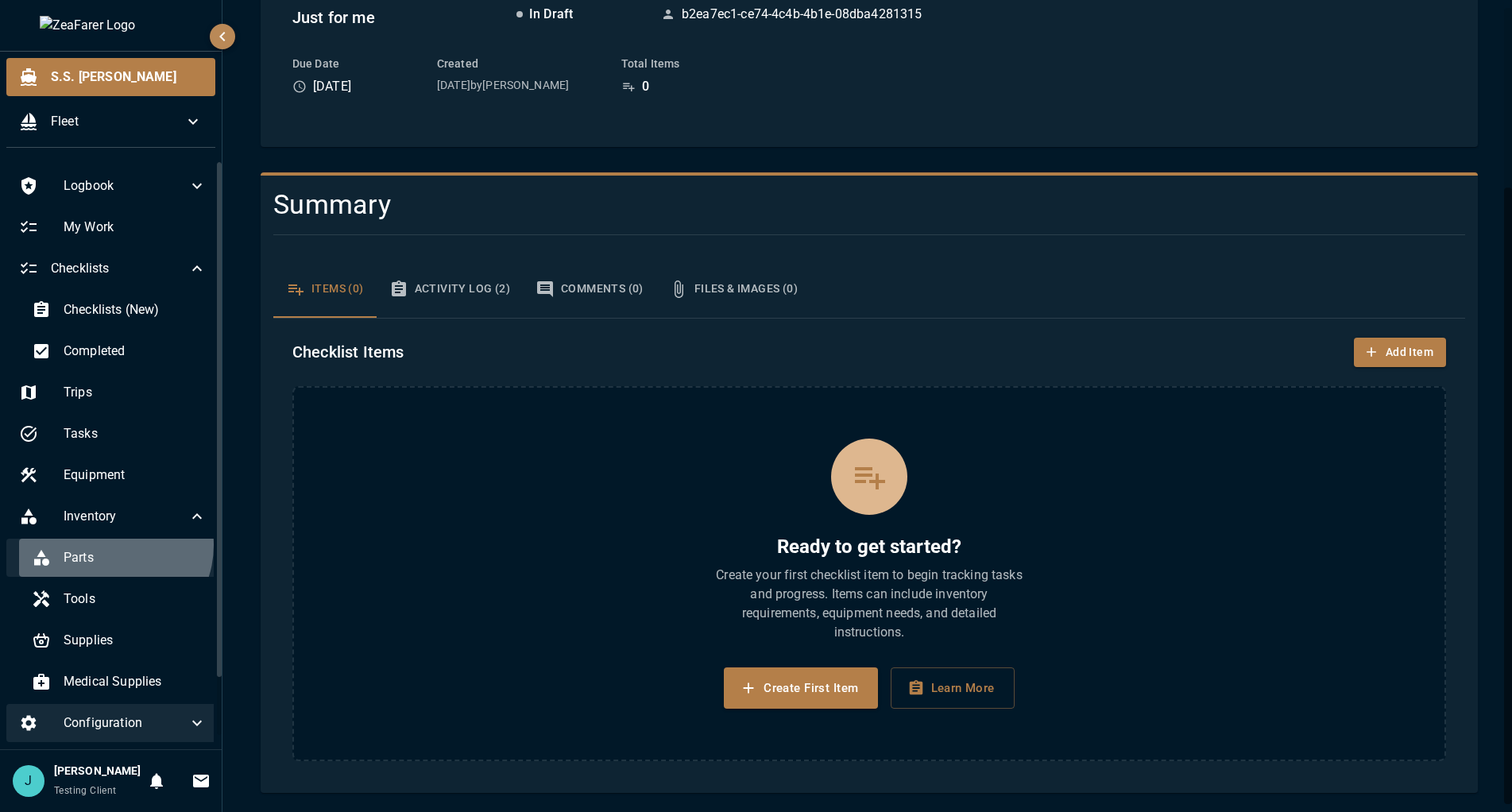
click at [110, 545] on div "Parts" at bounding box center [119, 557] width 200 height 38
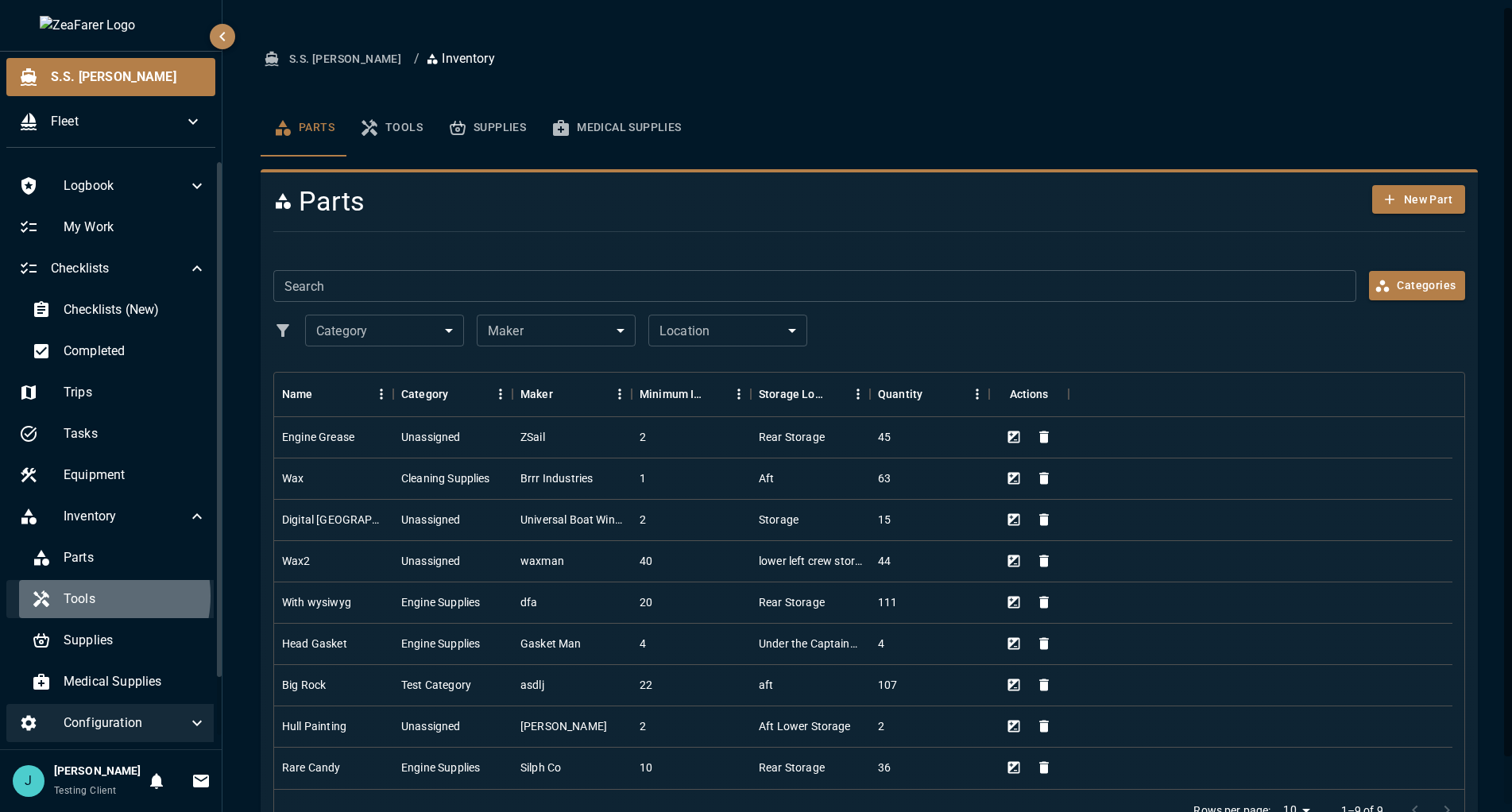
click at [84, 597] on span "Tools" at bounding box center [135, 599] width 143 height 19
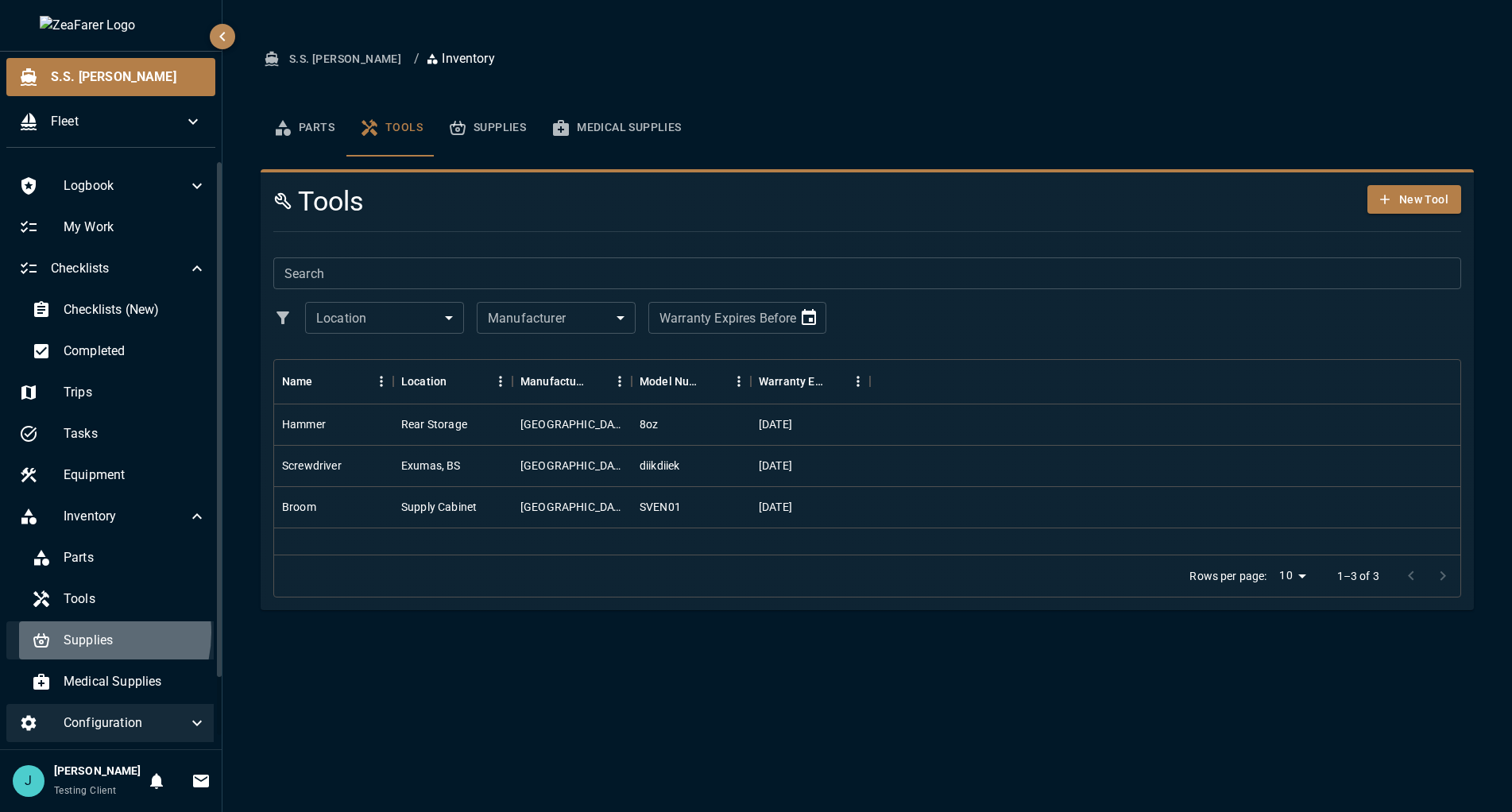
click at [78, 634] on span "Supplies" at bounding box center [135, 640] width 143 height 19
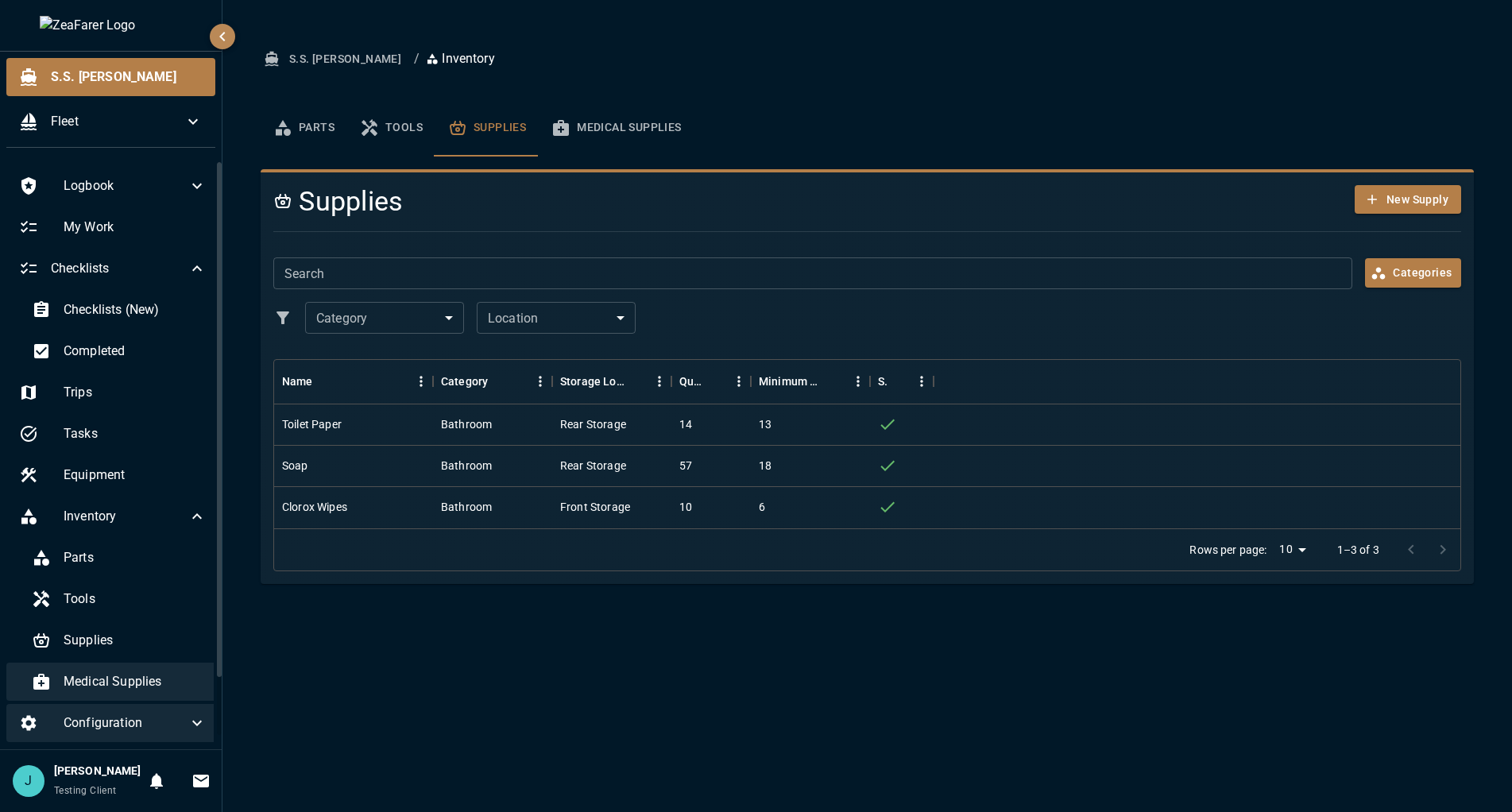
click at [87, 676] on span "Medical Supplies" at bounding box center [135, 682] width 143 height 19
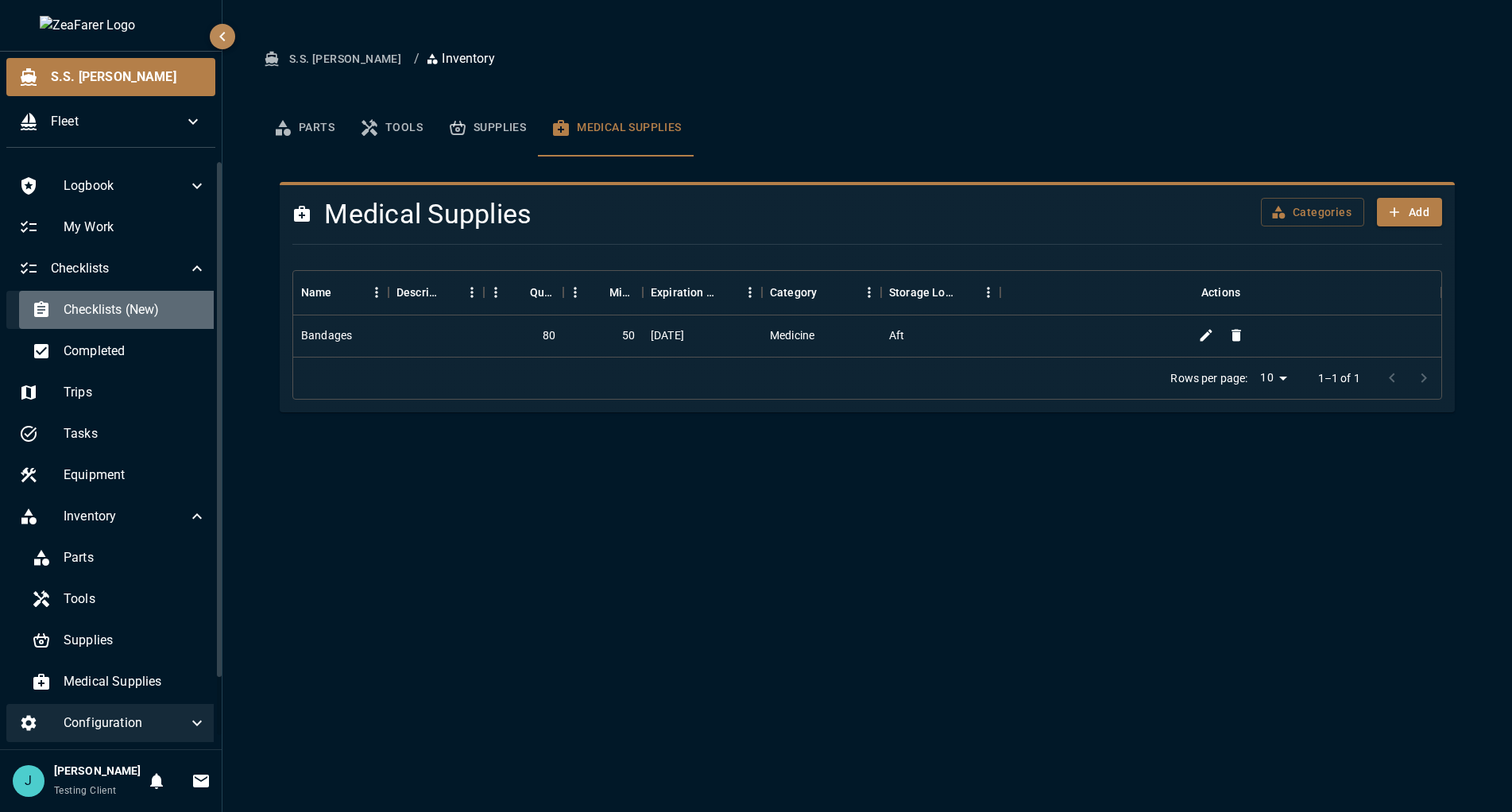
click at [147, 306] on span "Checklists (New)" at bounding box center [135, 310] width 143 height 19
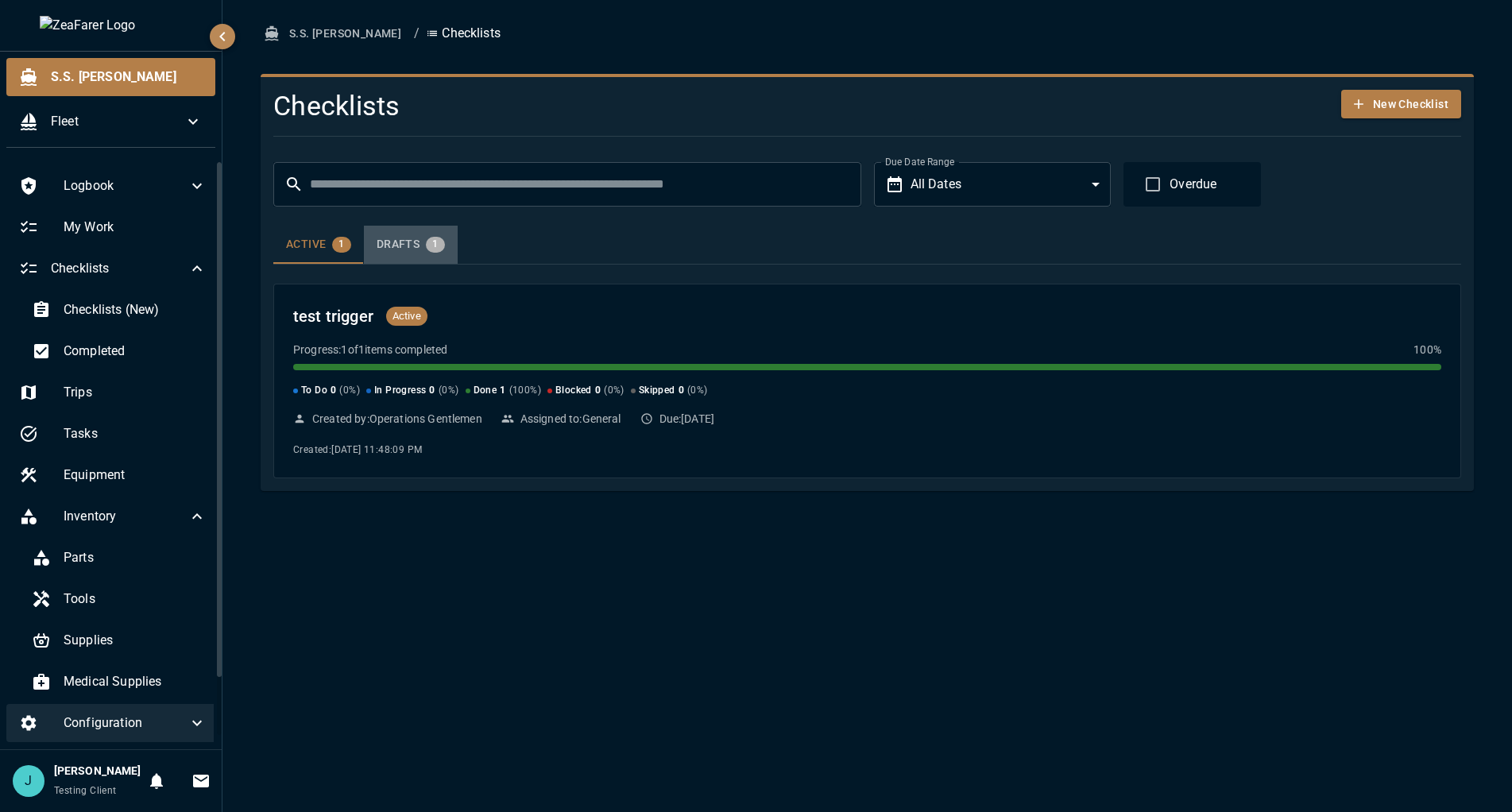
click at [414, 238] on div "Drafts 1" at bounding box center [411, 245] width 69 height 16
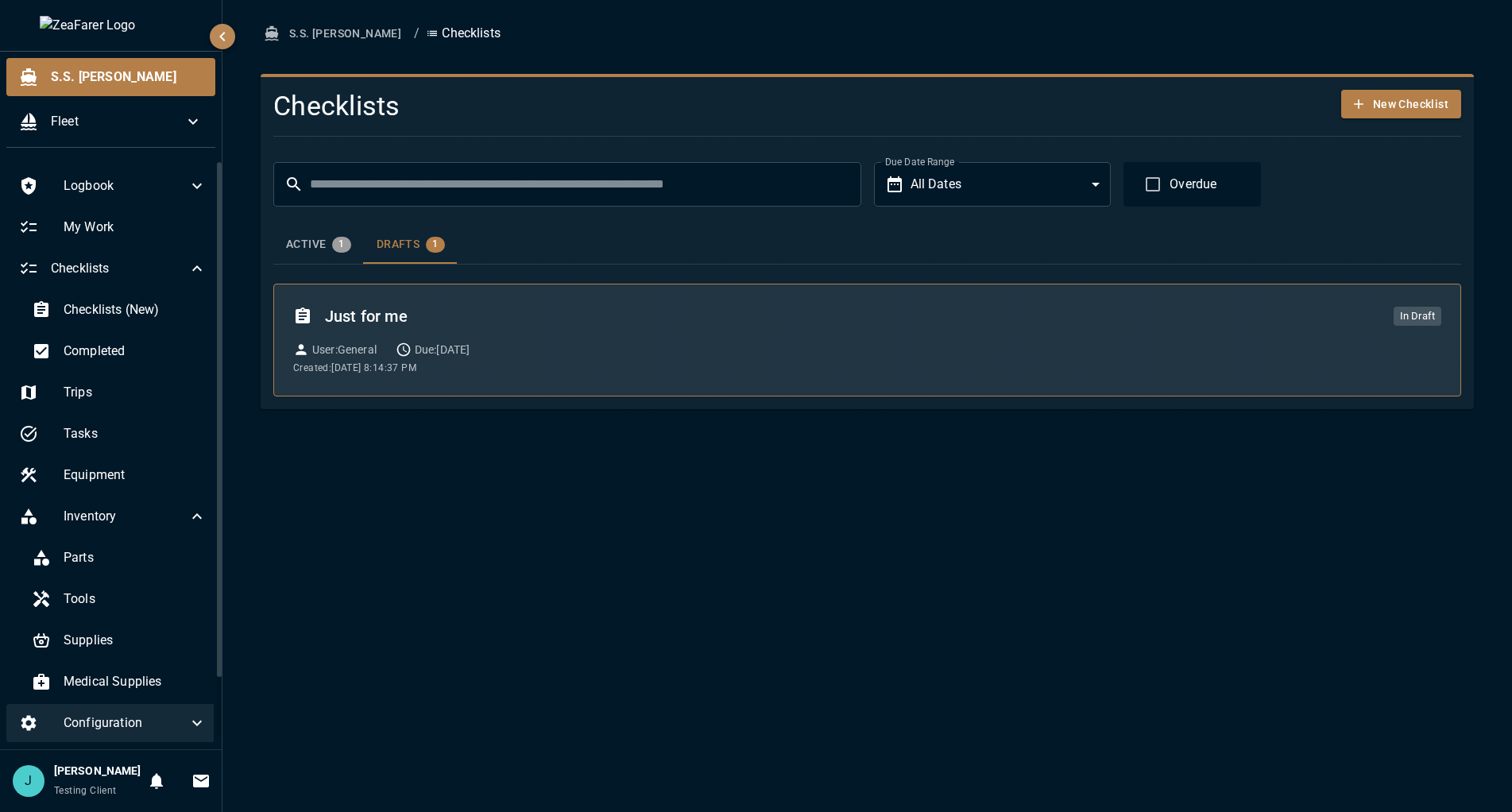
click at [420, 334] on div "Just for me In Draft User : General Due: [DATE] Created: [DATE] 8:14:37 PM" at bounding box center [867, 340] width 1149 height 73
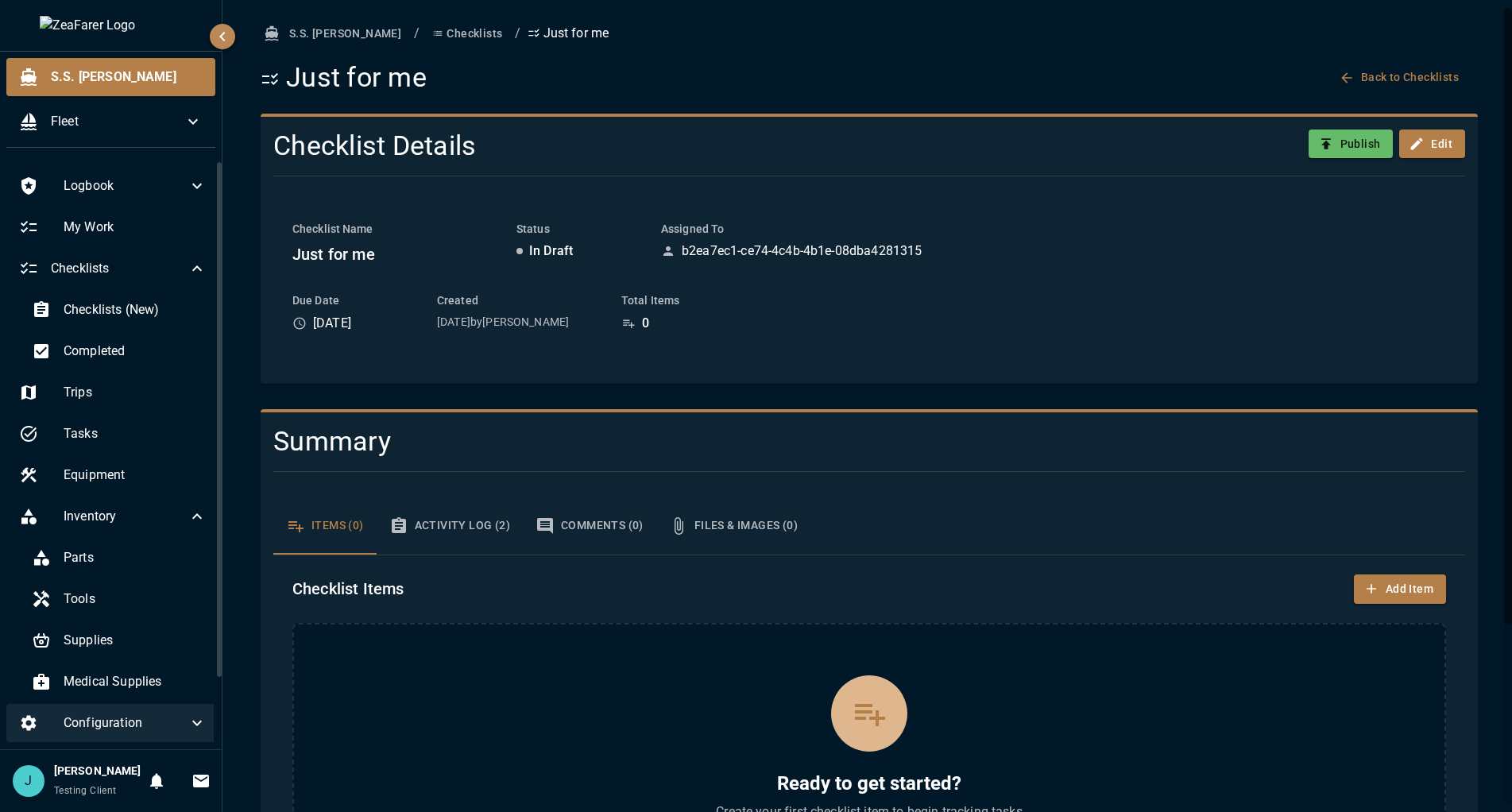
click at [901, 557] on div "Checklist Items Add Item Ready to get started? Create your first checklist item…" at bounding box center [869, 786] width 1192 height 461
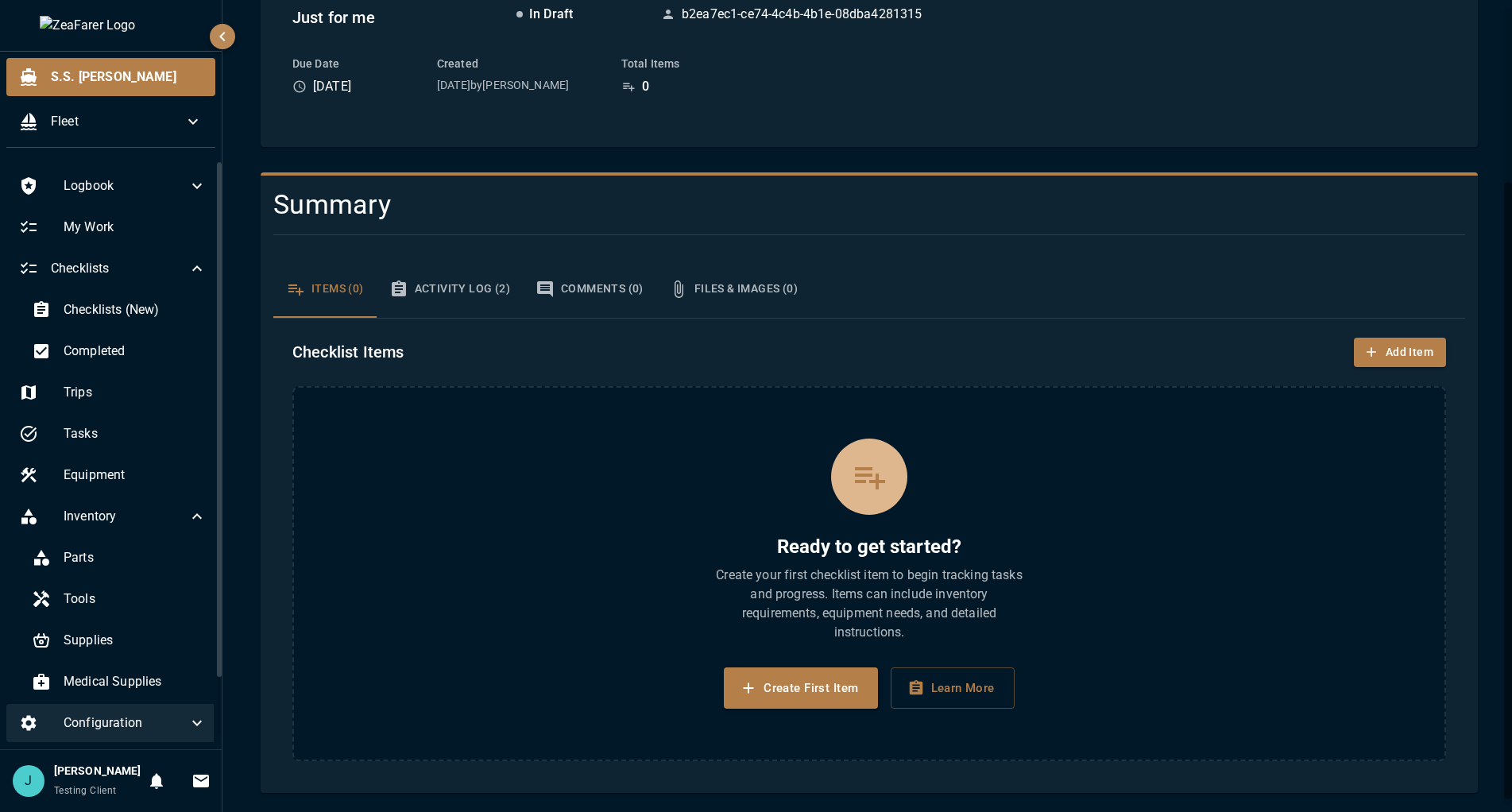
scroll to position [157, 0]
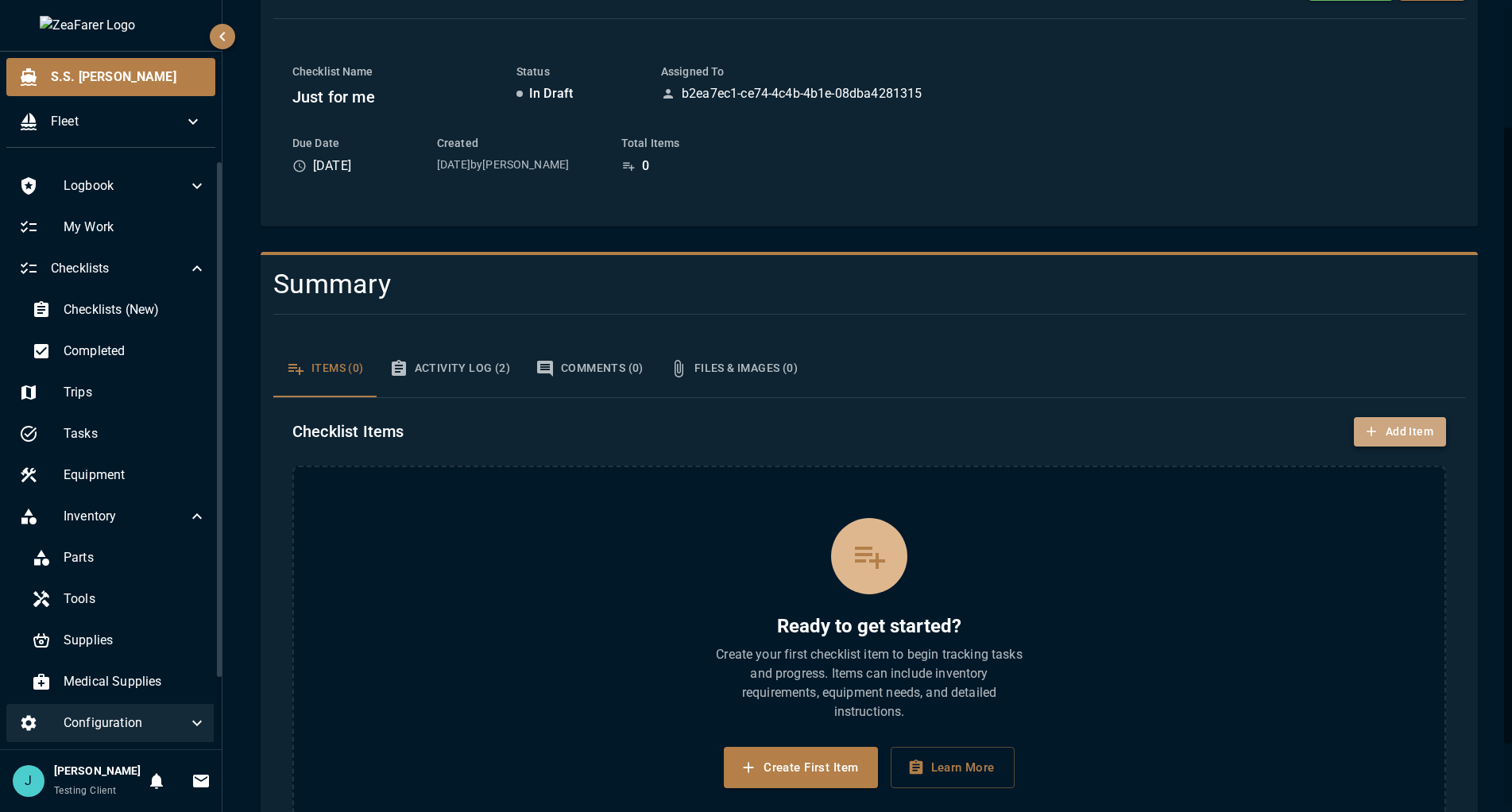
click at [1374, 423] on body "S.S. [PERSON_NAME] Fleet Logbook My Work Checklists Checklists (New) Completed …" at bounding box center [756, 406] width 1512 height 812
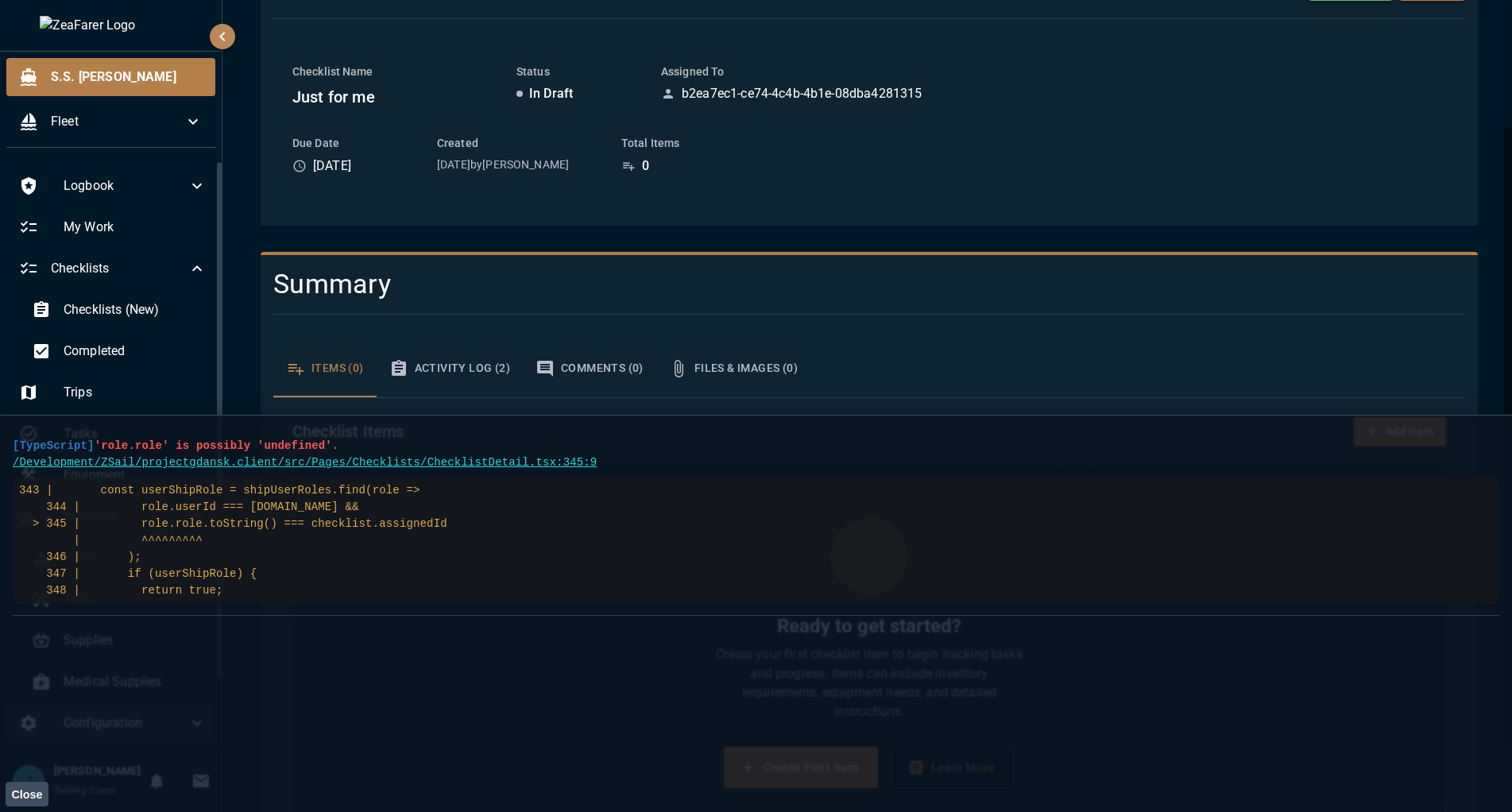
click at [1211, 335] on div "Items (0) Activity Log (2) Comments (0) Files & Images (0) Checklist Items Add …" at bounding box center [863, 594] width 1205 height 533
drag, startPoint x: 288, startPoint y: 609, endPoint x: 14, endPoint y: 446, distance: 318.8
click at [14, 446] on li "[TypeScript] 'role.role' is possibly 'undefined'. /Development/ZSail/projectgda…" at bounding box center [756, 522] width 1487 height 187
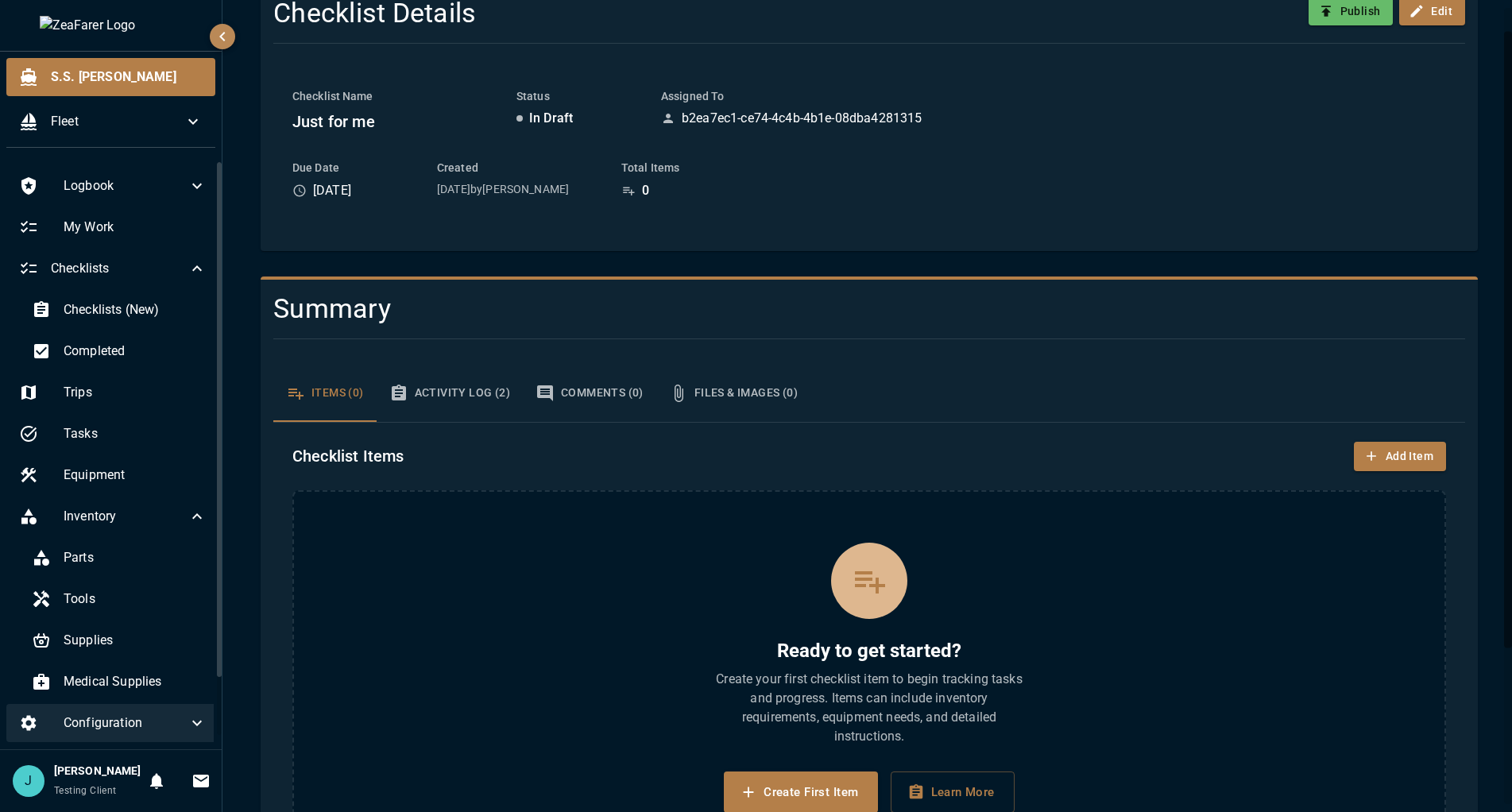
scroll to position [237, 0]
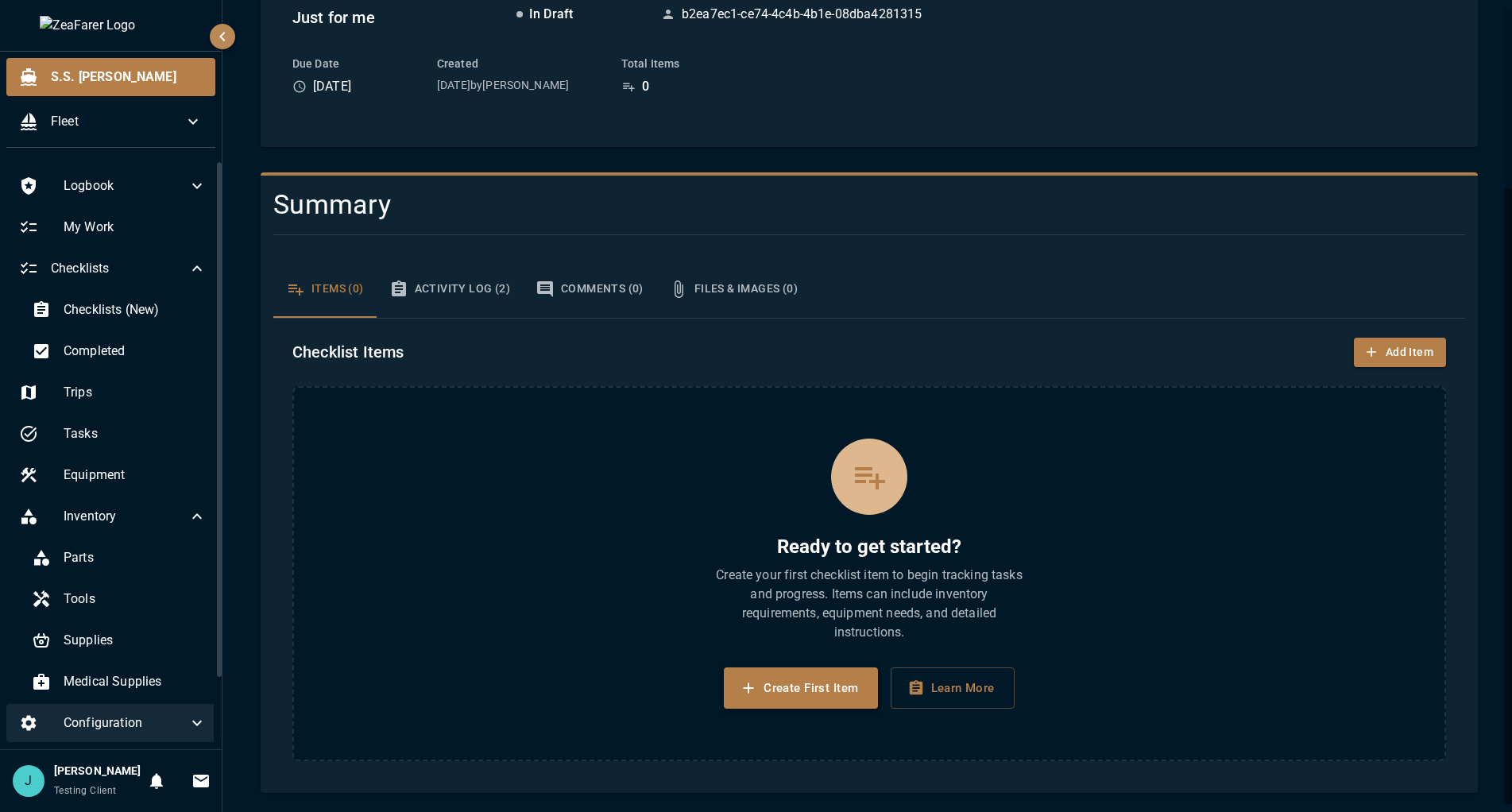
click at [849, 691] on button "Create First Item" at bounding box center [800, 688] width 153 height 41
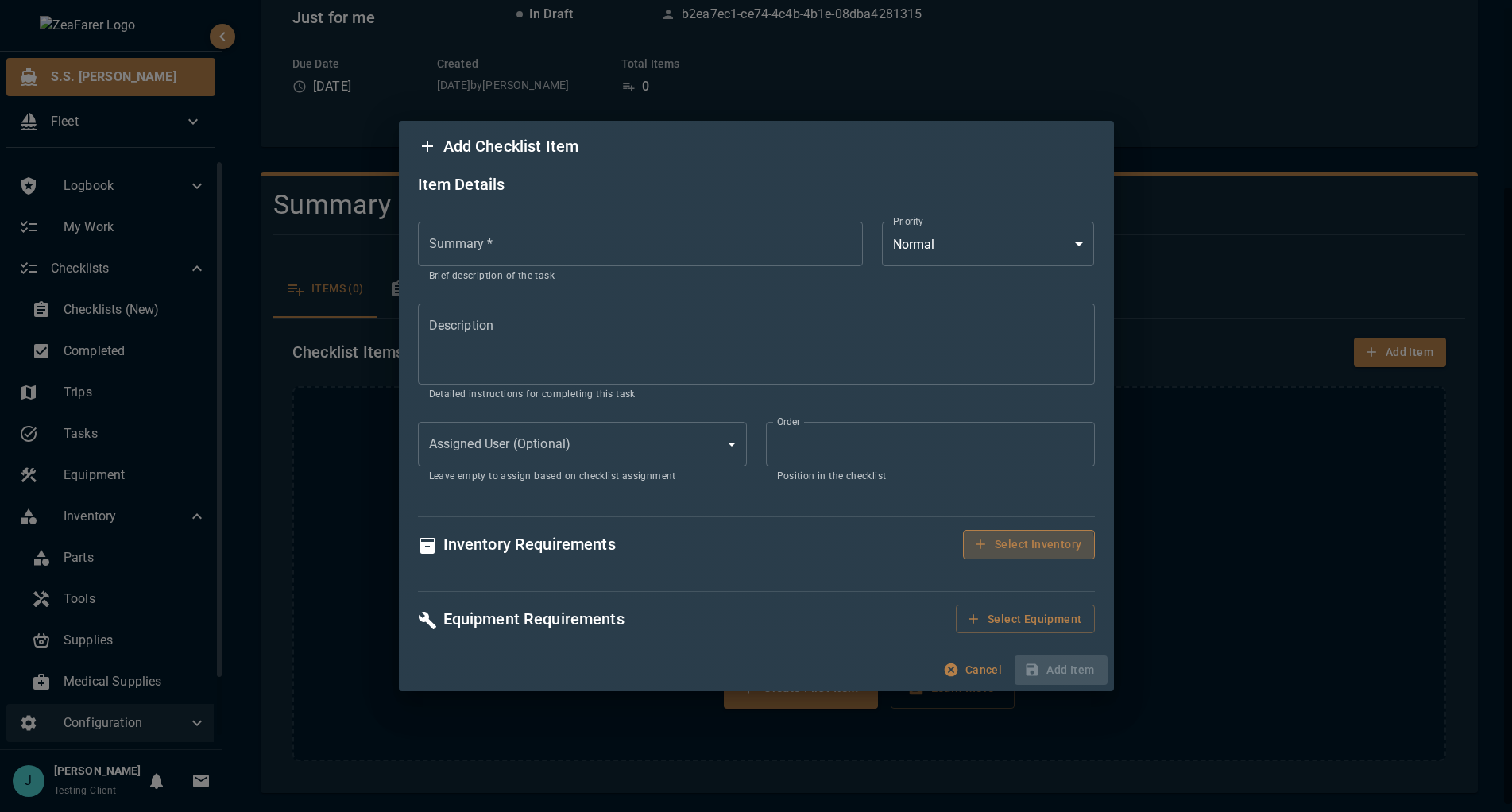
click at [1018, 549] on button "Select Inventory" at bounding box center [1028, 544] width 131 height 30
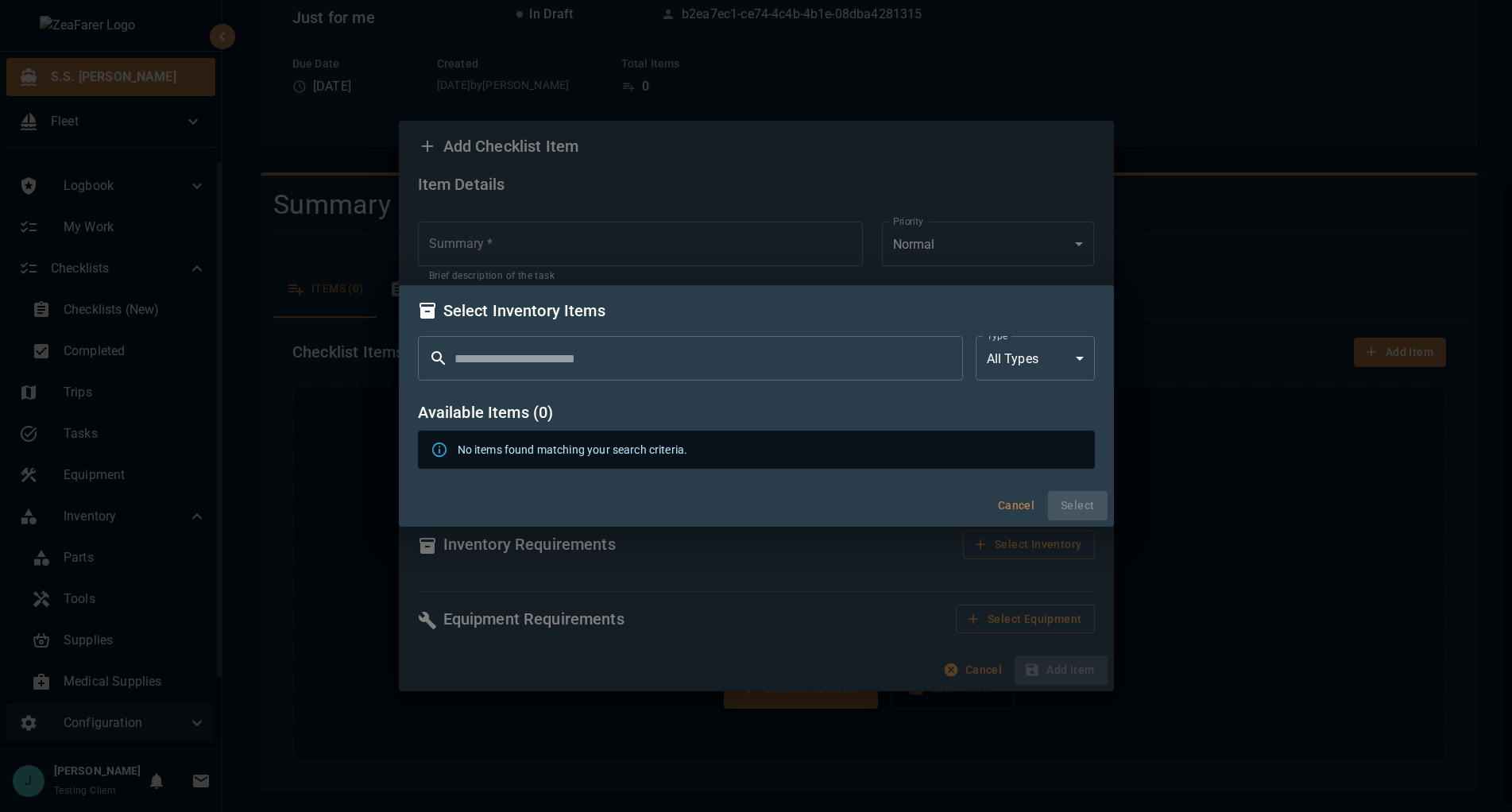
click at [1028, 510] on button "Cancel" at bounding box center [1016, 505] width 51 height 30
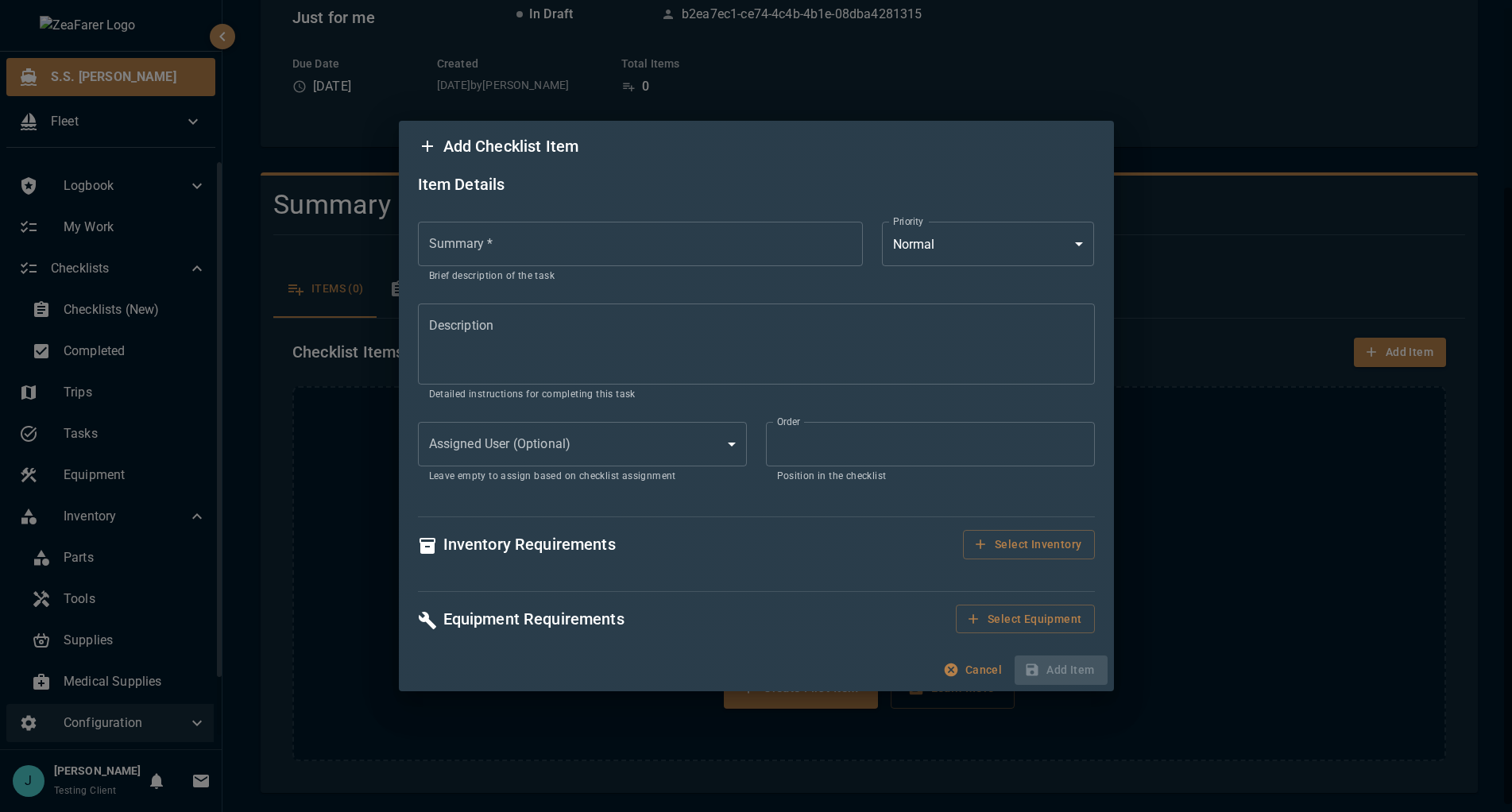
scroll to position [0, 0]
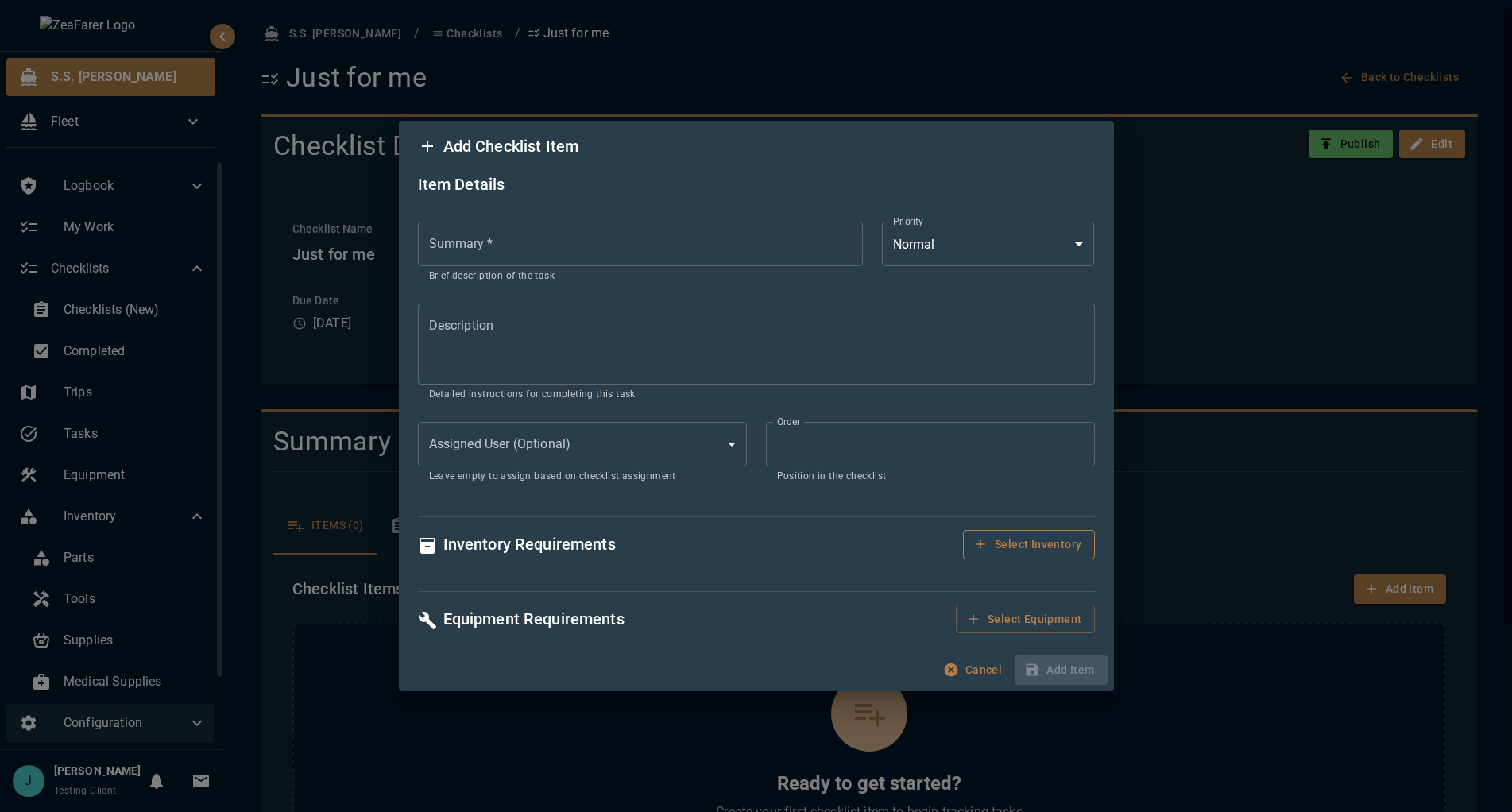
click at [1027, 555] on button "Select Inventory" at bounding box center [1028, 544] width 131 height 30
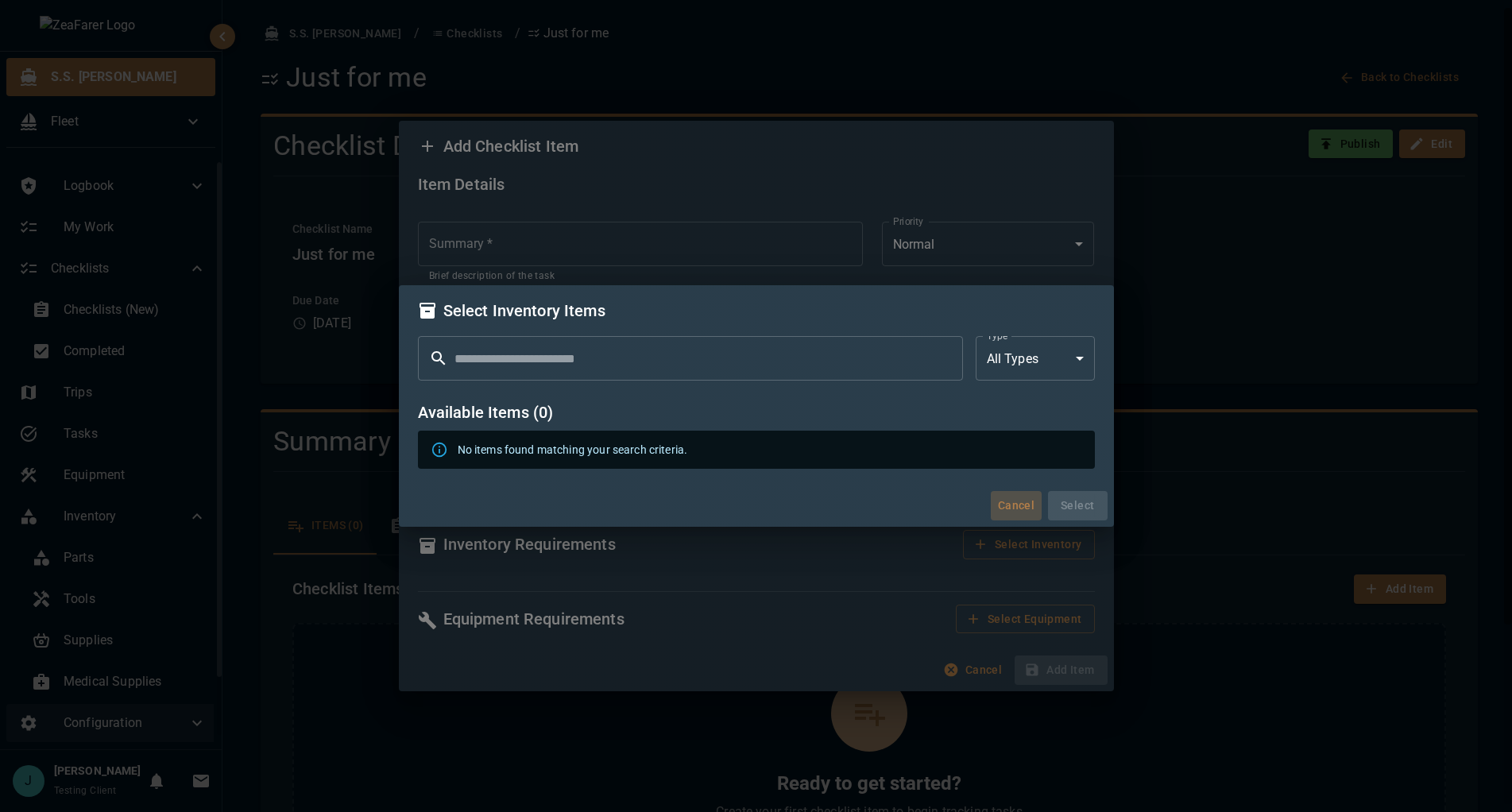
click at [1018, 501] on button "Cancel" at bounding box center [1016, 505] width 51 height 30
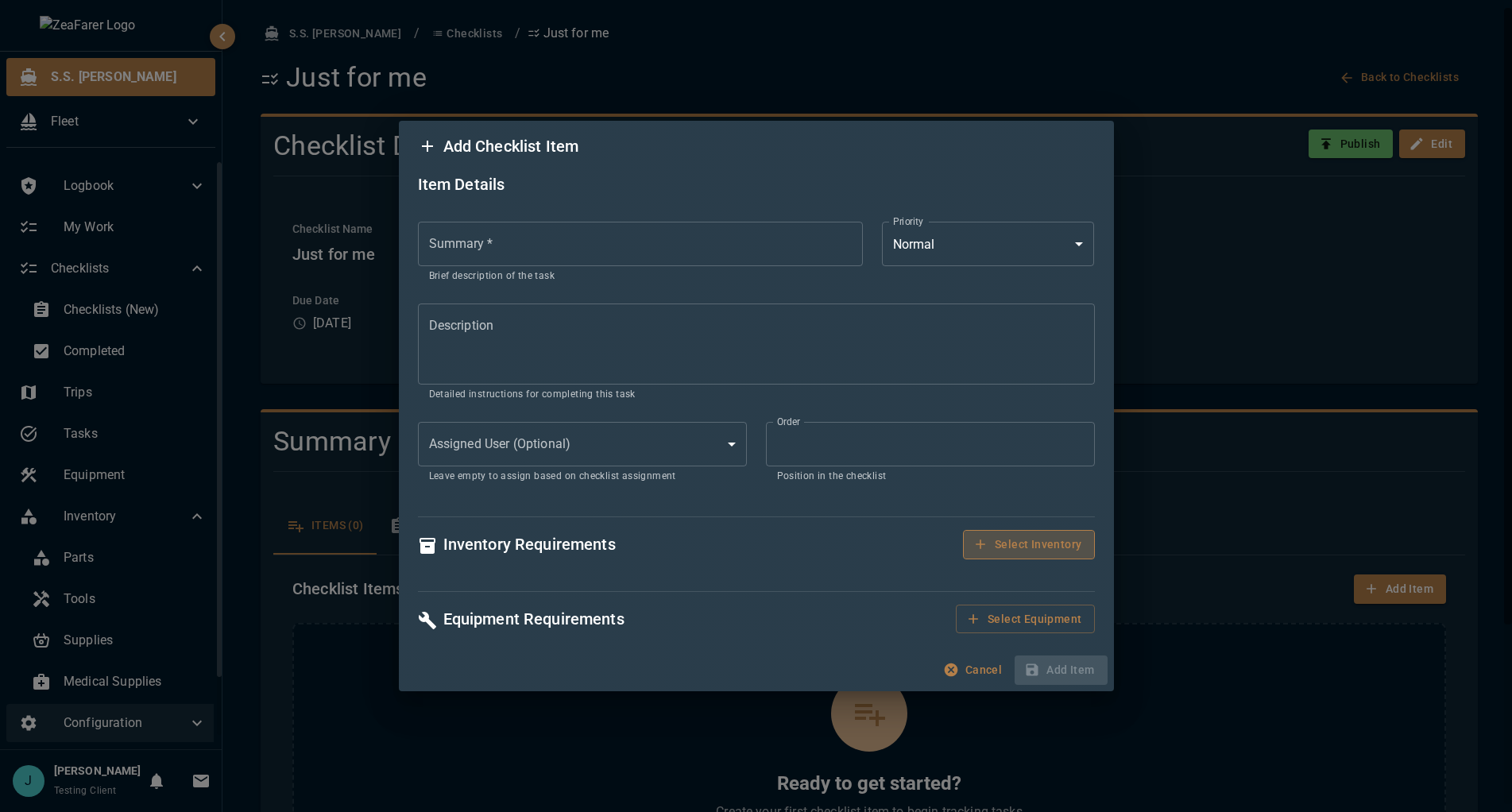
click at [1058, 547] on button "Select Inventory" at bounding box center [1028, 544] width 131 height 30
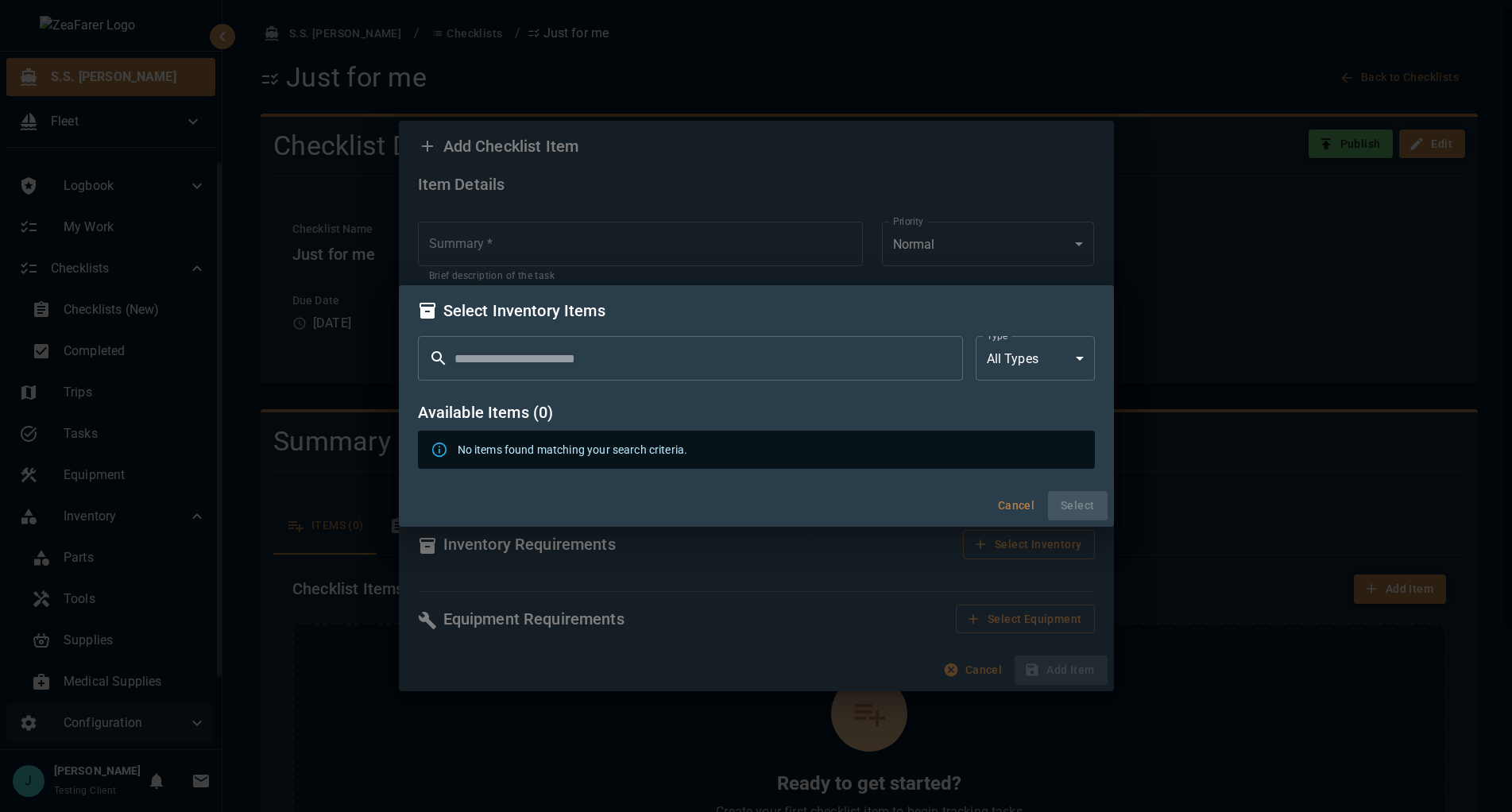
click at [1004, 510] on button "Cancel" at bounding box center [1016, 505] width 51 height 30
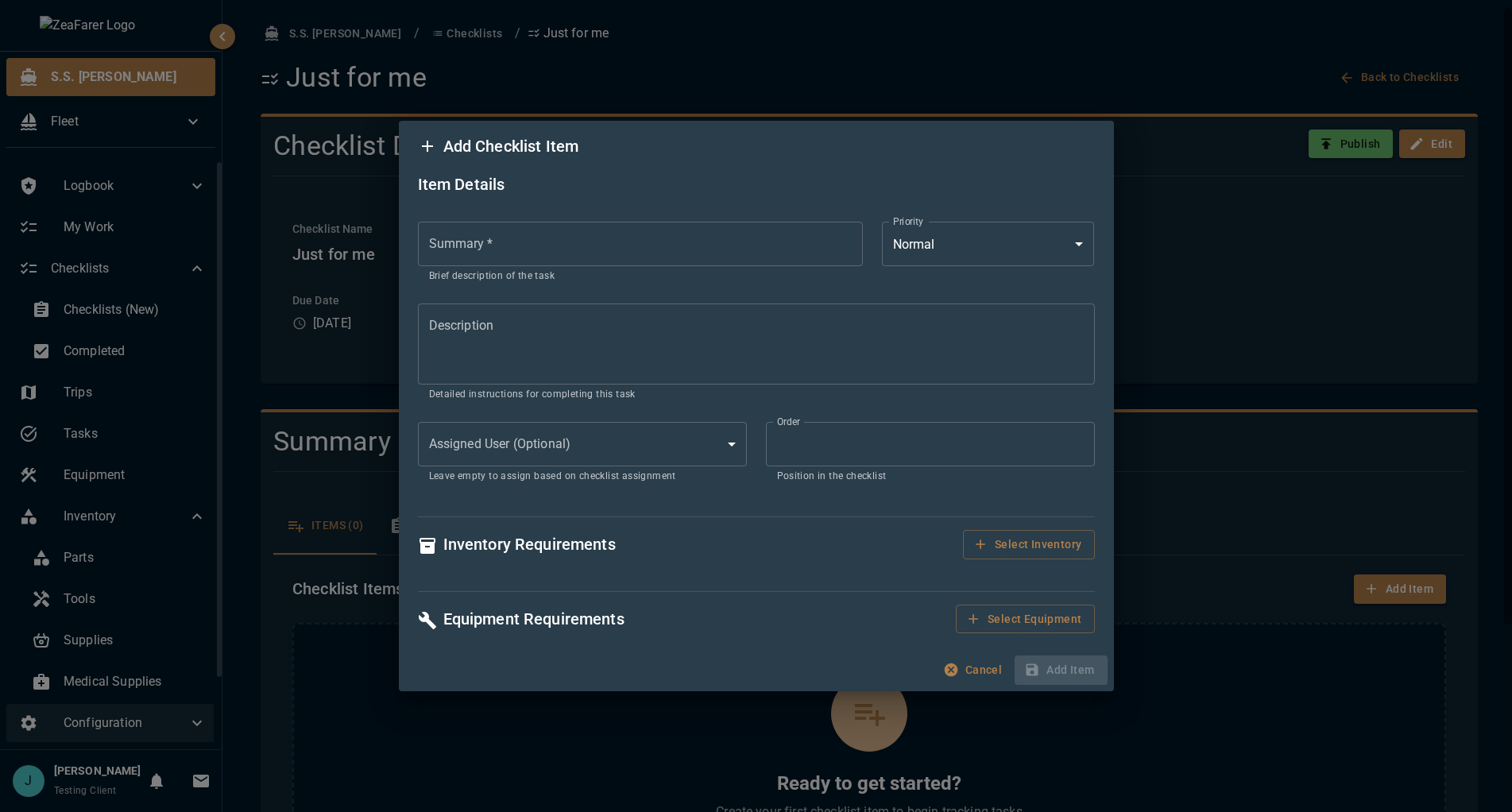
click at [969, 662] on button "Cancel" at bounding box center [974, 670] width 69 height 30
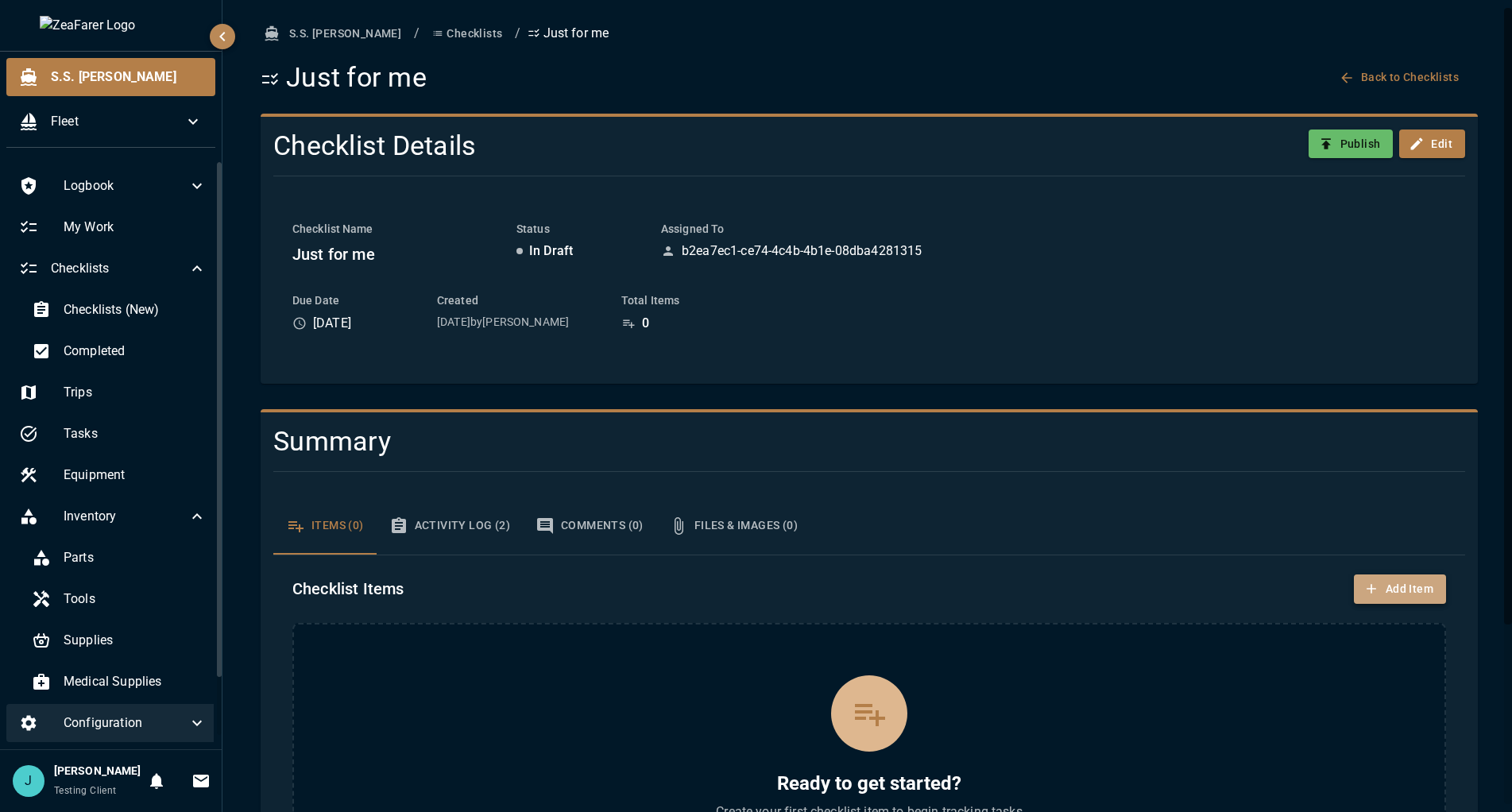
click at [1376, 592] on button "Add Item" at bounding box center [1400, 588] width 92 height 30
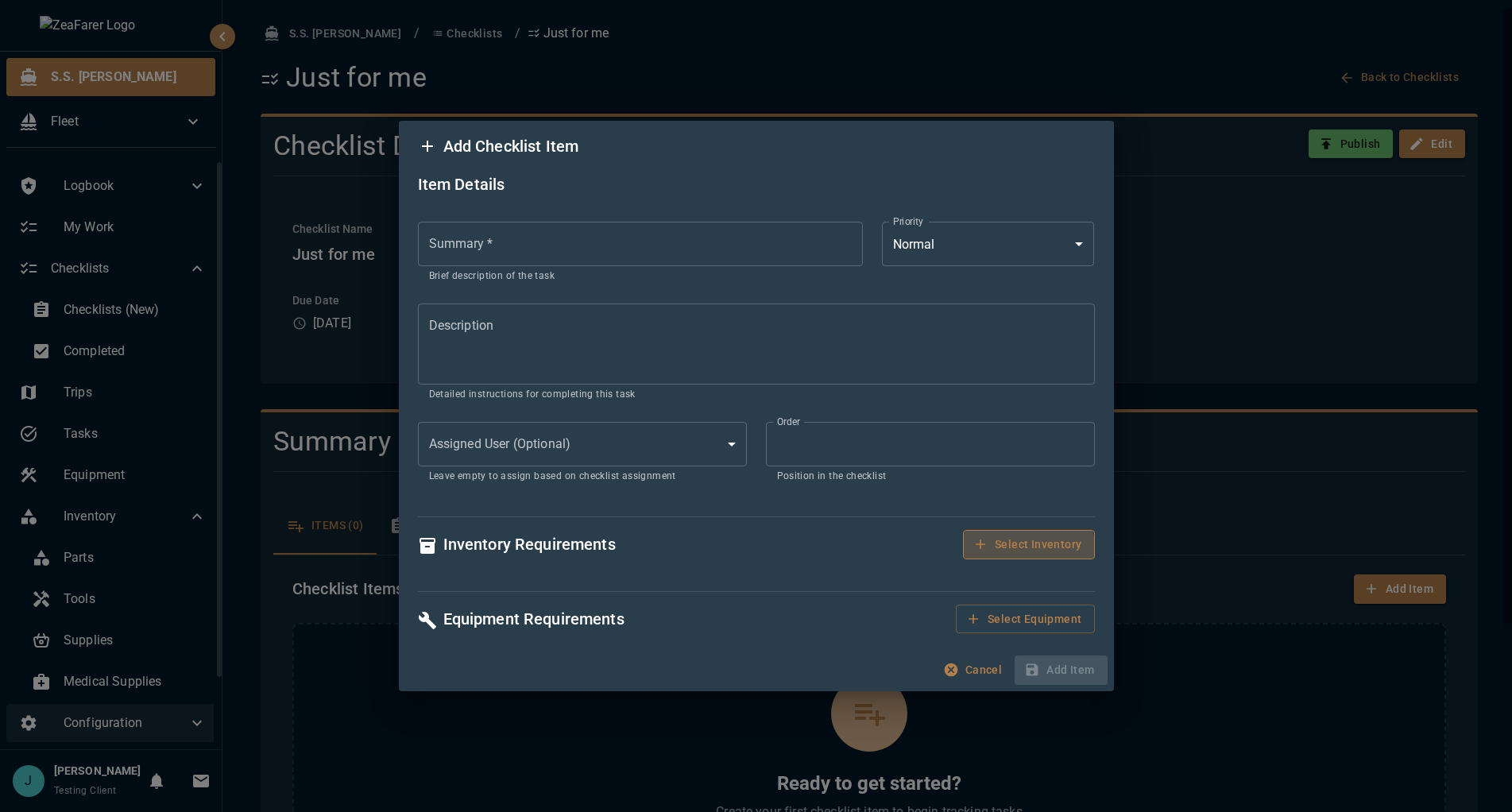
click at [1029, 547] on button "Select Inventory" at bounding box center [1028, 544] width 131 height 30
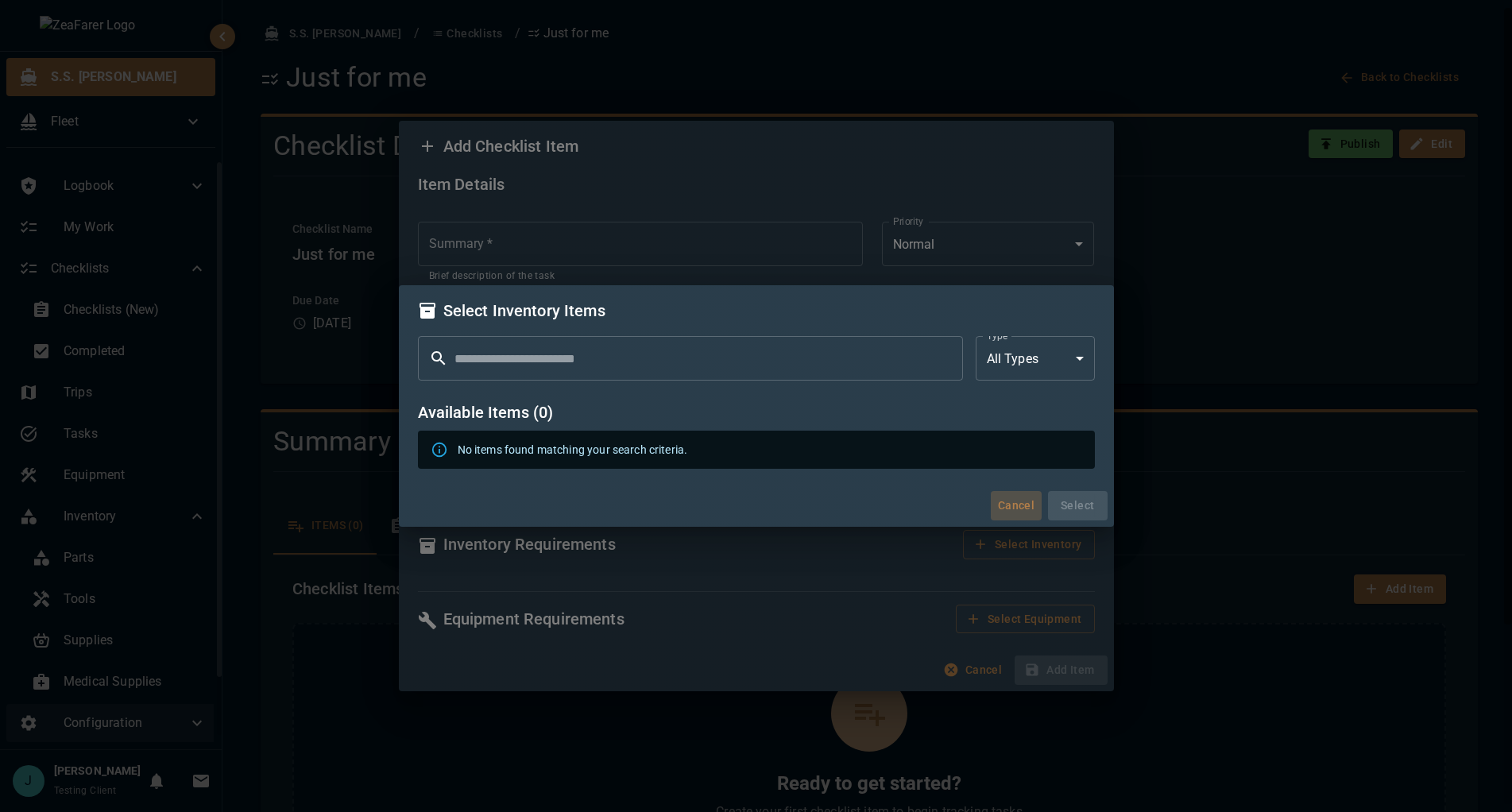
click at [1009, 509] on button "Cancel" at bounding box center [1016, 505] width 51 height 30
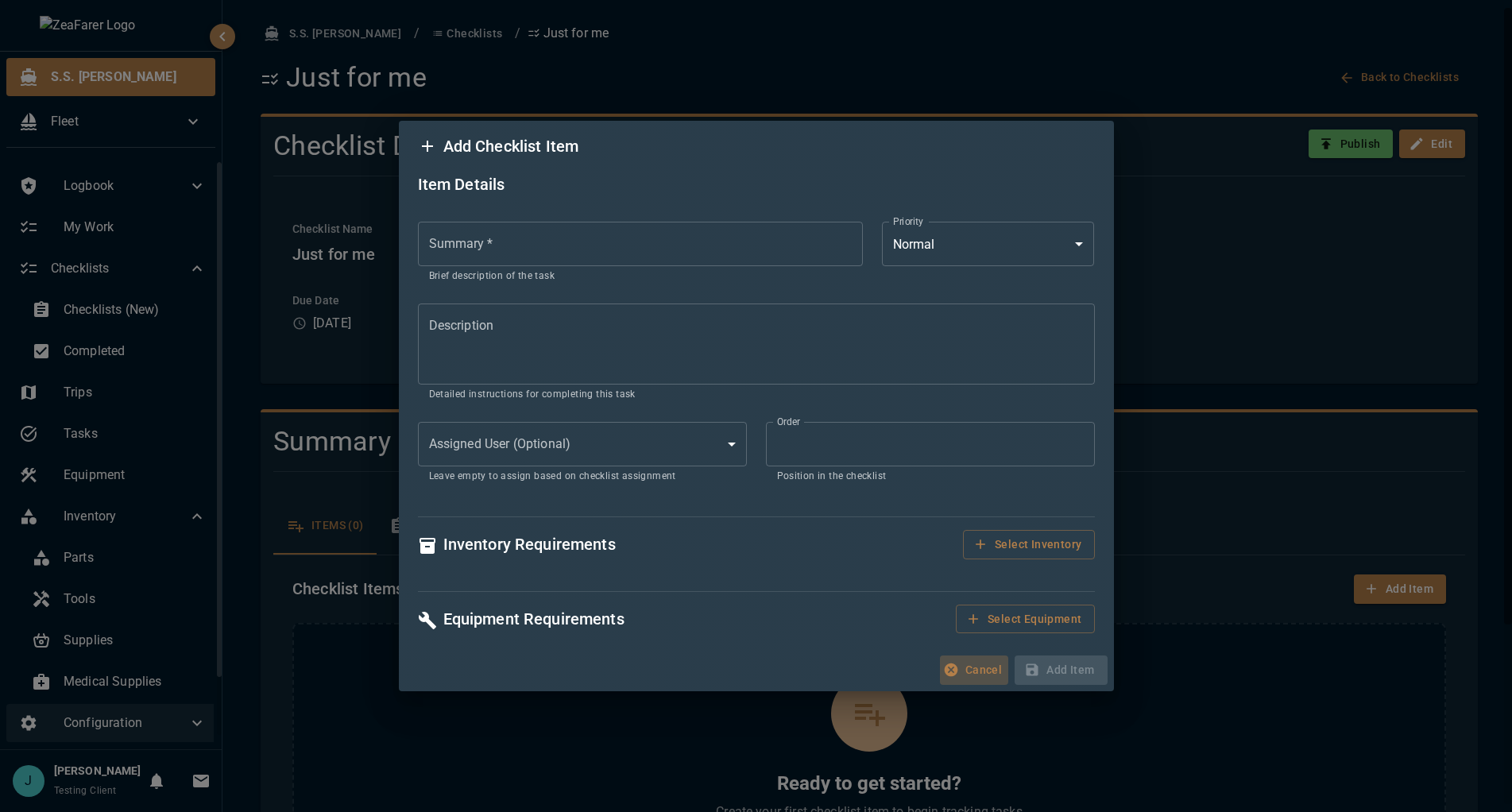
click at [976, 665] on button "Cancel" at bounding box center [974, 670] width 69 height 30
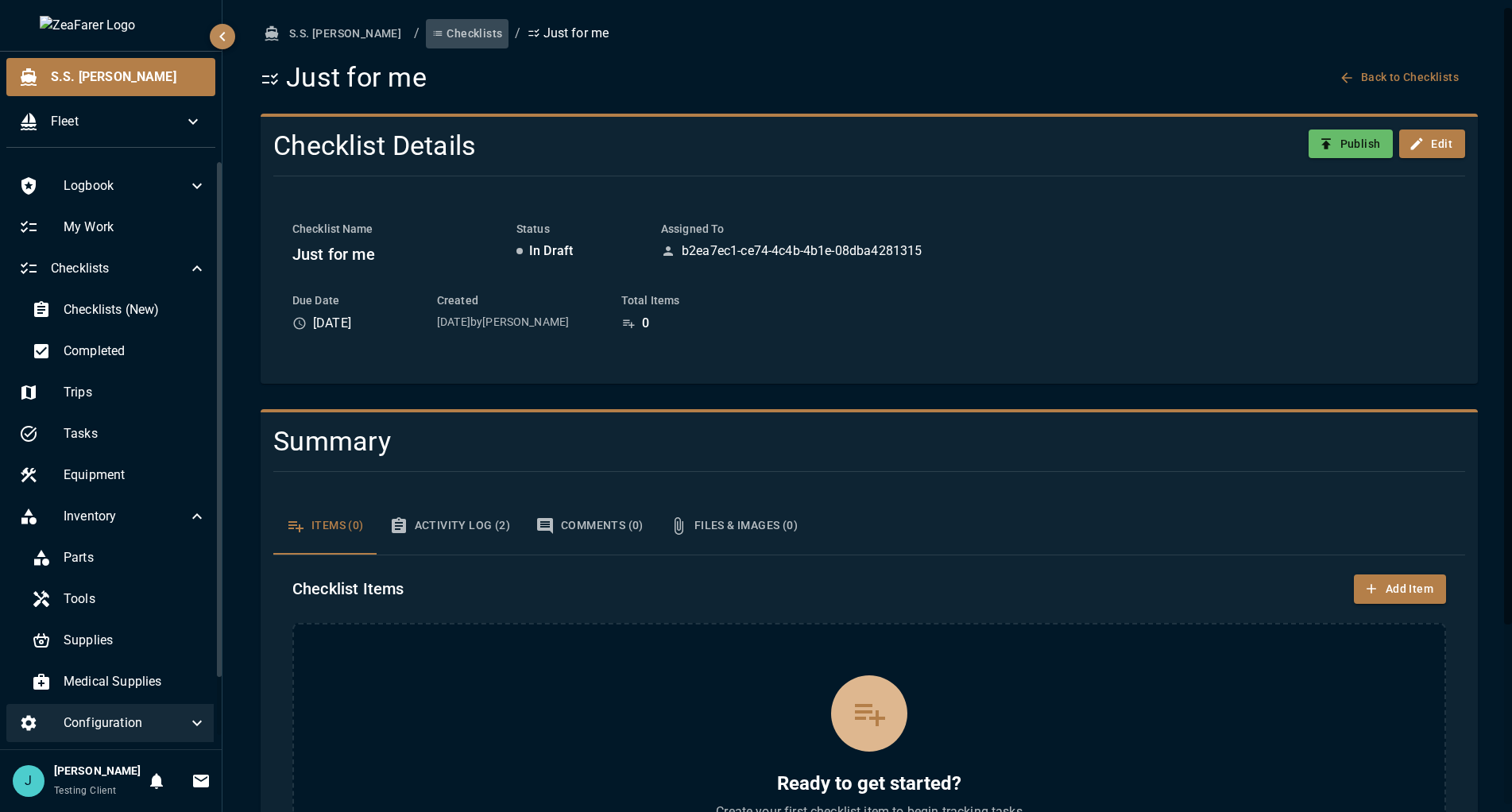
click at [426, 19] on button "Checklists" at bounding box center [468, 34] width 83 height 30
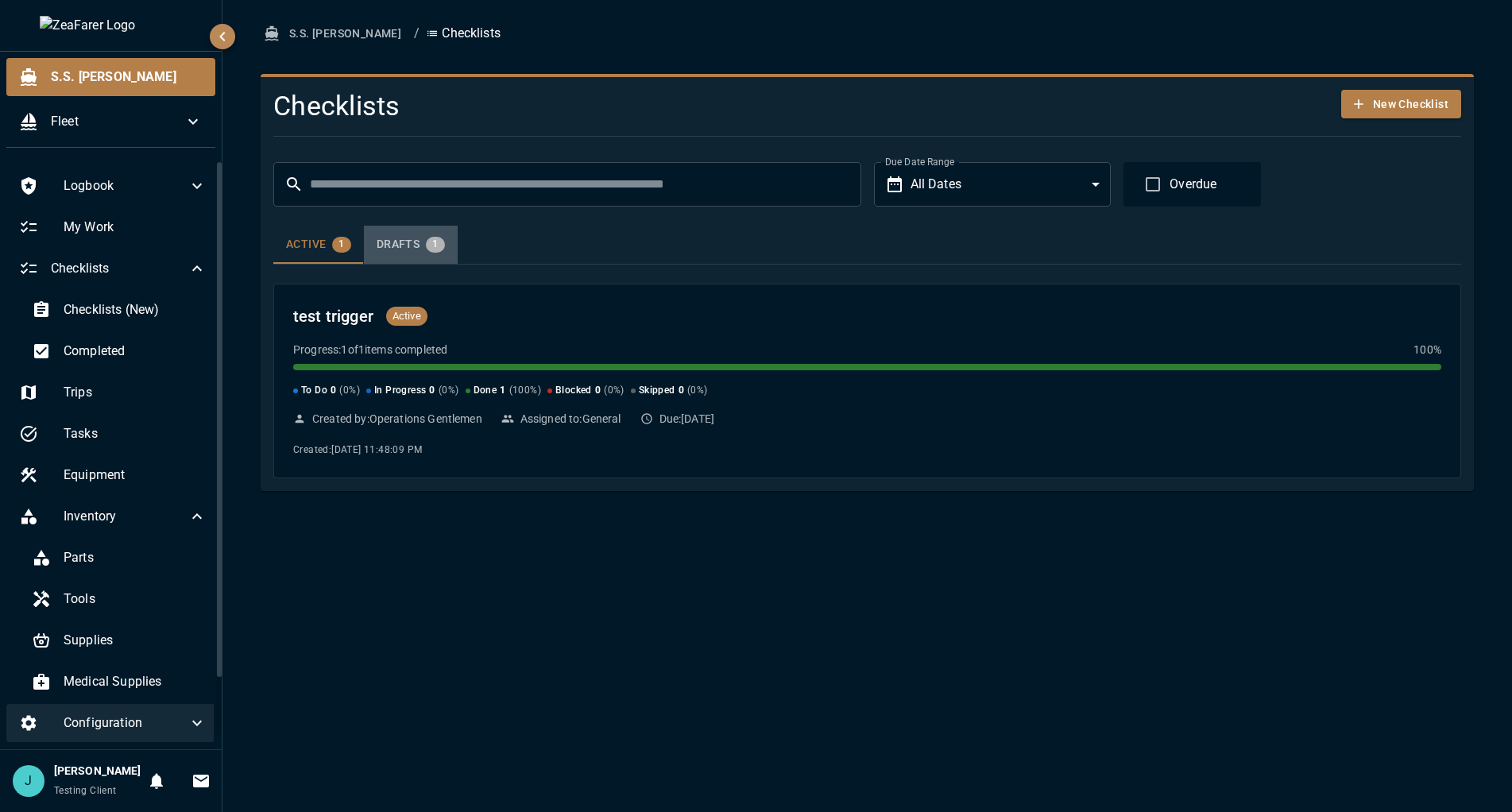
click at [417, 247] on div "Drafts 1" at bounding box center [411, 245] width 69 height 16
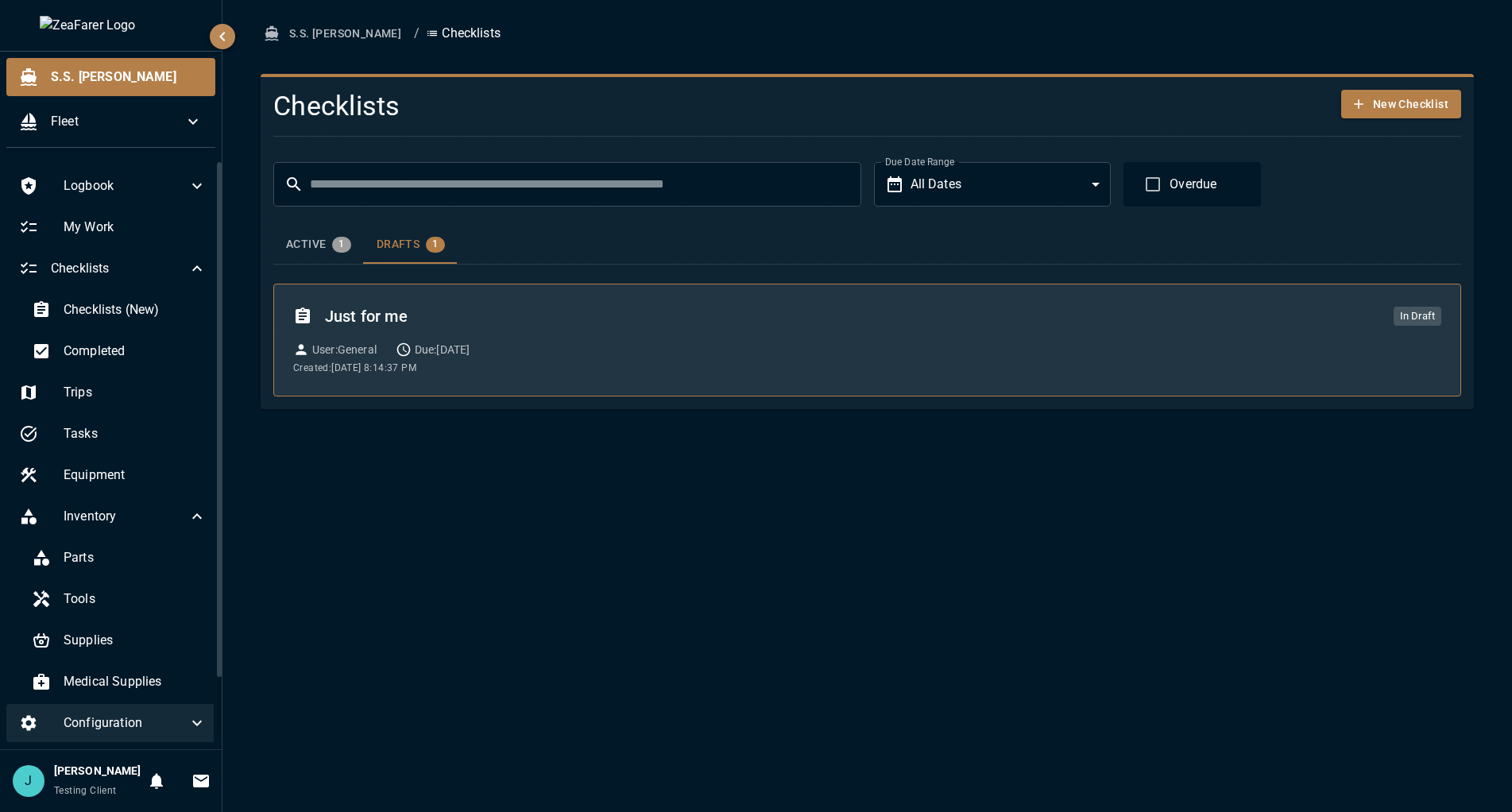
click at [573, 330] on div "Just for me In Draft User : General Due: [DATE] Created: [DATE] 8:14:37 PM" at bounding box center [867, 340] width 1149 height 73
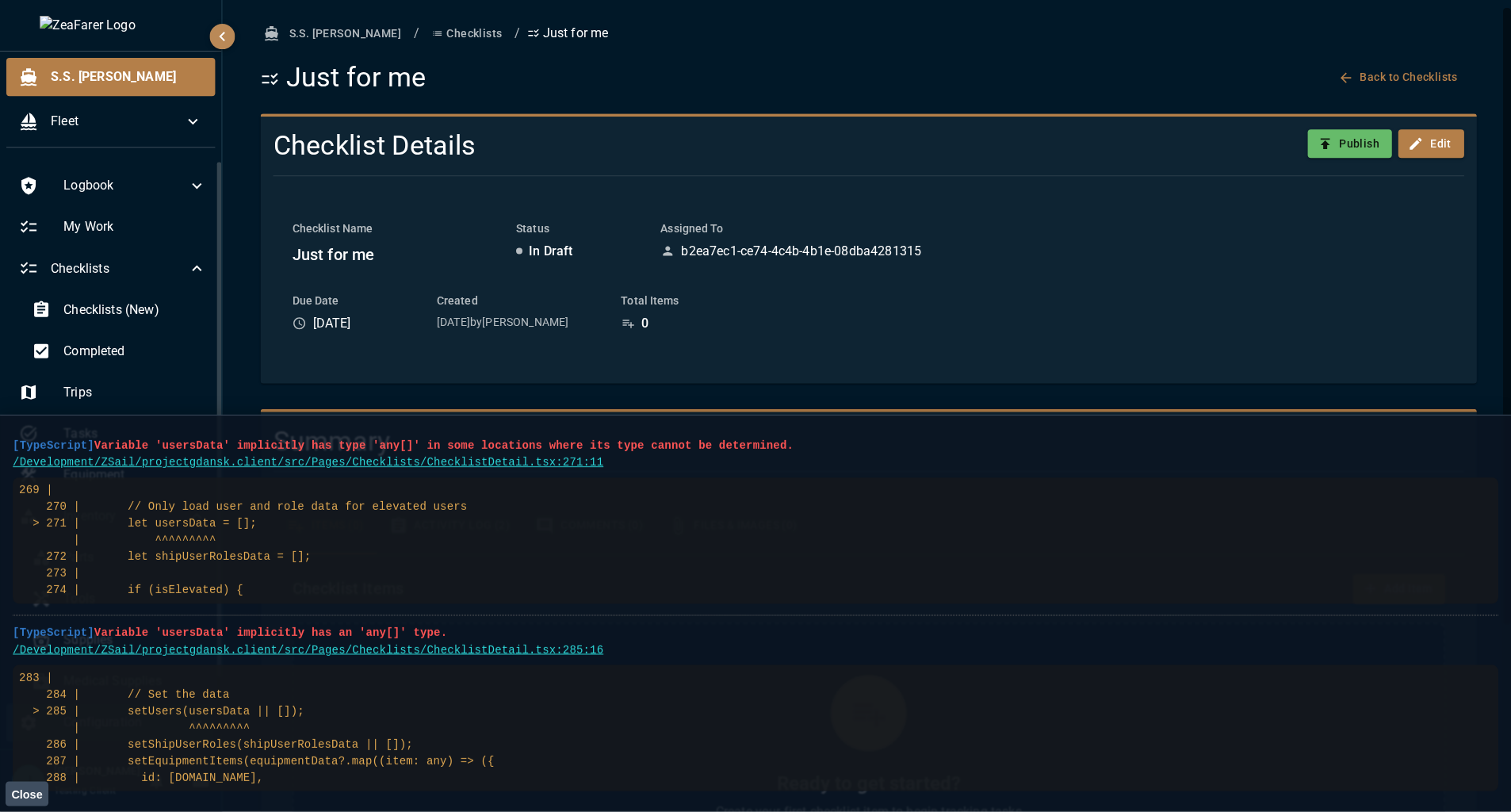
scroll to position [32, 0]
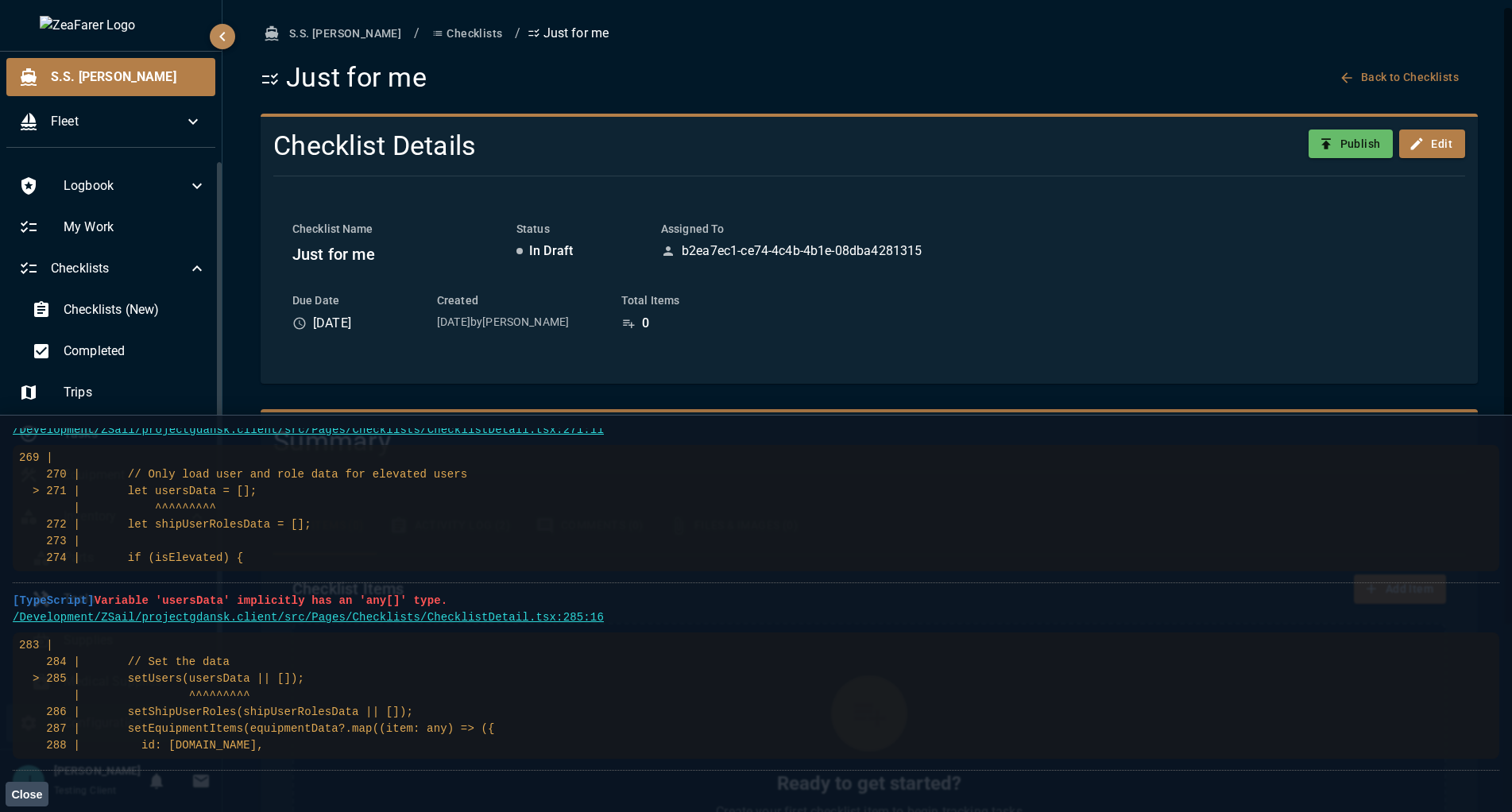
drag, startPoint x: 8, startPoint y: 439, endPoint x: 492, endPoint y: 759, distance: 580.2
click at [493, 760] on main "[TypeScript] Variable 'usersData' implicitly has type 'any[]' in some locations…" at bounding box center [756, 613] width 1512 height 397
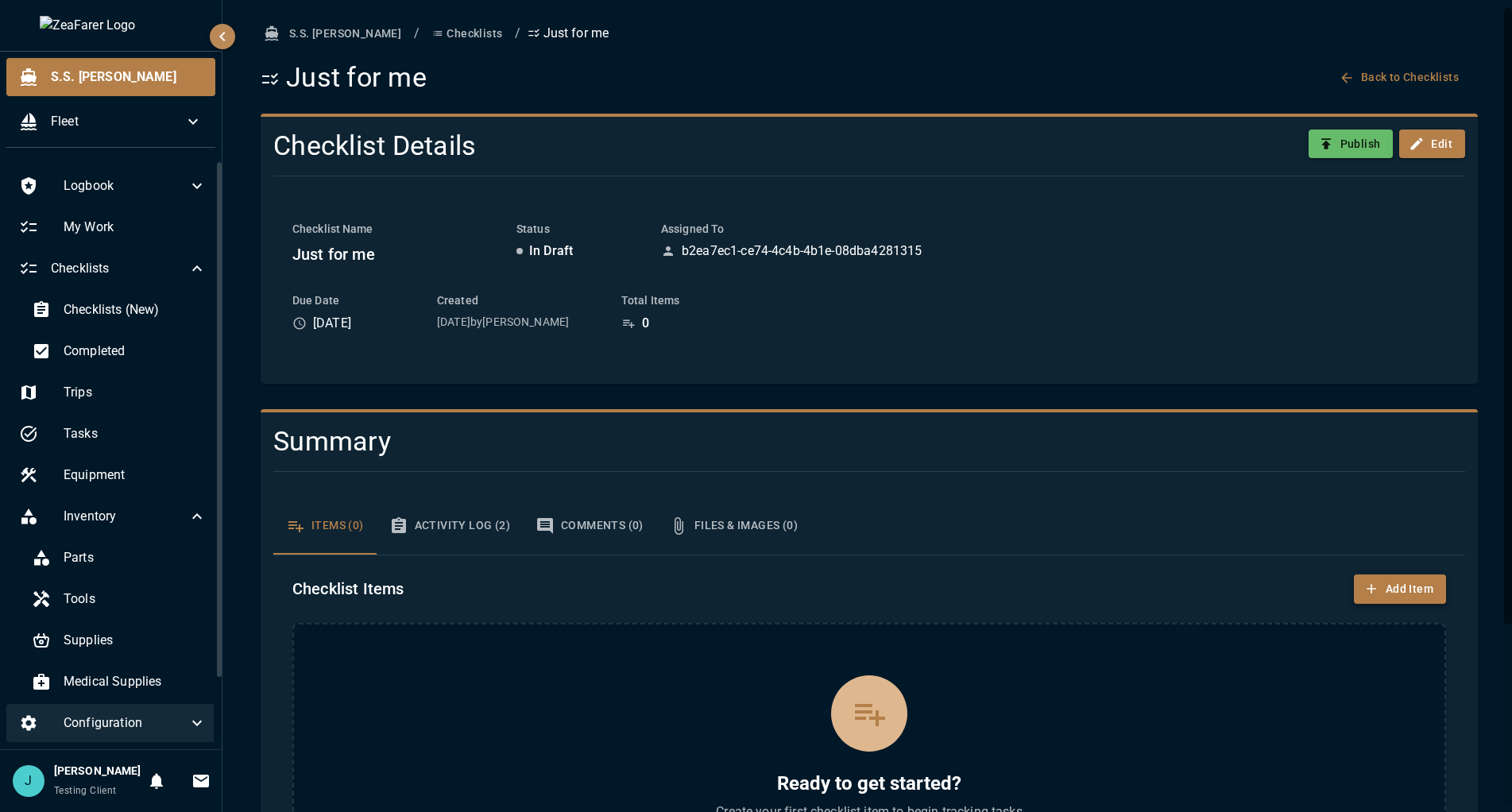
click at [1389, 594] on button "Add Item" at bounding box center [1400, 588] width 92 height 30
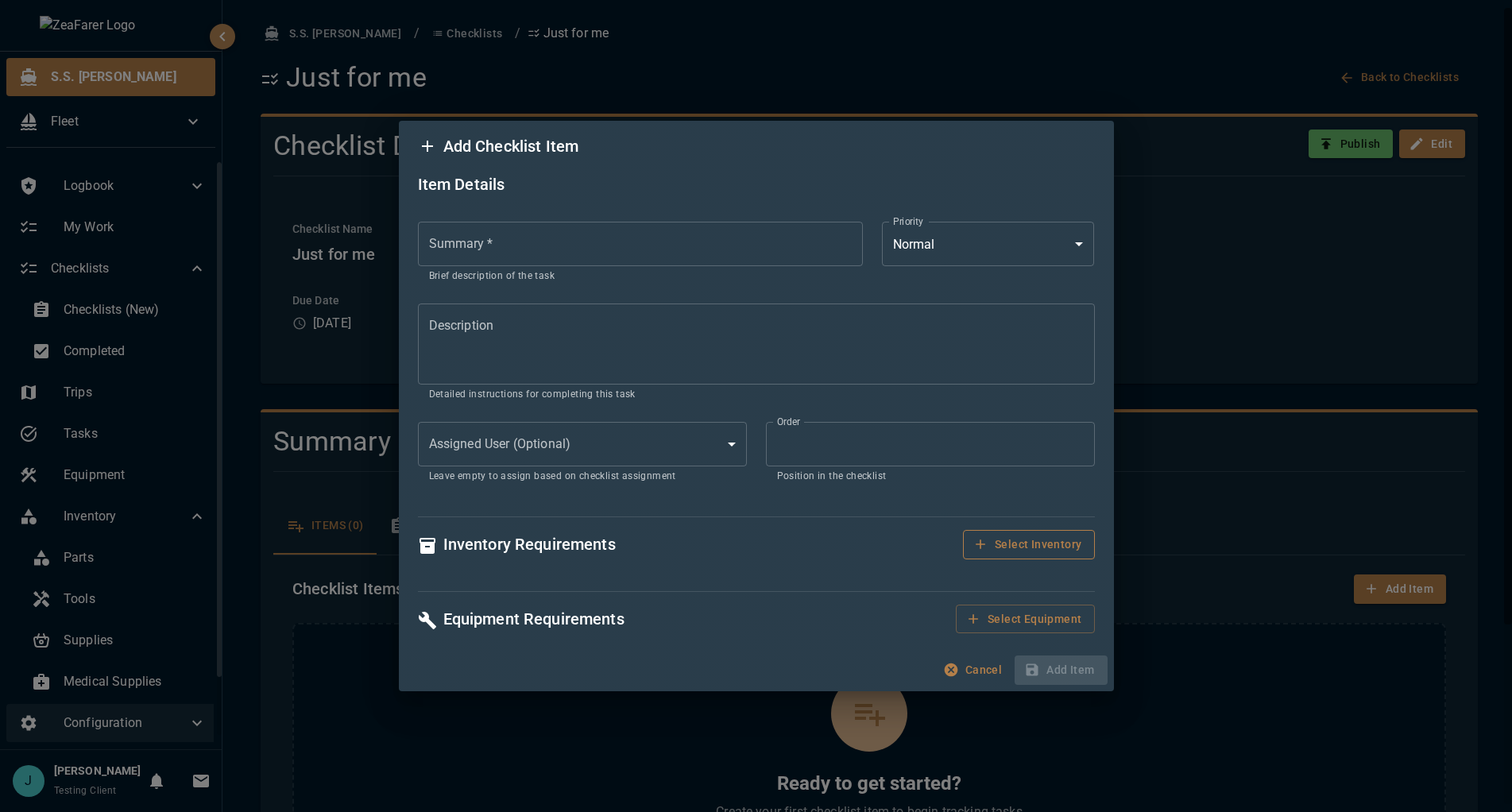
click at [1021, 548] on button "Select Inventory" at bounding box center [1028, 544] width 131 height 30
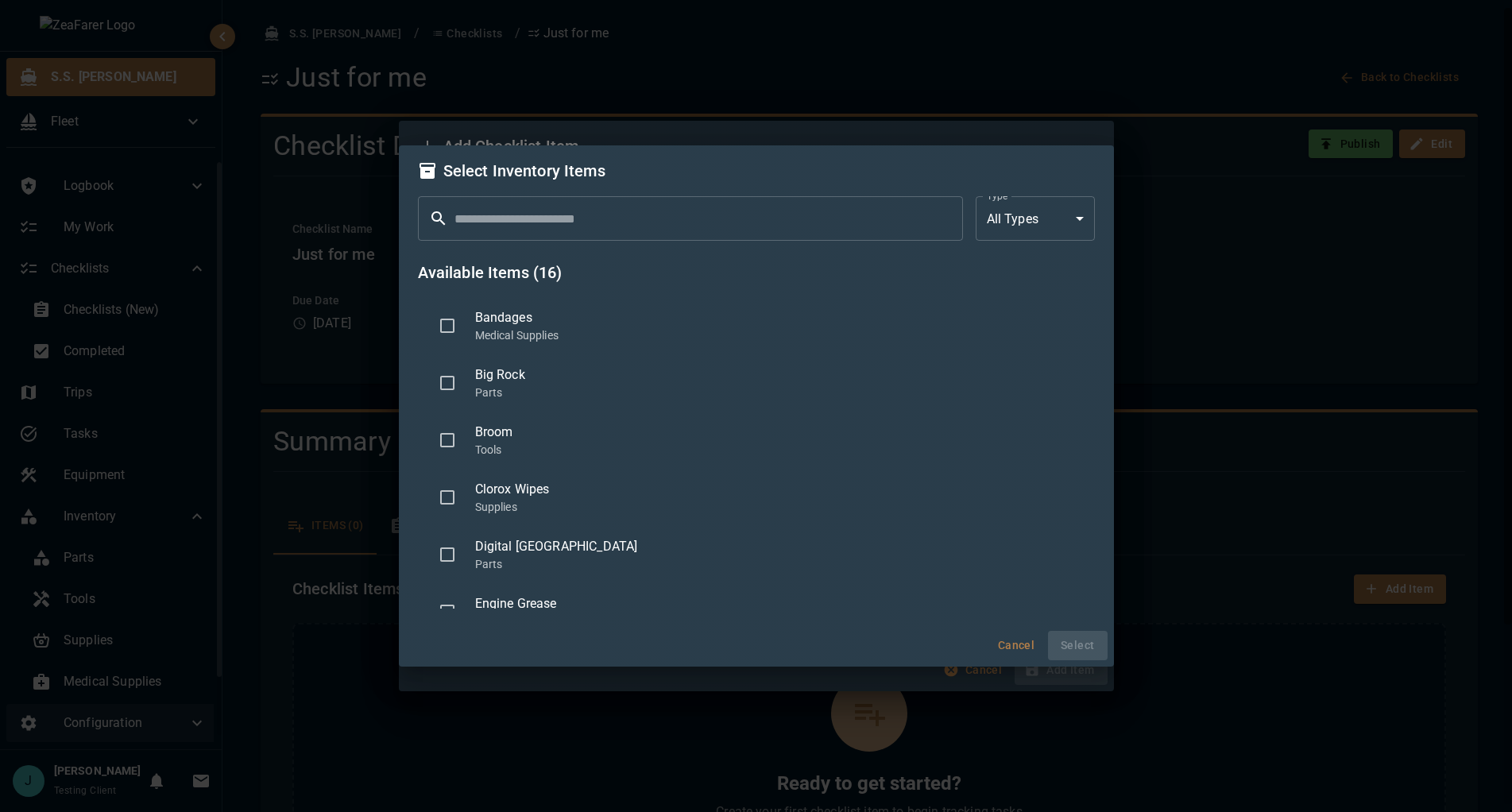
click at [603, 333] on p "Medical Supplies" at bounding box center [778, 335] width 607 height 16
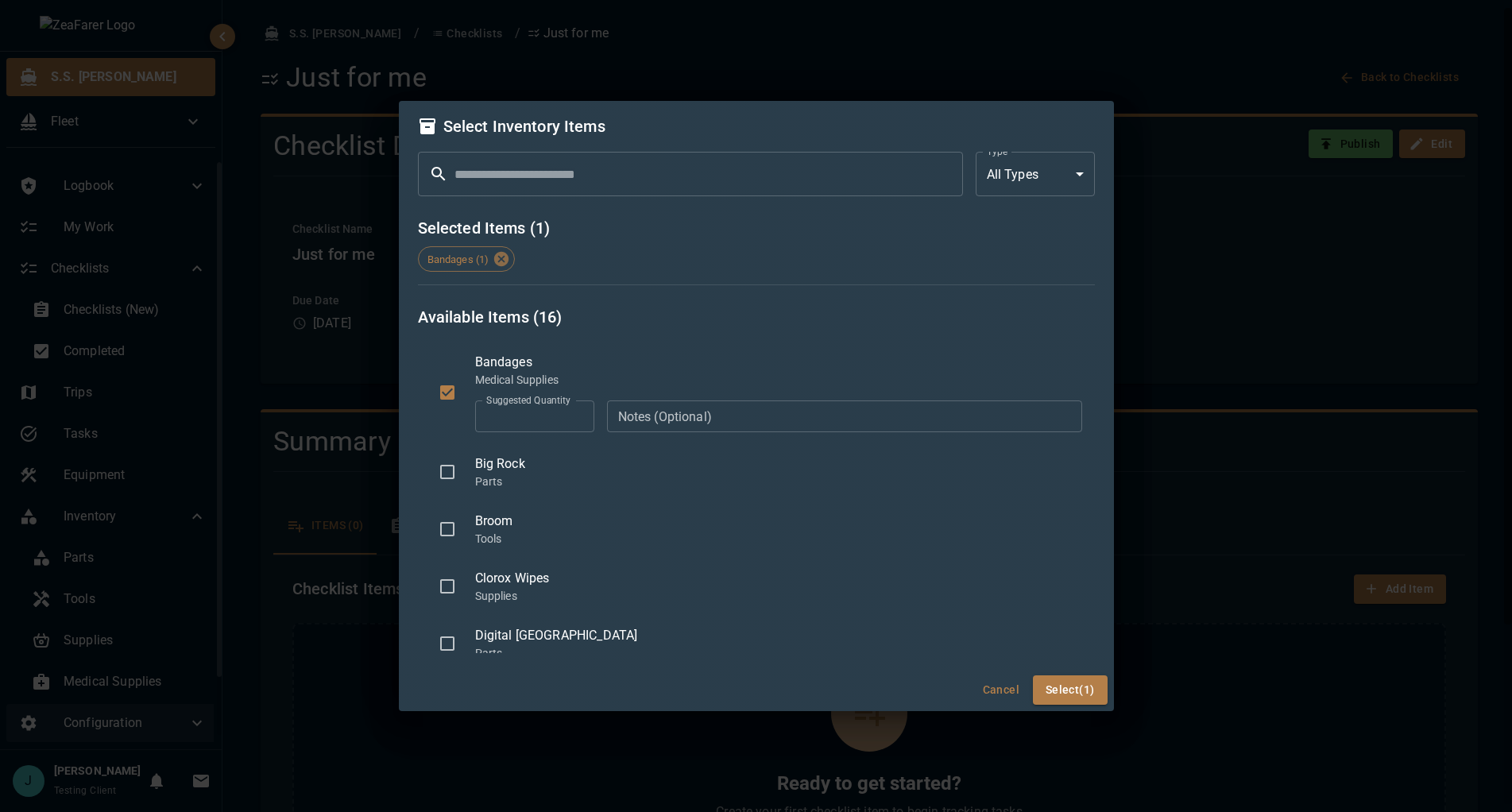
click at [573, 546] on p "Tools" at bounding box center [778, 539] width 607 height 16
click at [1082, 698] on button "Select (2)" at bounding box center [1071, 690] width 75 height 30
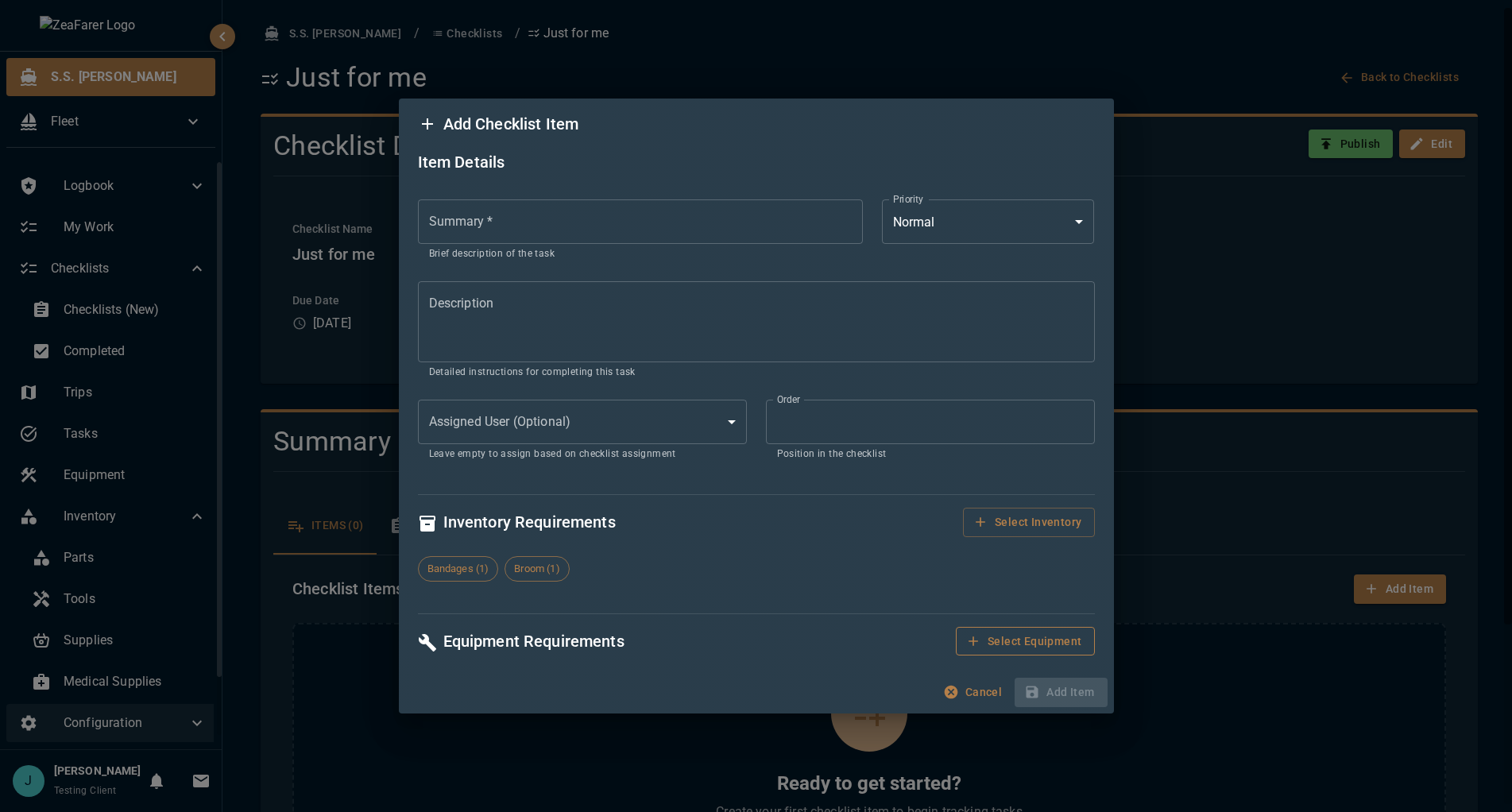
click at [1005, 630] on button "Select Equipment" at bounding box center [1025, 641] width 138 height 30
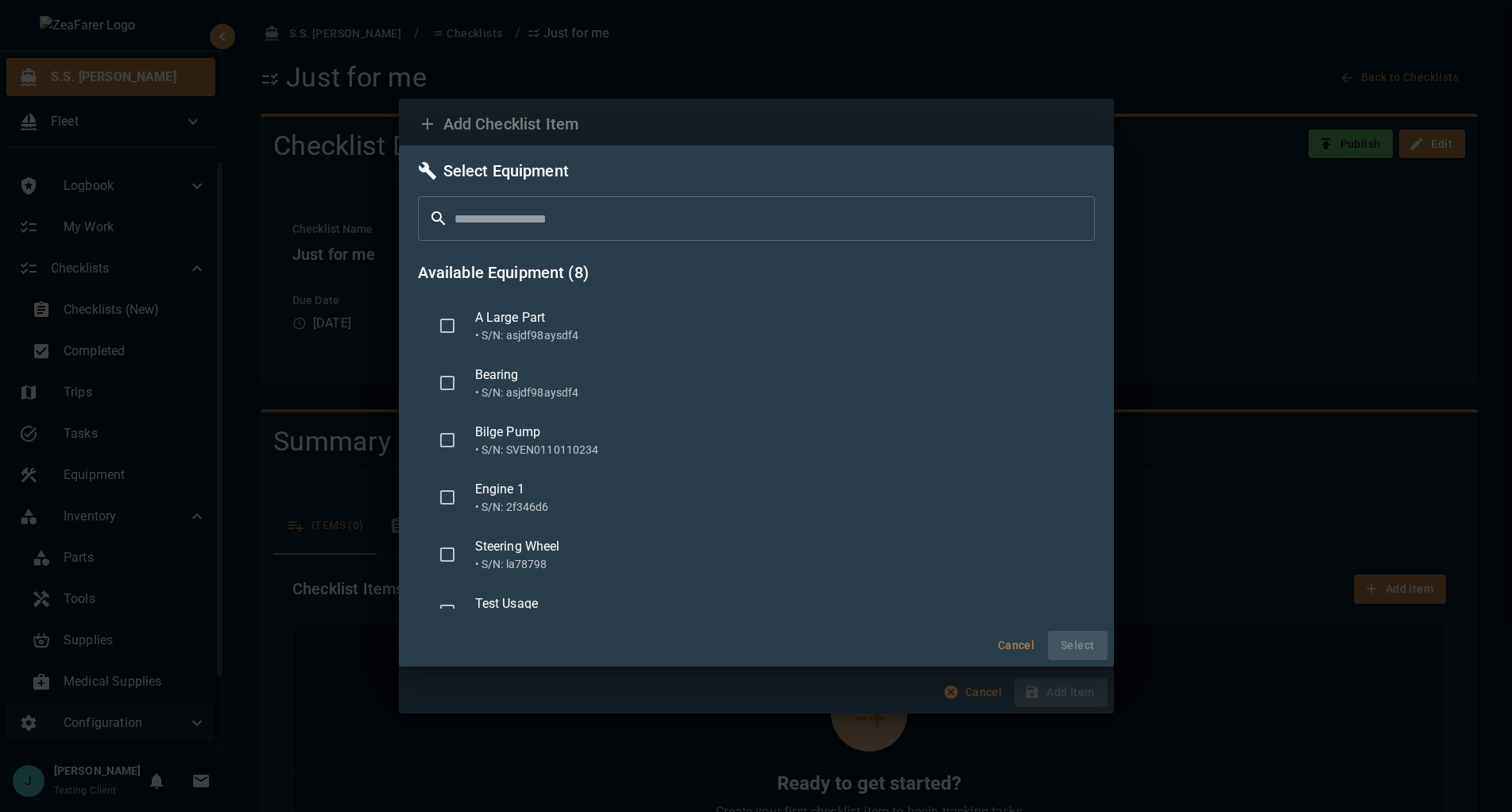
click at [561, 494] on div "Engine 1" at bounding box center [778, 489] width 607 height 19
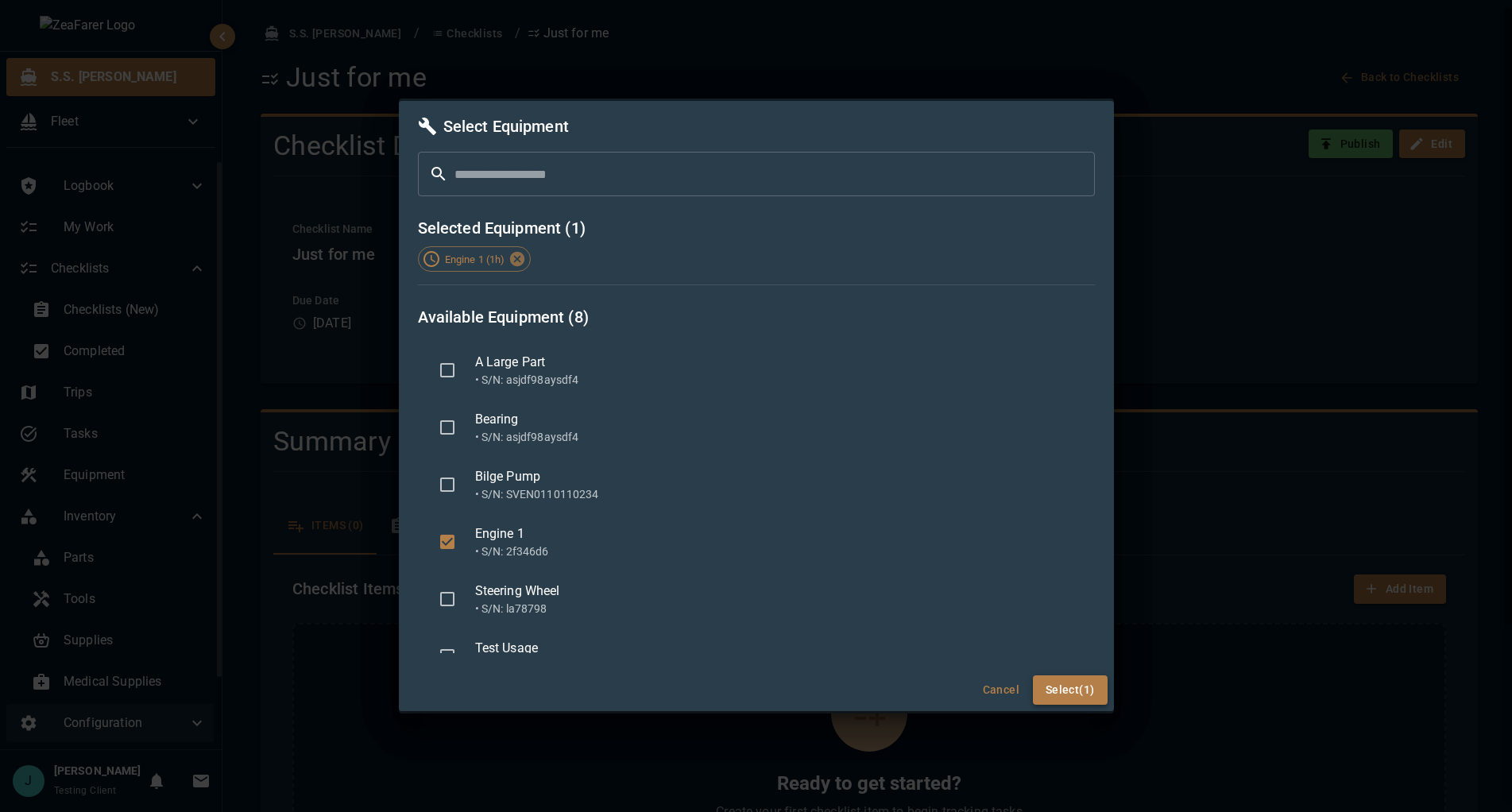
click at [1061, 683] on button "Select (1)" at bounding box center [1071, 690] width 75 height 30
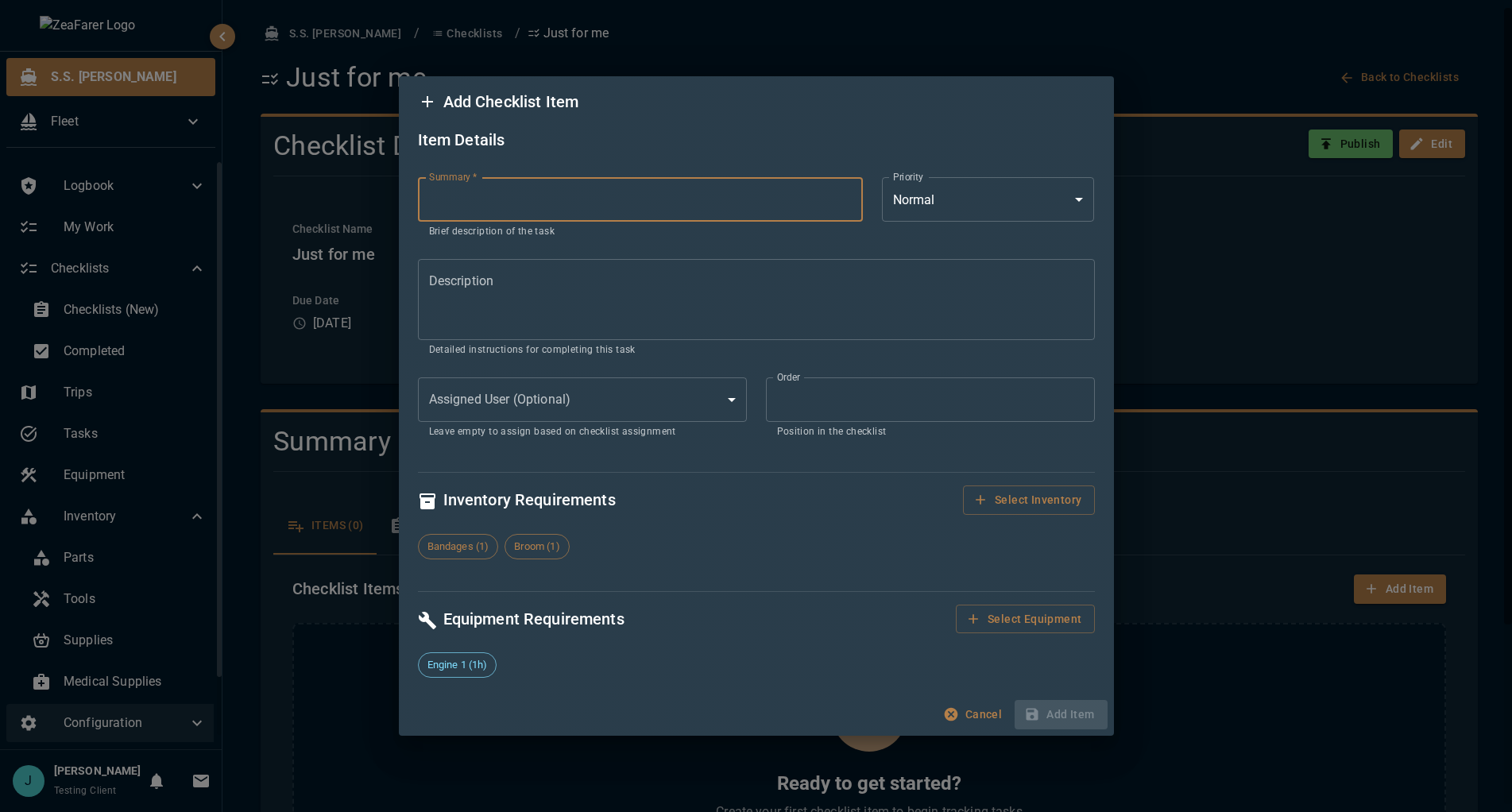
click at [551, 185] on input "Summary   *" at bounding box center [640, 199] width 445 height 45
type input "********"
click at [858, 336] on div "* Description" at bounding box center [756, 300] width 677 height 81
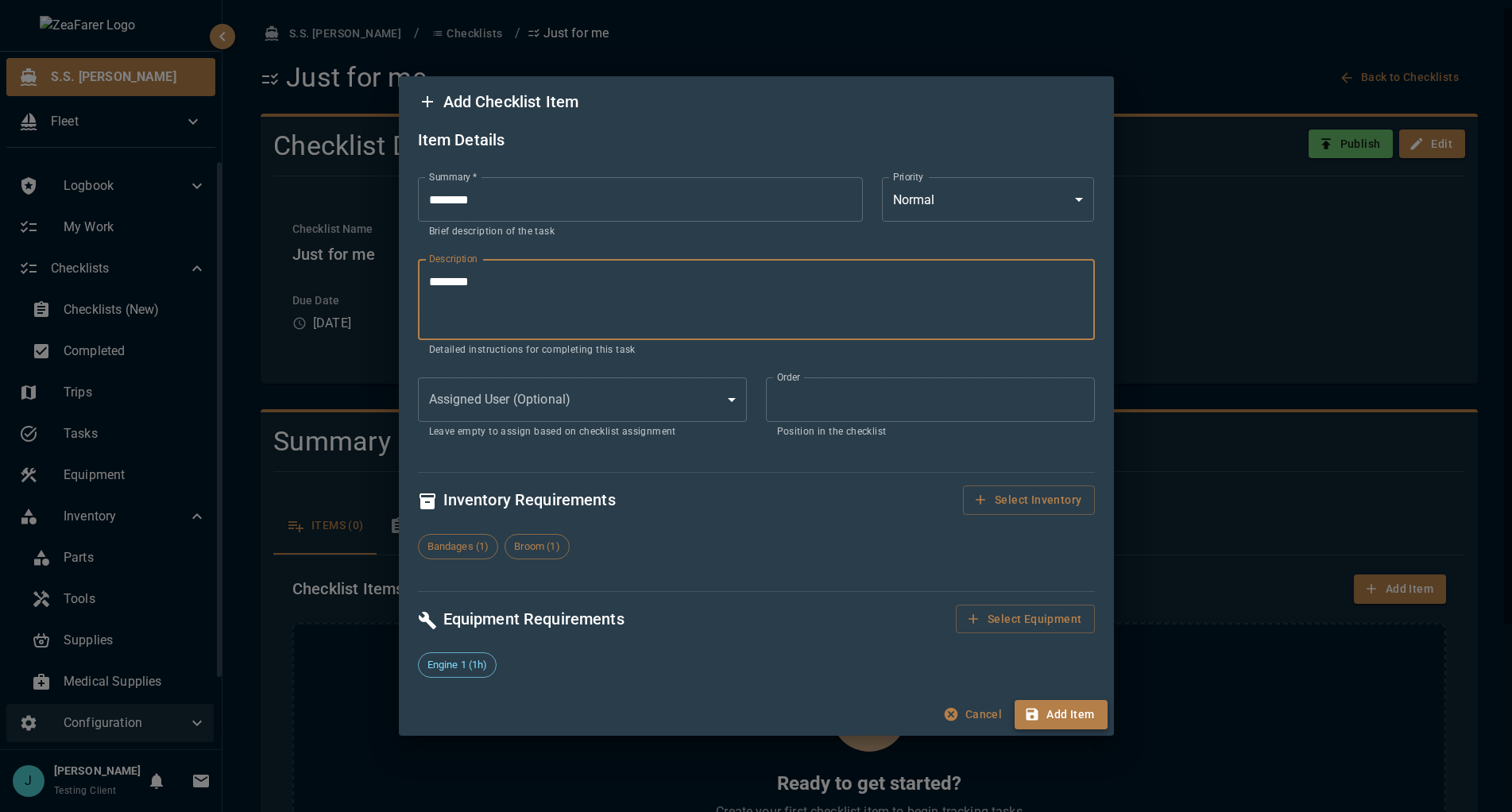
type textarea "********"
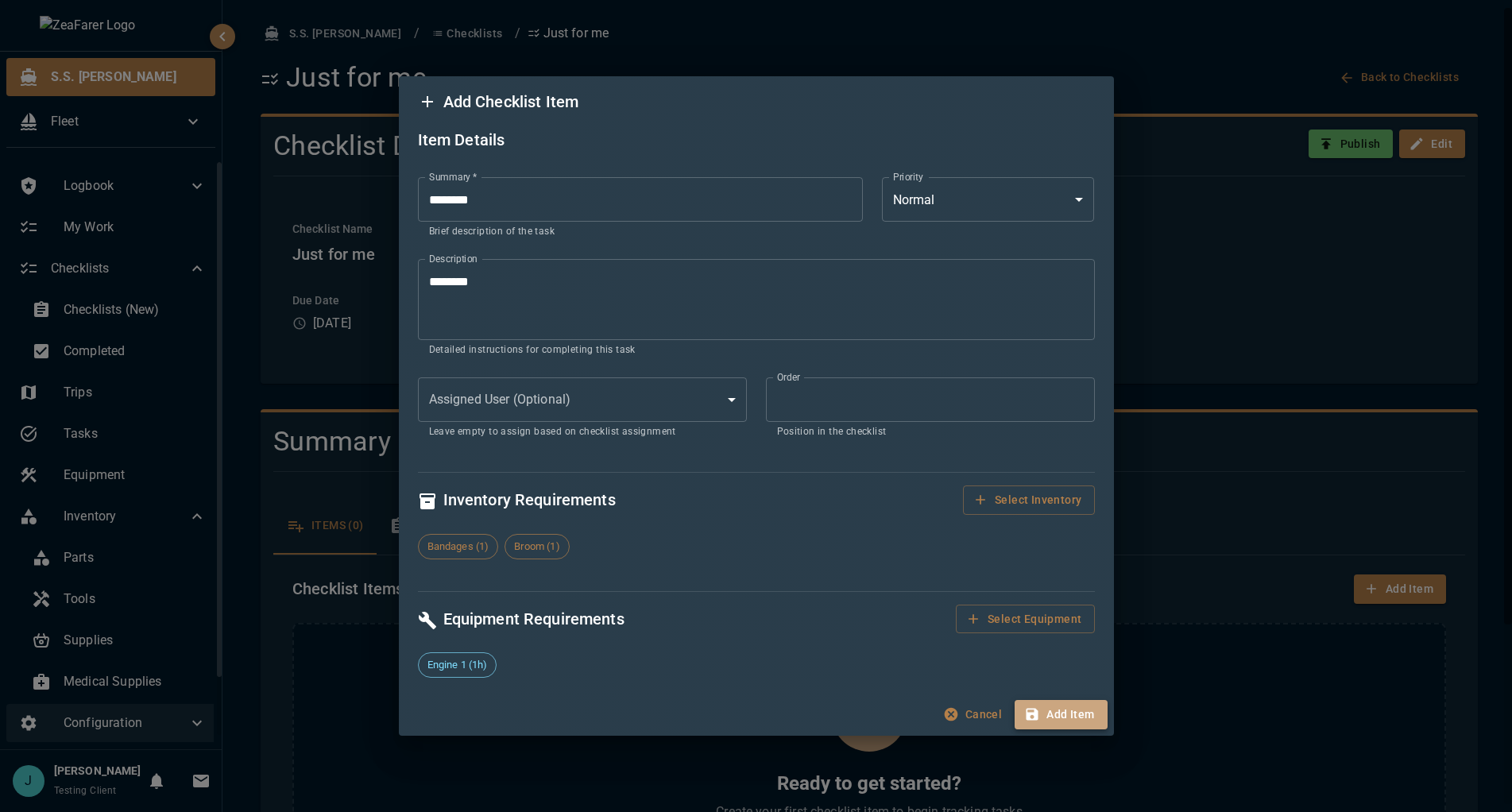
click at [1061, 704] on button "Add Item" at bounding box center [1061, 715] width 92 height 30
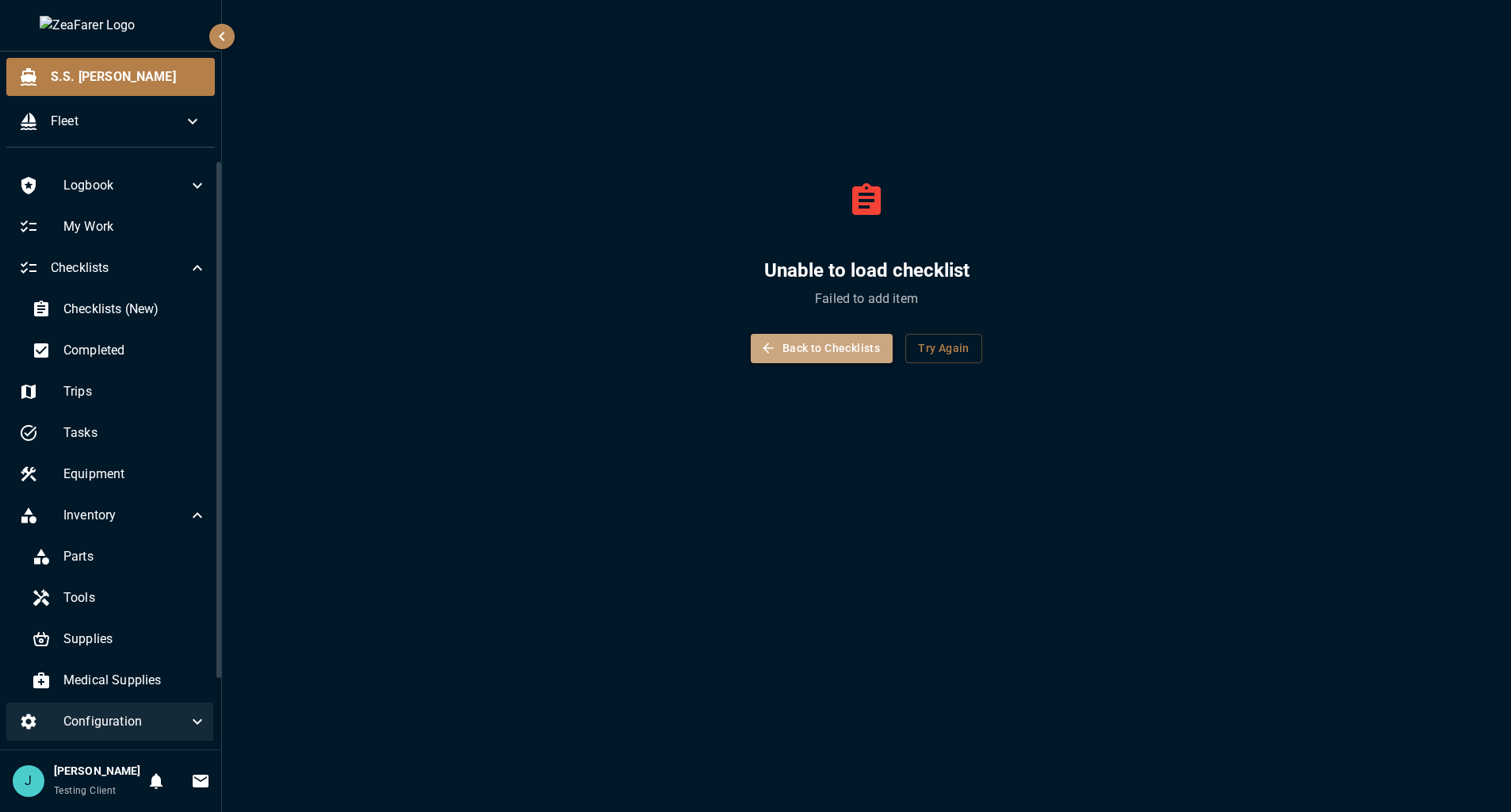
click at [782, 351] on button "Back to Checklists" at bounding box center [822, 348] width 142 height 30
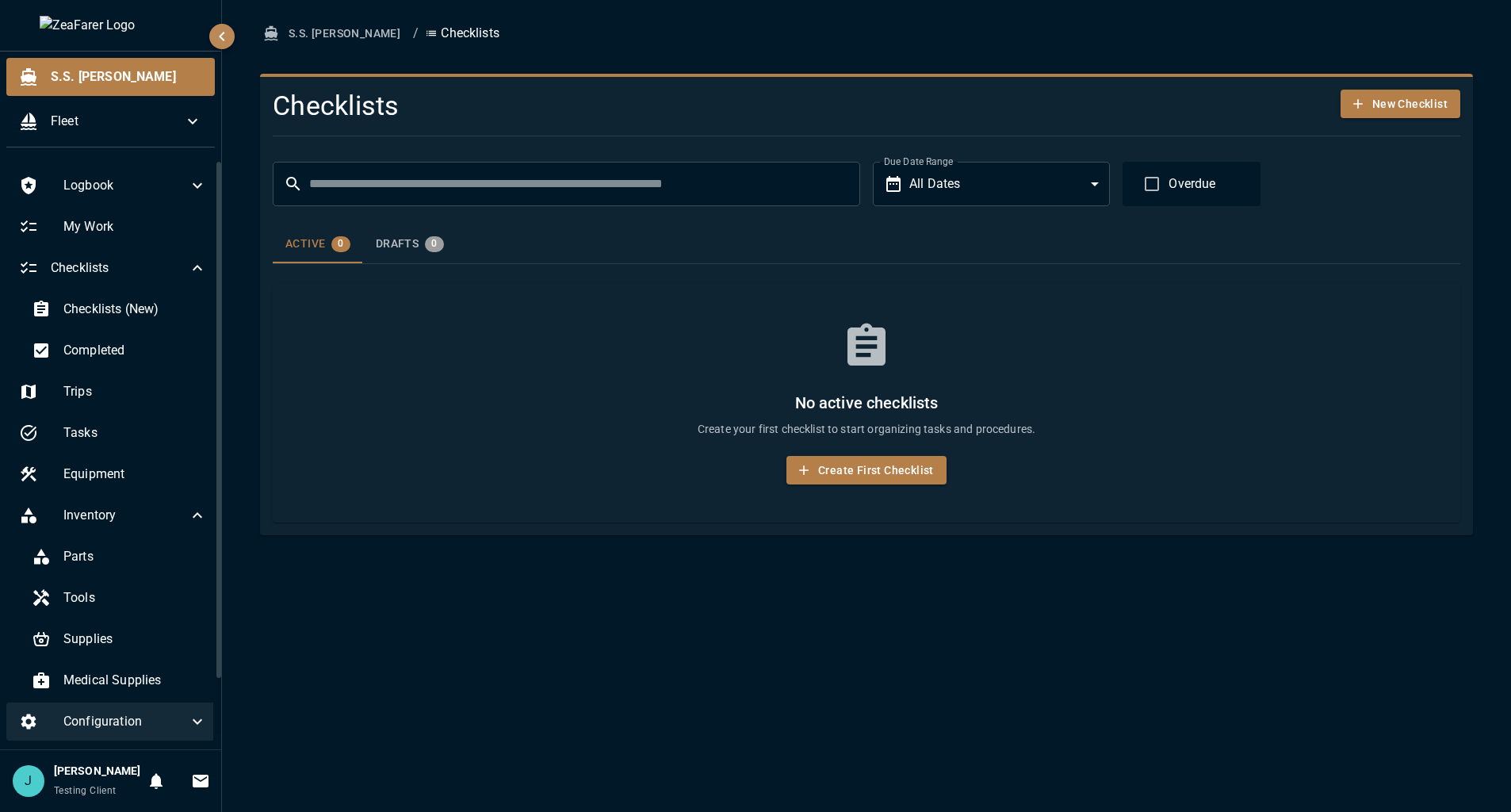
click at [406, 243] on div "Drafts 0" at bounding box center [410, 244] width 68 height 16
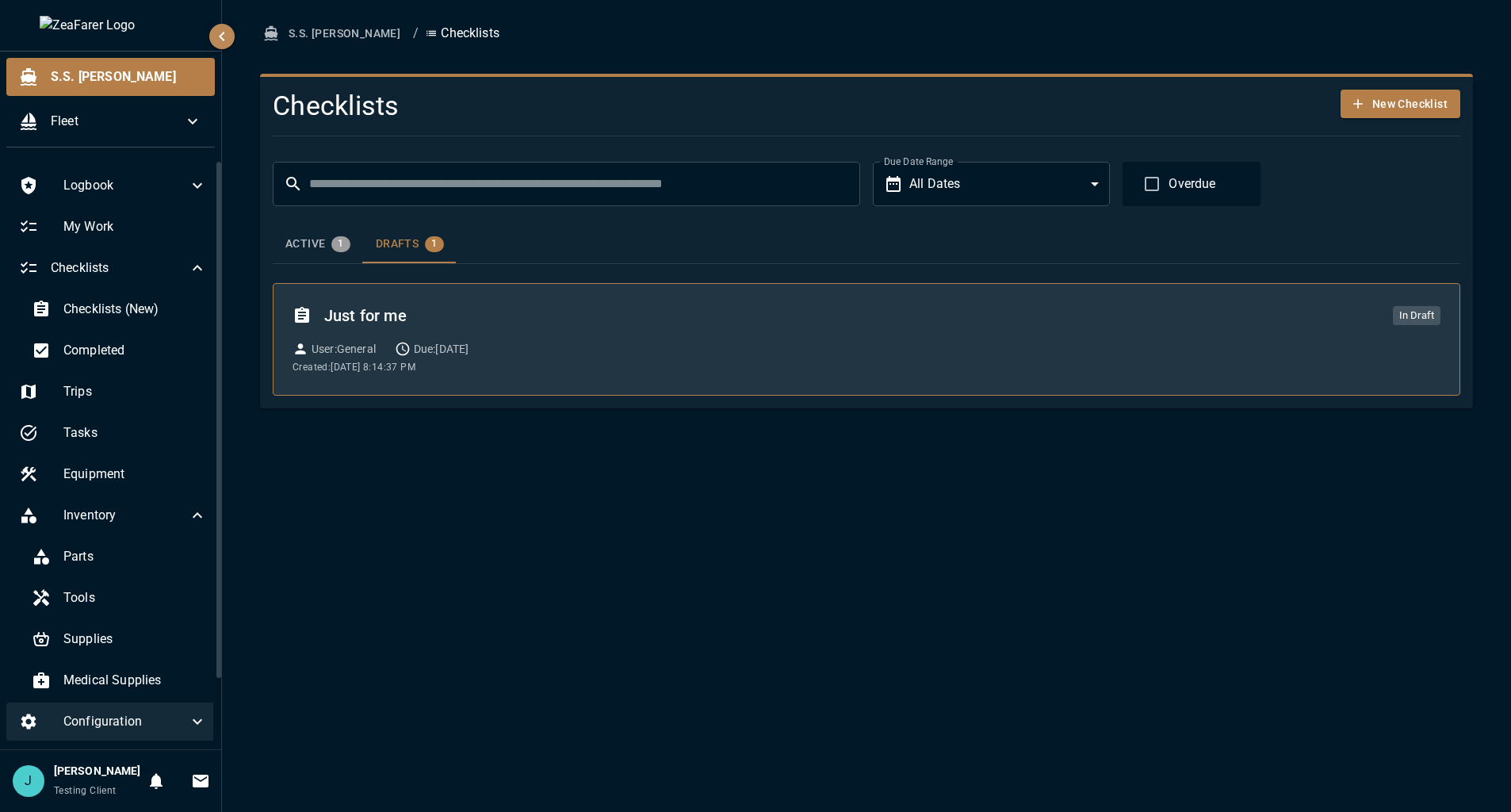
click at [532, 330] on div "Just for me In Draft User : General Due: [DATE] Created: [DATE] 8:14:37 PM" at bounding box center [866, 339] width 1148 height 73
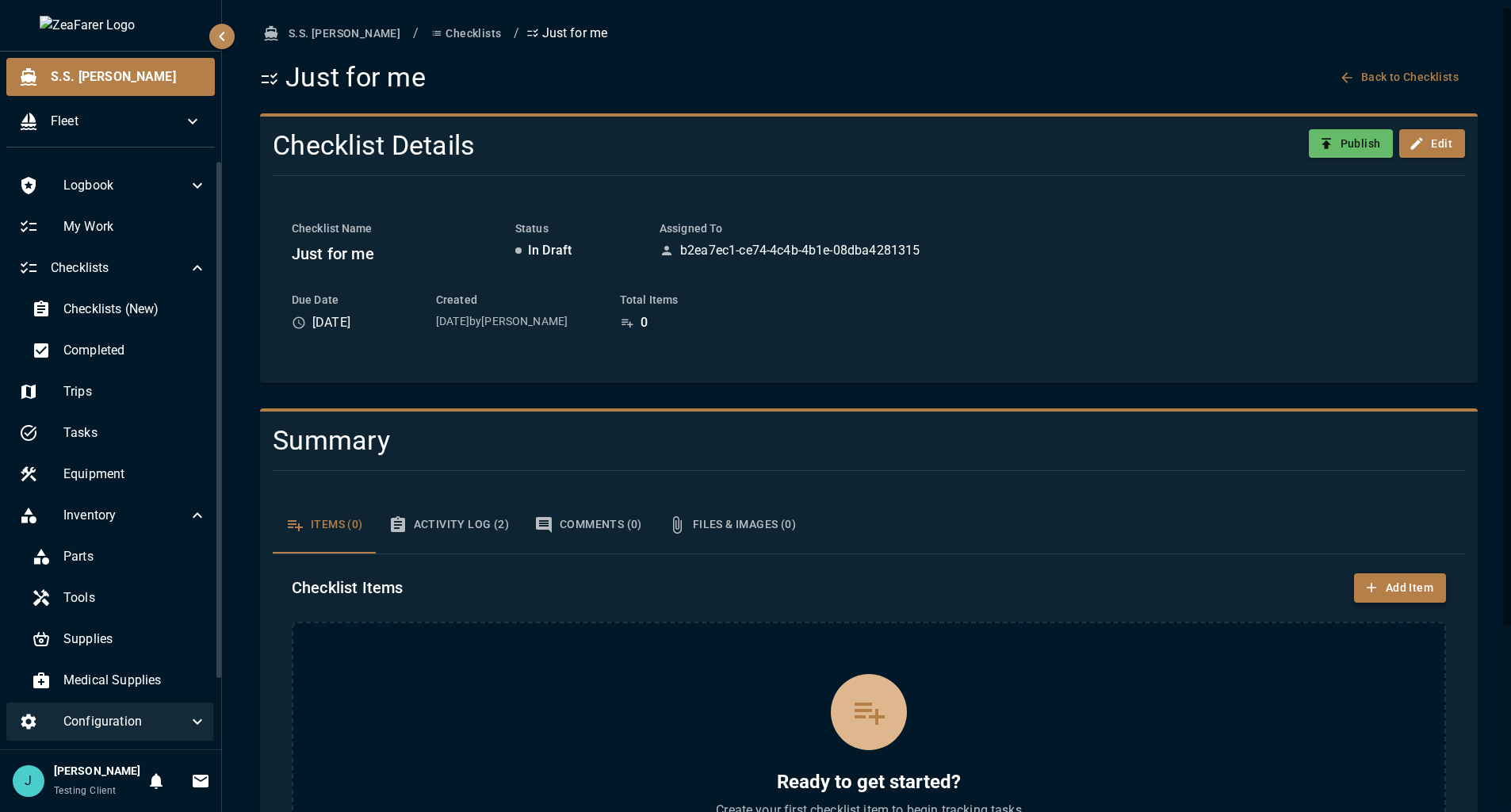
click at [1382, 587] on button "Add Item" at bounding box center [1400, 587] width 92 height 30
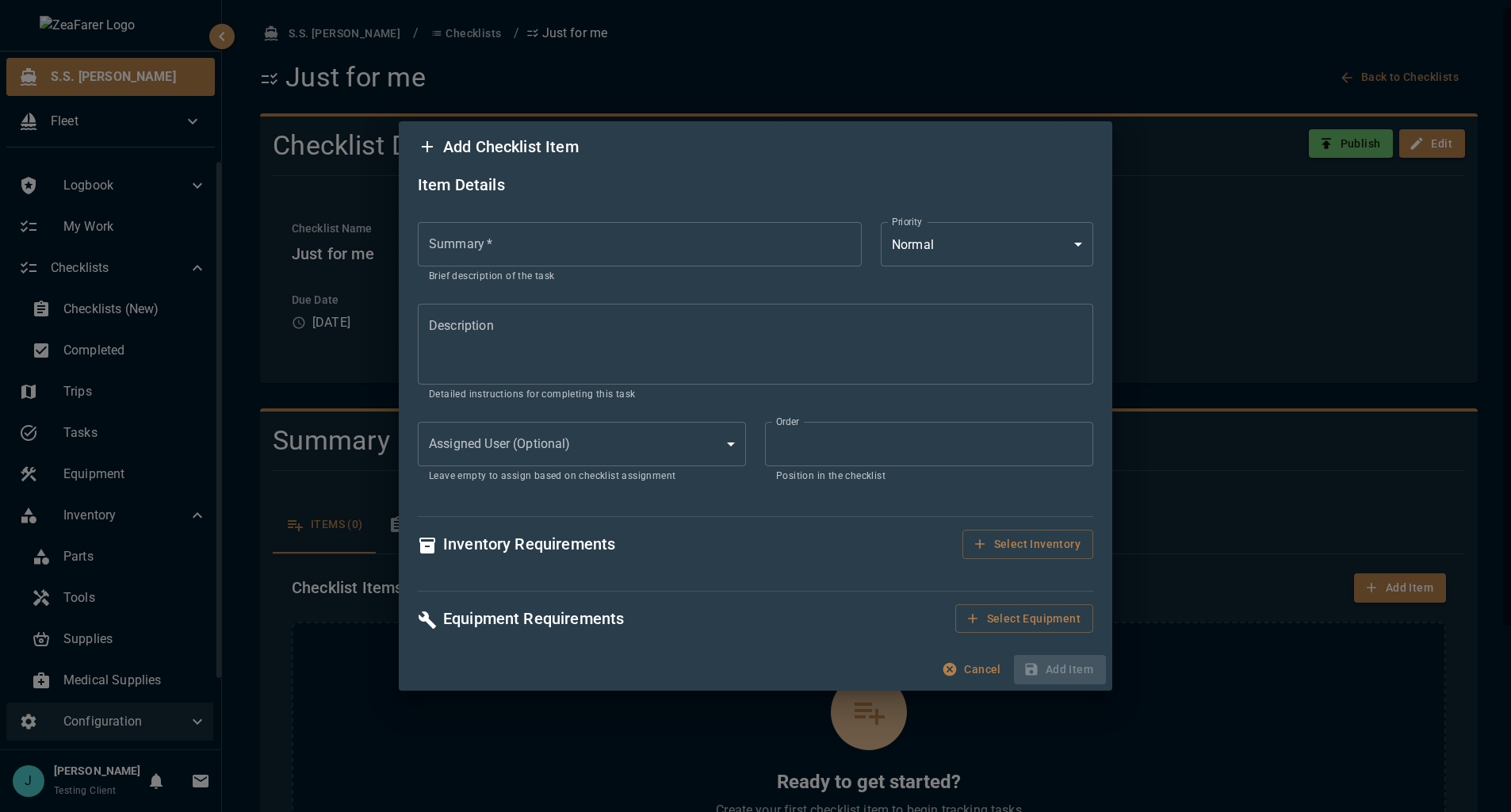
click at [611, 253] on input "Summary   *" at bounding box center [639, 244] width 444 height 45
type input "****"
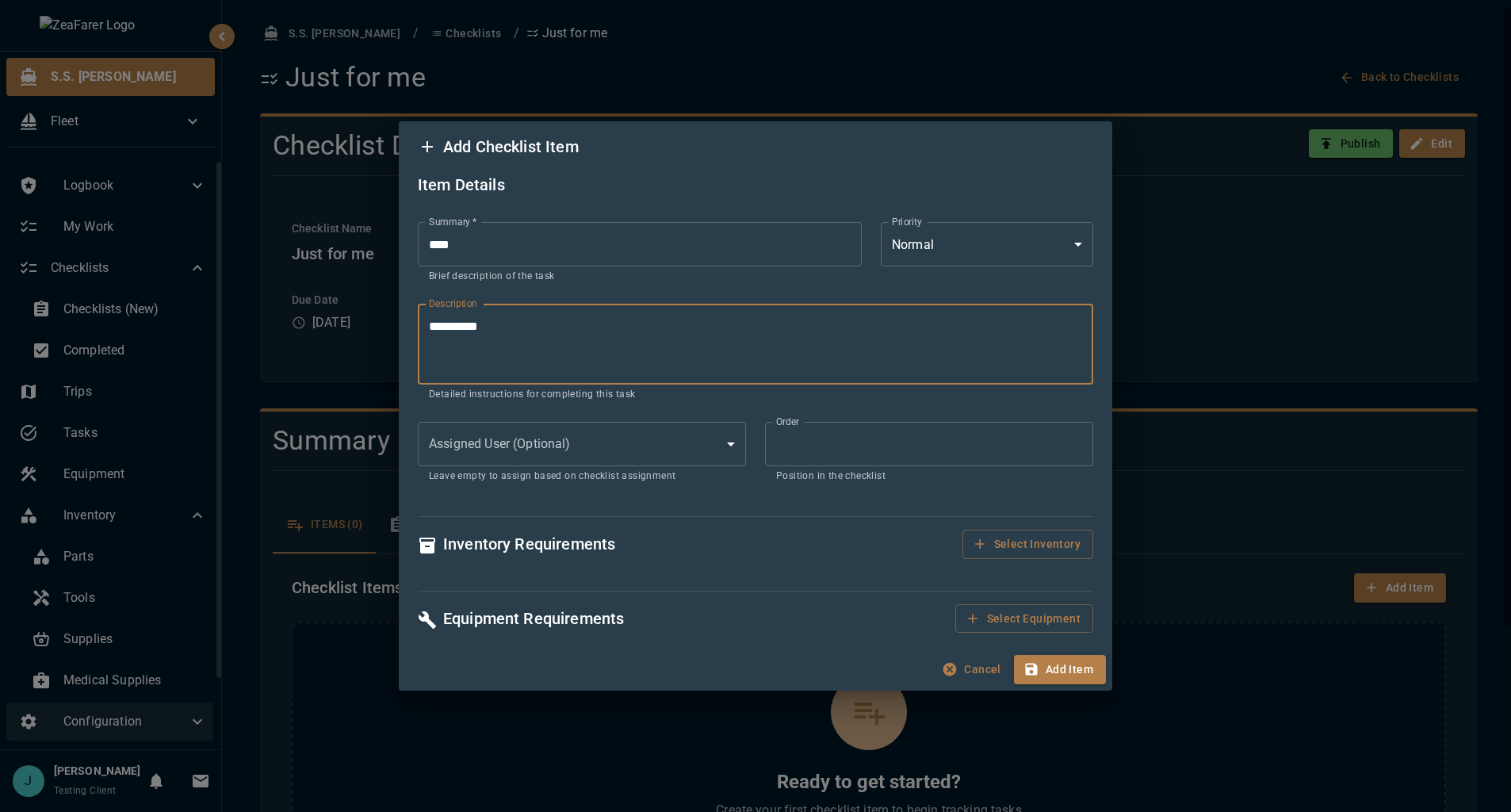
type textarea "**********"
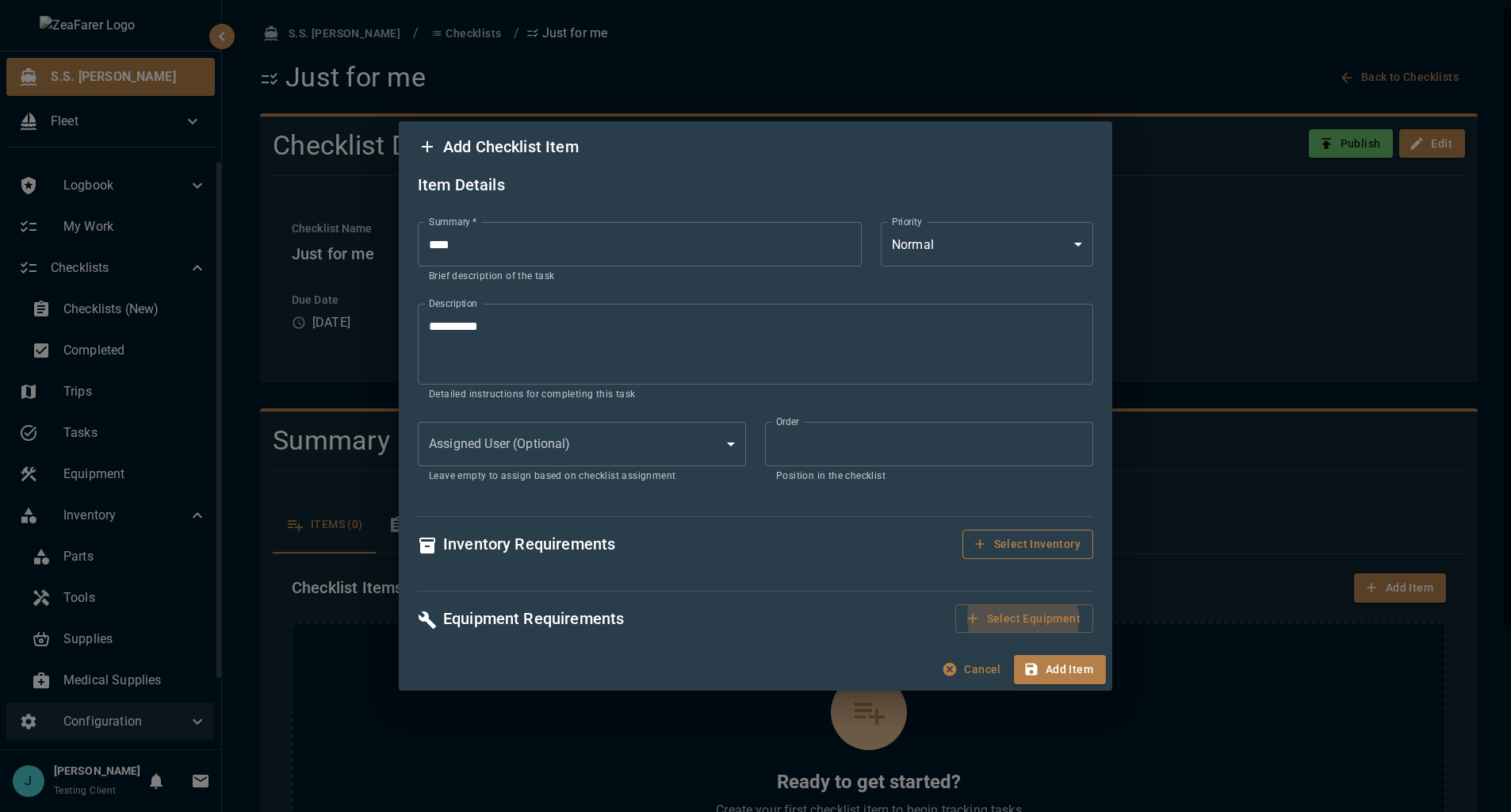
click at [1034, 537] on button "Select Inventory" at bounding box center [1028, 544] width 131 height 30
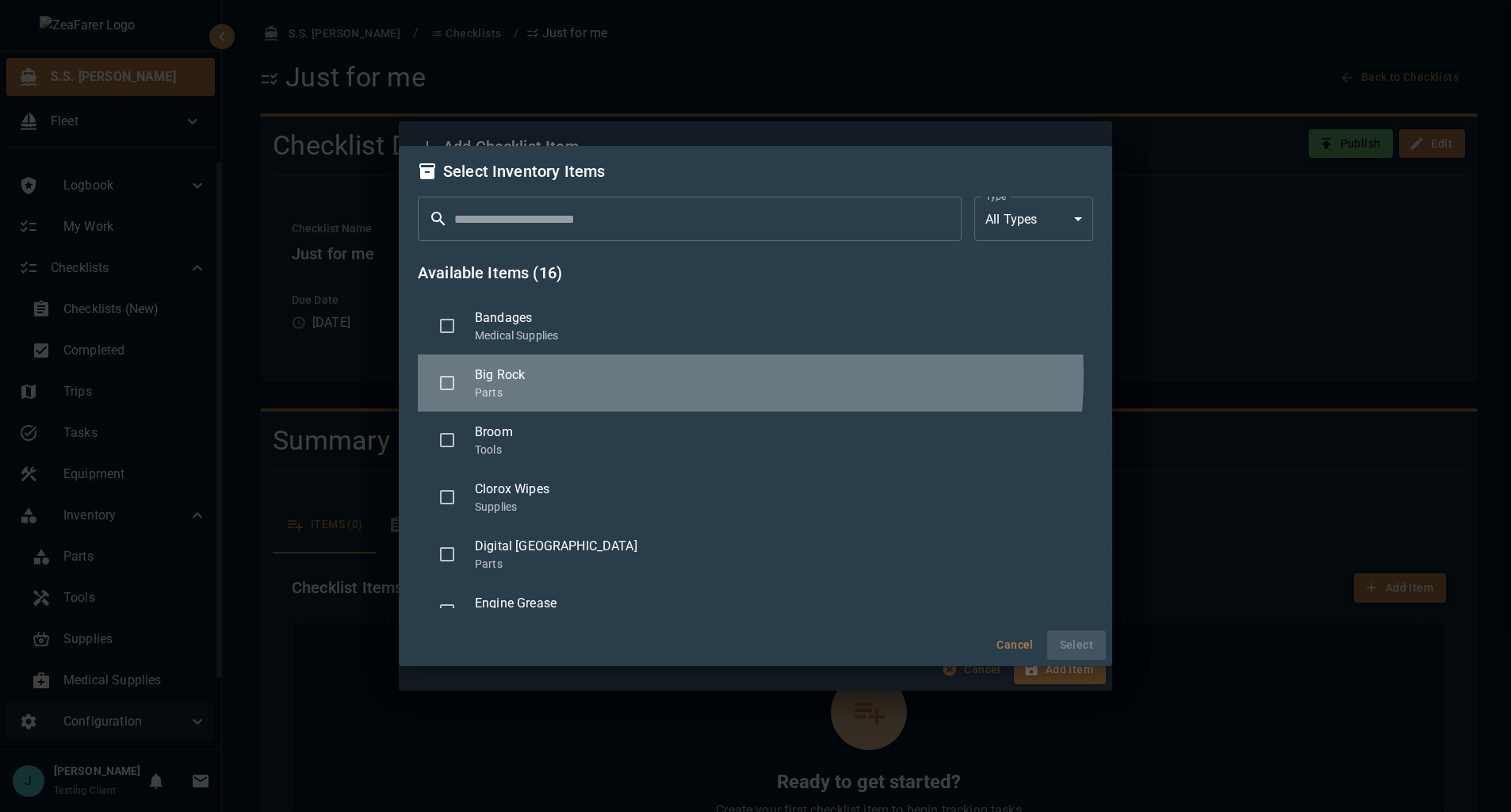
click at [694, 375] on span "Big Rock" at bounding box center [777, 375] width 606 height 19
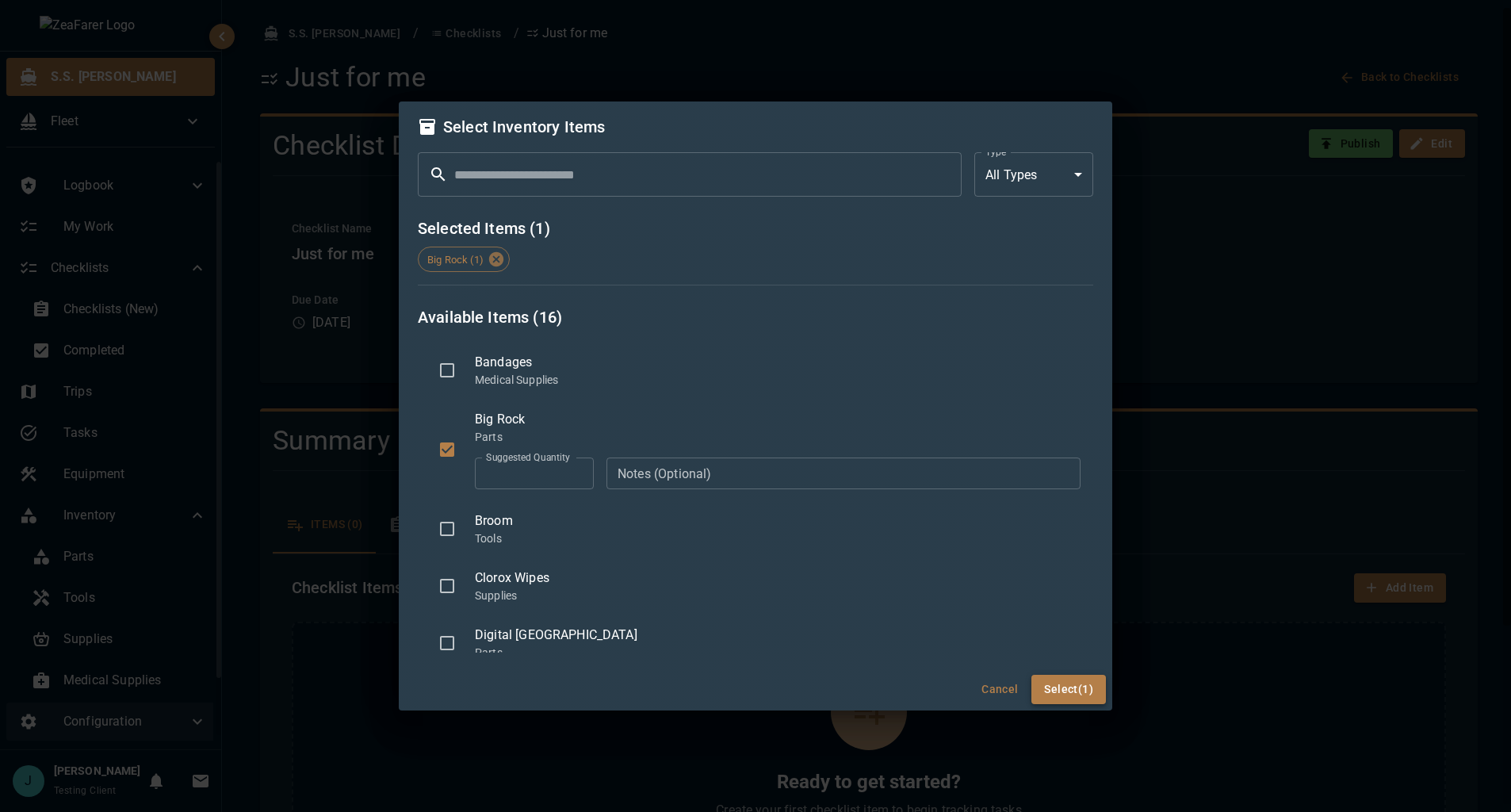
click at [1064, 689] on button "Select (1)" at bounding box center [1069, 689] width 74 height 30
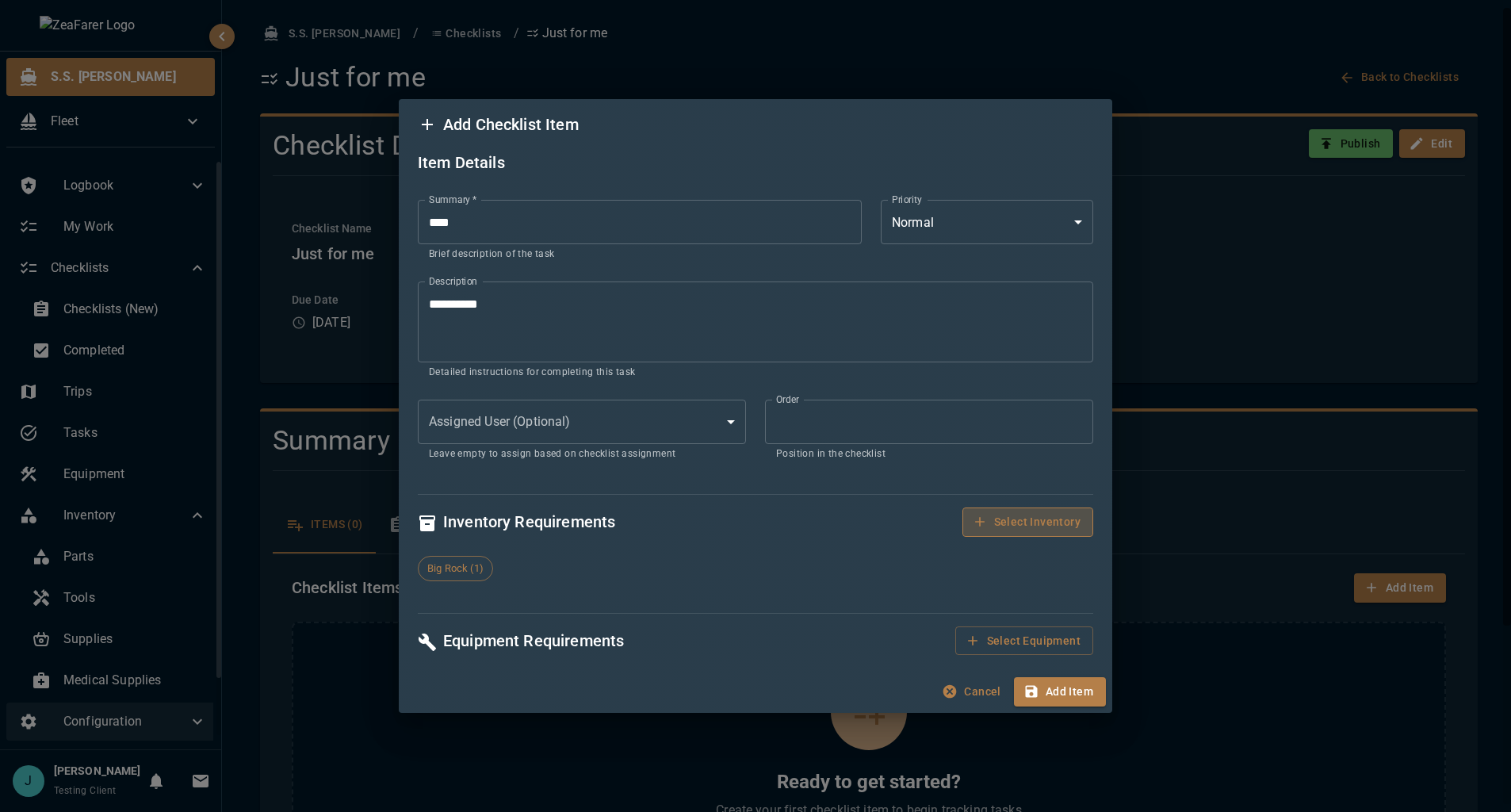
click at [1031, 515] on button "Select Inventory" at bounding box center [1028, 521] width 131 height 30
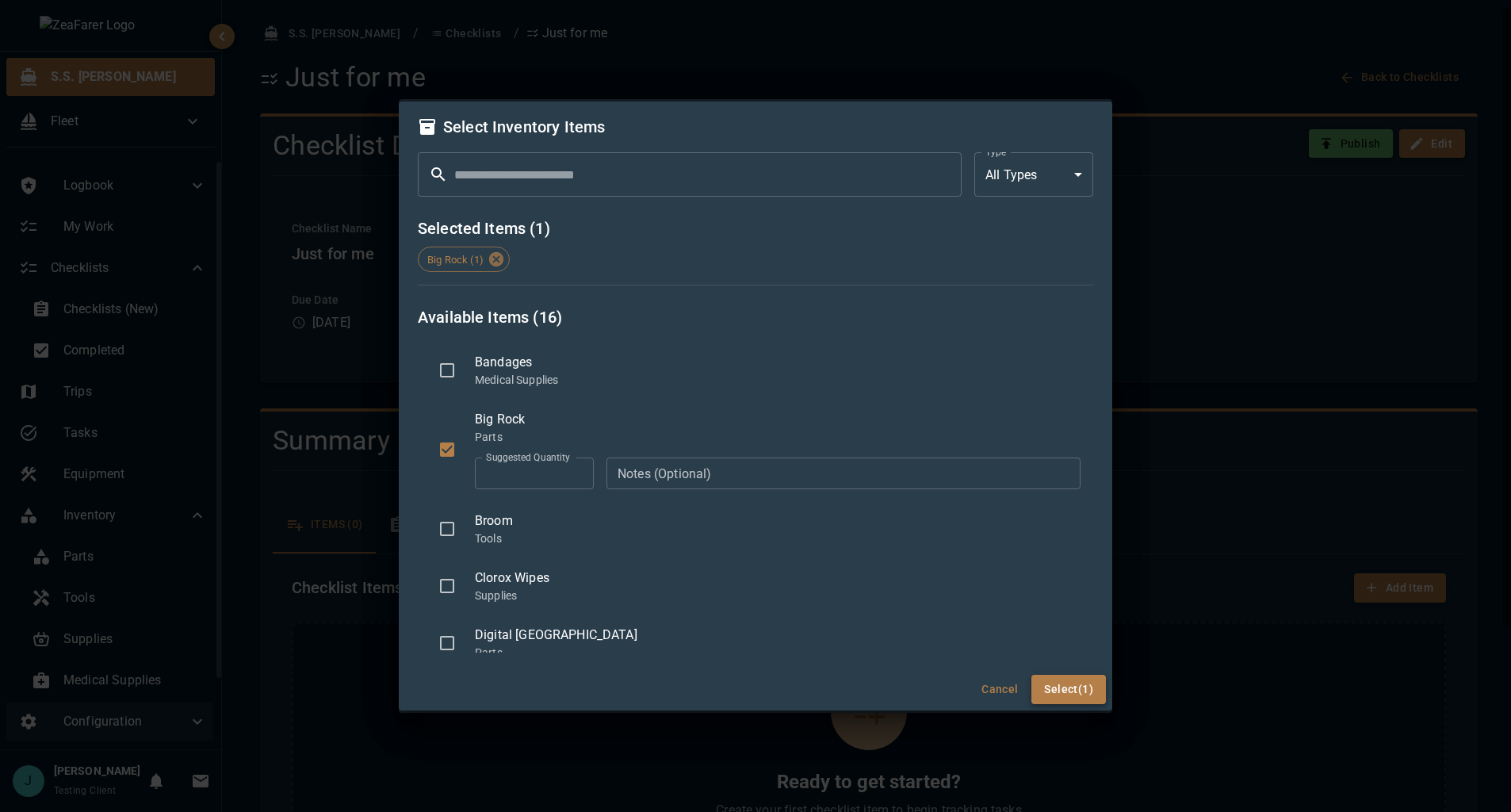
click at [1061, 695] on button "Select (1)" at bounding box center [1069, 689] width 74 height 30
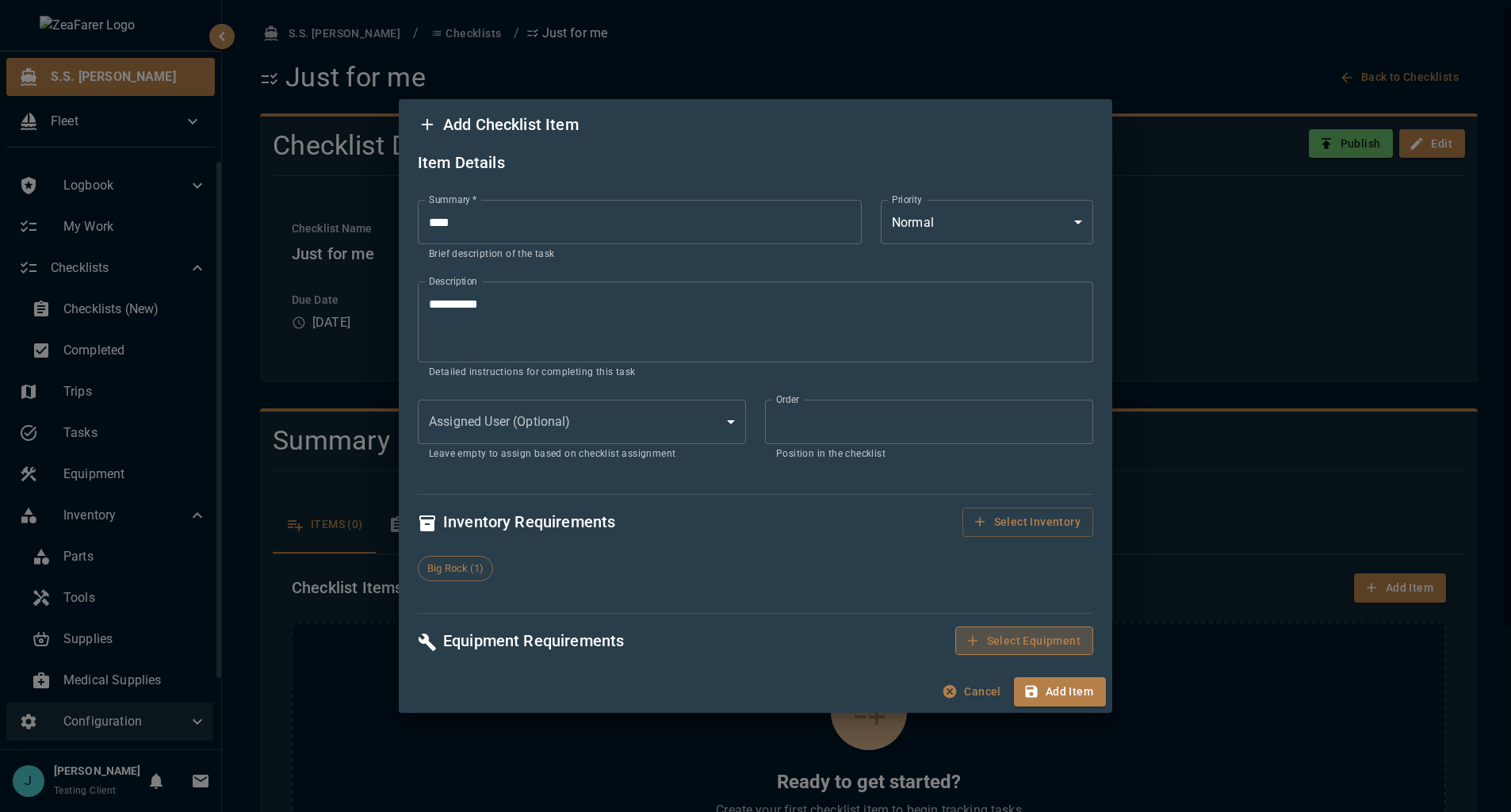
click at [1040, 645] on button "Select Equipment" at bounding box center [1024, 640] width 138 height 30
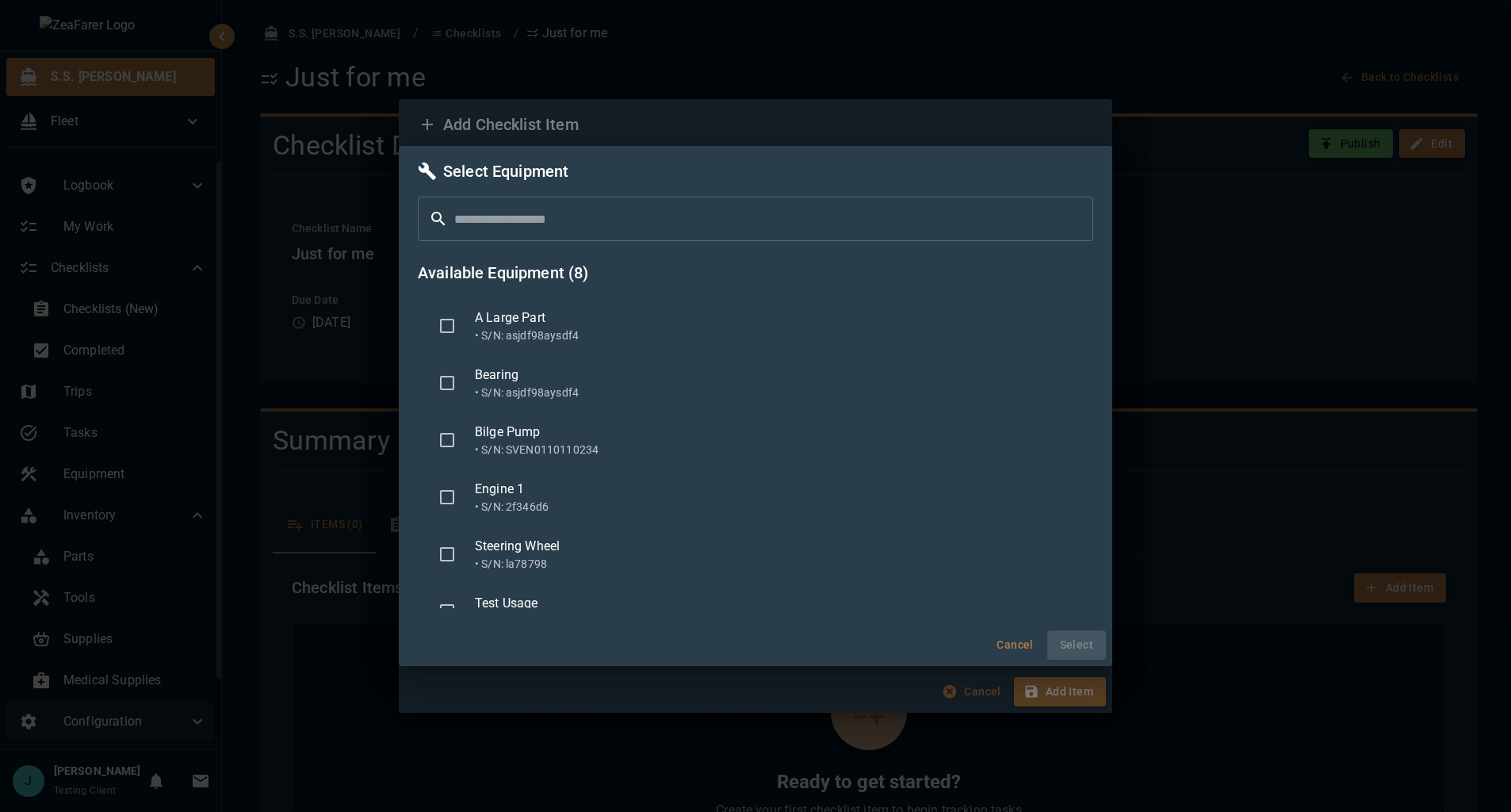
click at [727, 410] on div "Bearing • S/N: asjdf98aysdf4" at bounding box center [755, 383] width 675 height 57
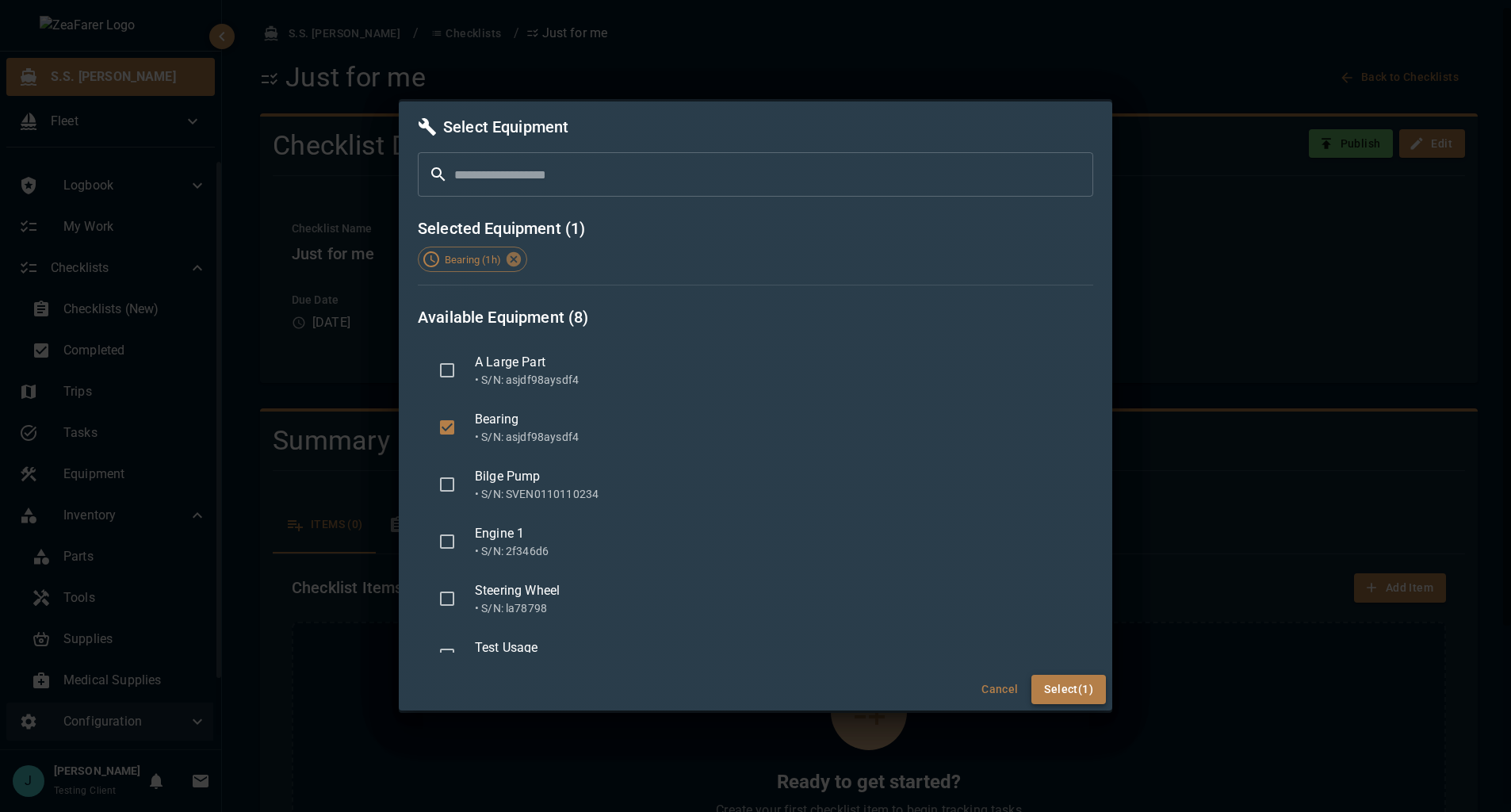
click at [1071, 681] on button "Select (1)" at bounding box center [1069, 689] width 74 height 30
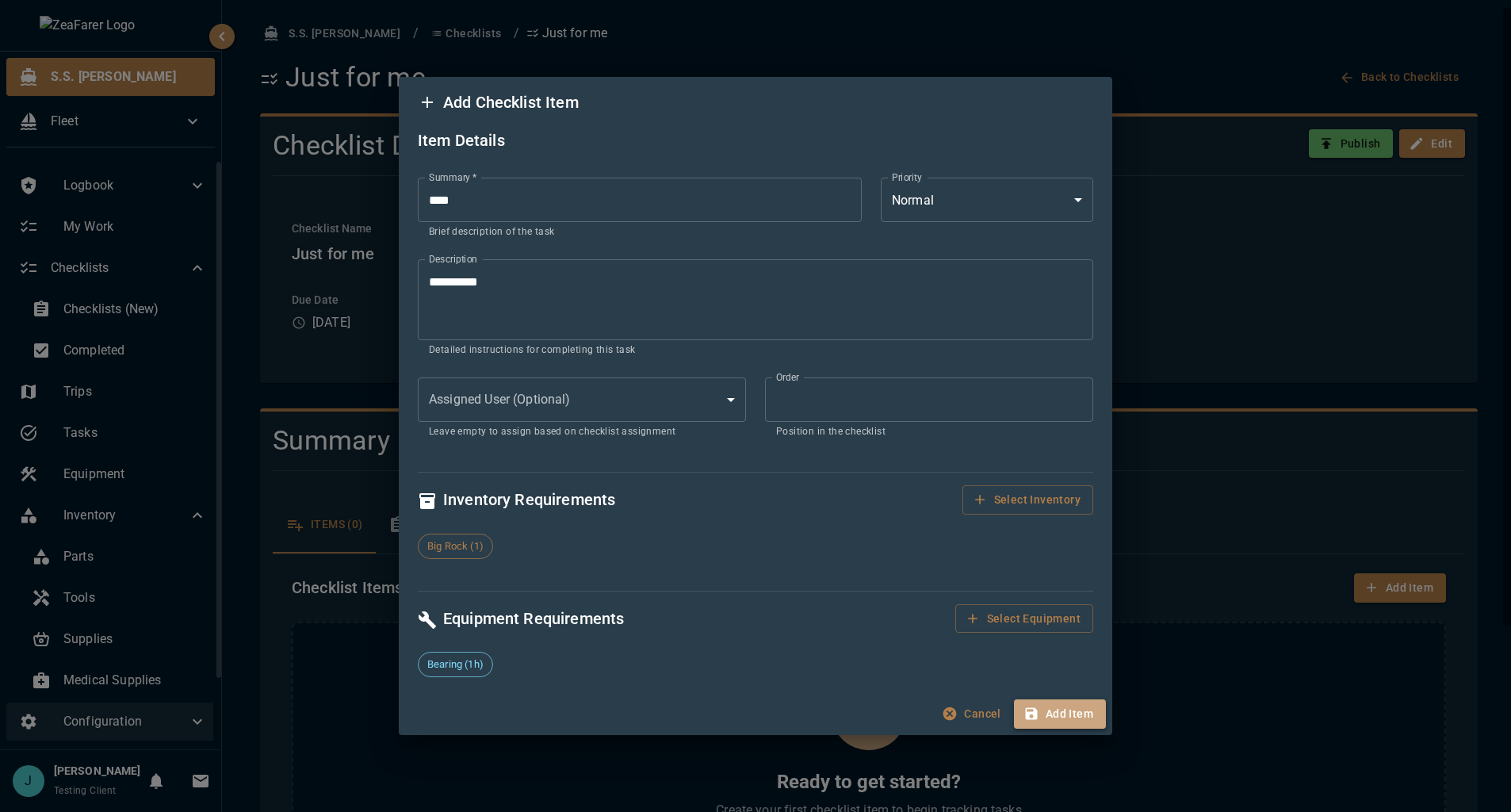
click at [1056, 708] on button "Add Item" at bounding box center [1060, 714] width 92 height 30
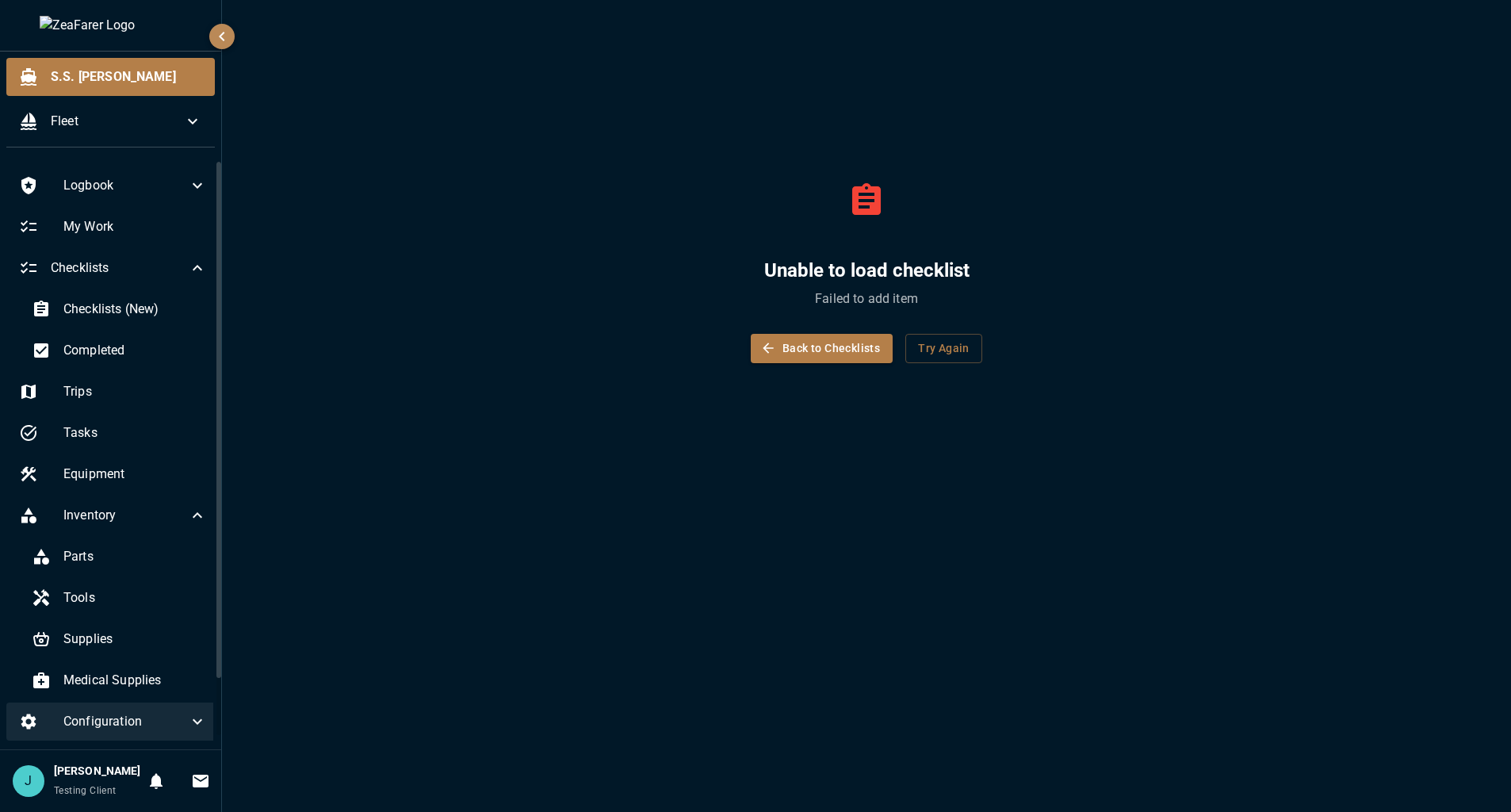
click at [914, 514] on div "Unable to load checklist Failed to add item Back to Checklists Try Again" at bounding box center [867, 406] width 1290 height 812
